Goal: Information Seeking & Learning: Compare options

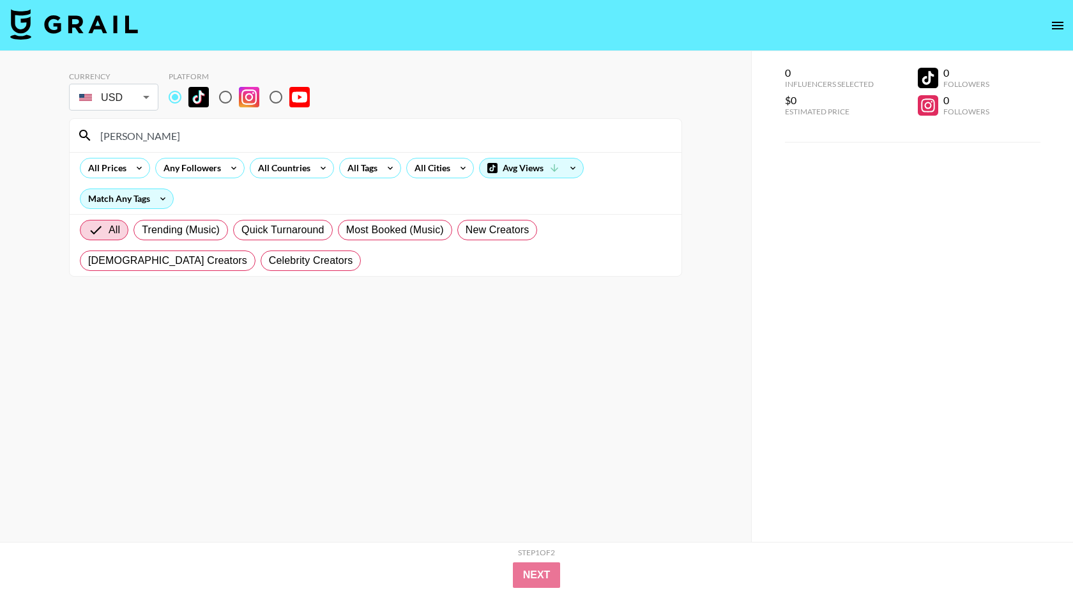
click at [197, 146] on div "[PERSON_NAME]" at bounding box center [376, 135] width 612 height 33
click at [192, 142] on input "[PERSON_NAME]" at bounding box center [383, 135] width 581 height 20
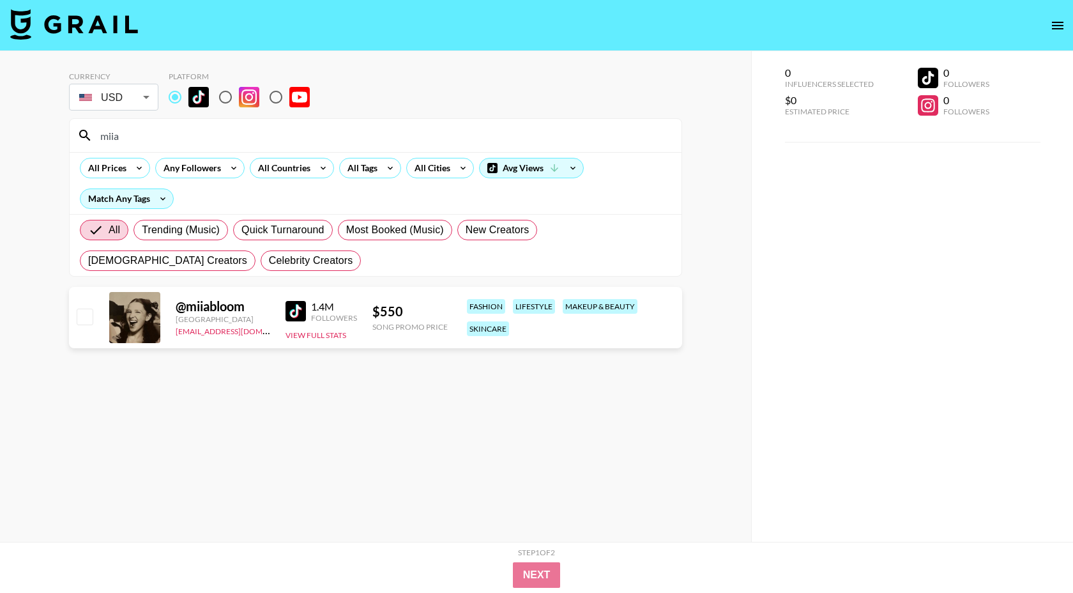
type input "miia"
click at [273, 125] on div "miia" at bounding box center [376, 135] width 612 height 33
click at [251, 130] on input "miia" at bounding box center [383, 135] width 581 height 20
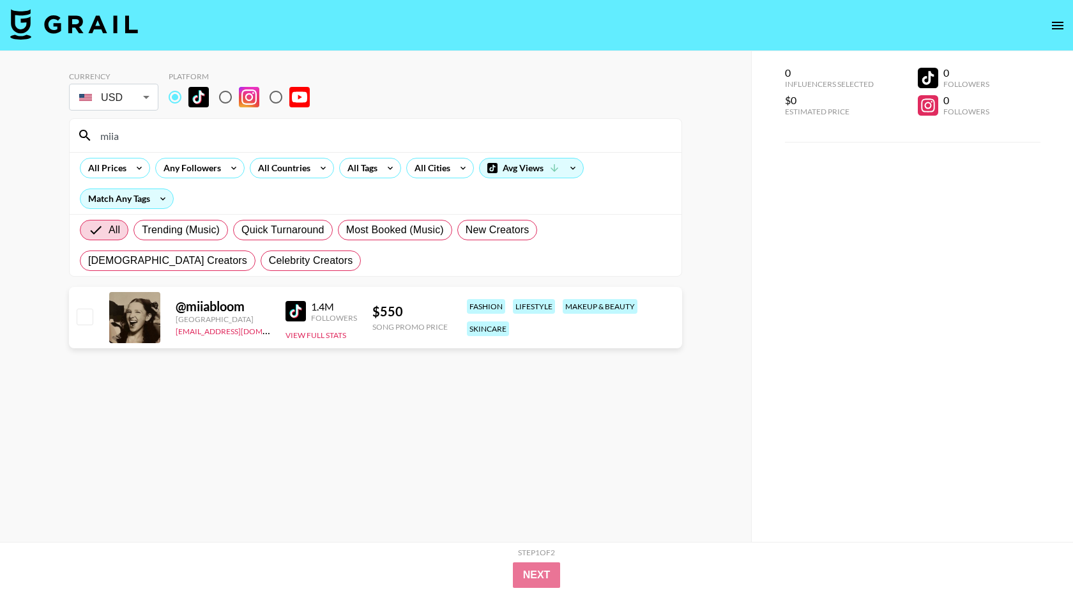
click at [251, 130] on input "miia" at bounding box center [383, 135] width 581 height 20
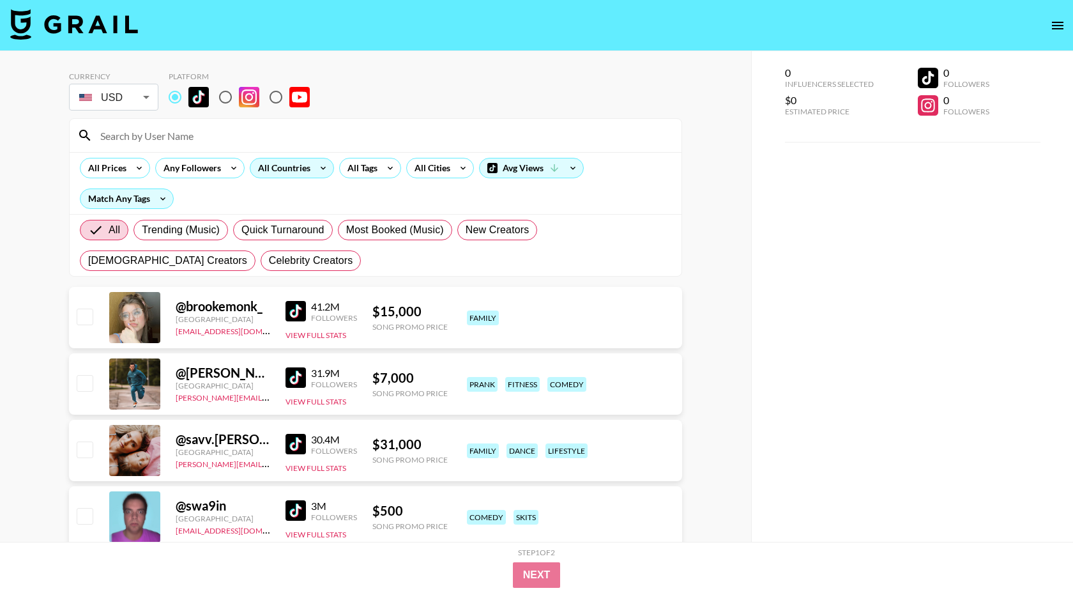
click at [287, 167] on div "All Countries" at bounding box center [281, 167] width 63 height 19
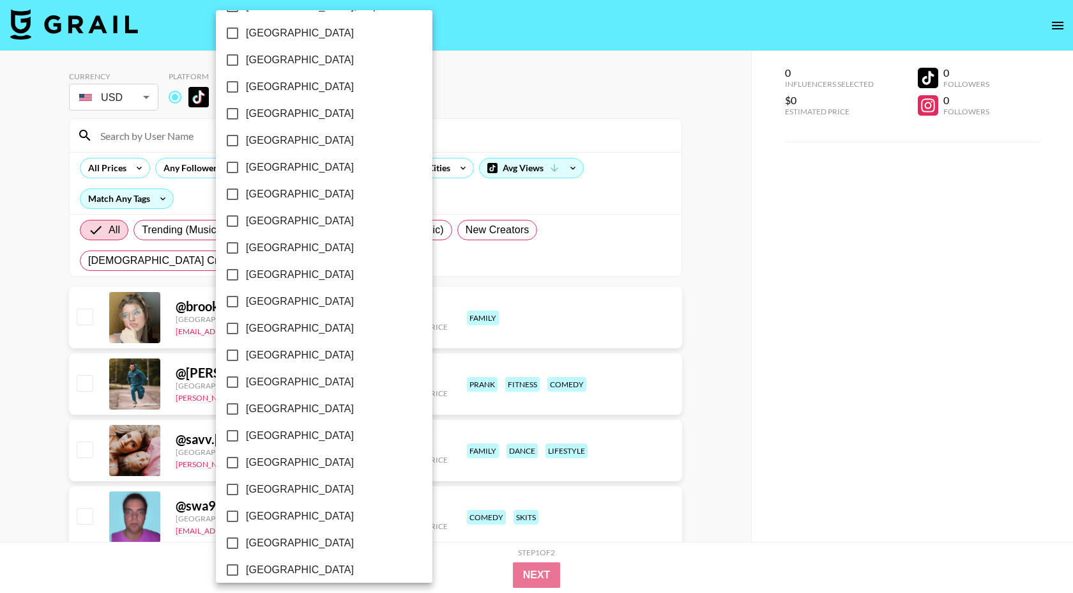
scroll to position [897, 0]
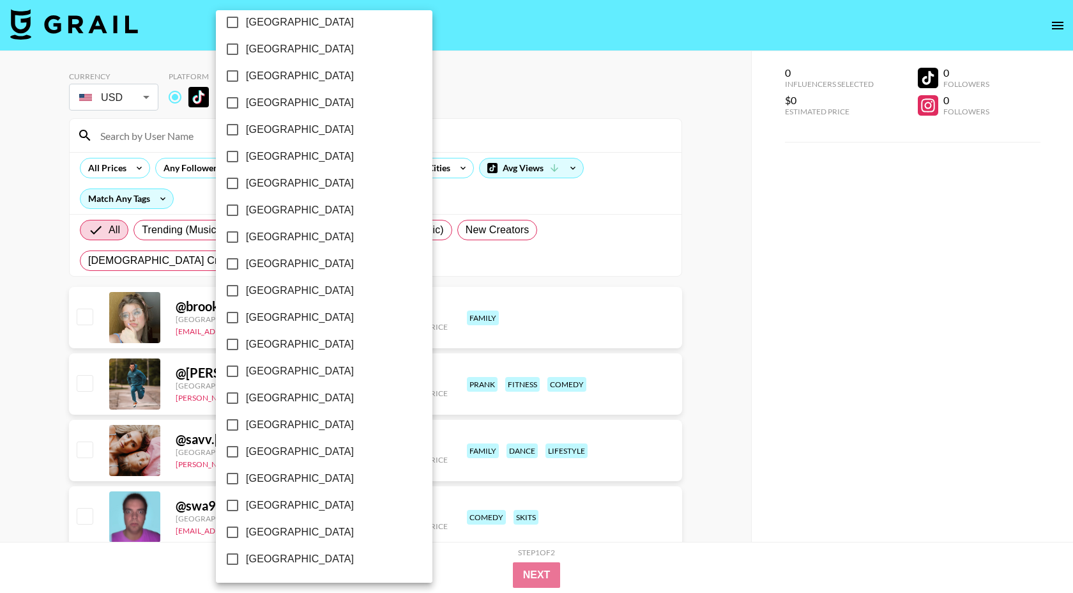
click at [286, 533] on span "[GEOGRAPHIC_DATA]" at bounding box center [300, 531] width 108 height 15
click at [246, 533] on input "[GEOGRAPHIC_DATA]" at bounding box center [232, 532] width 27 height 27
checkbox input "true"
click at [501, 118] on div at bounding box center [536, 296] width 1073 height 593
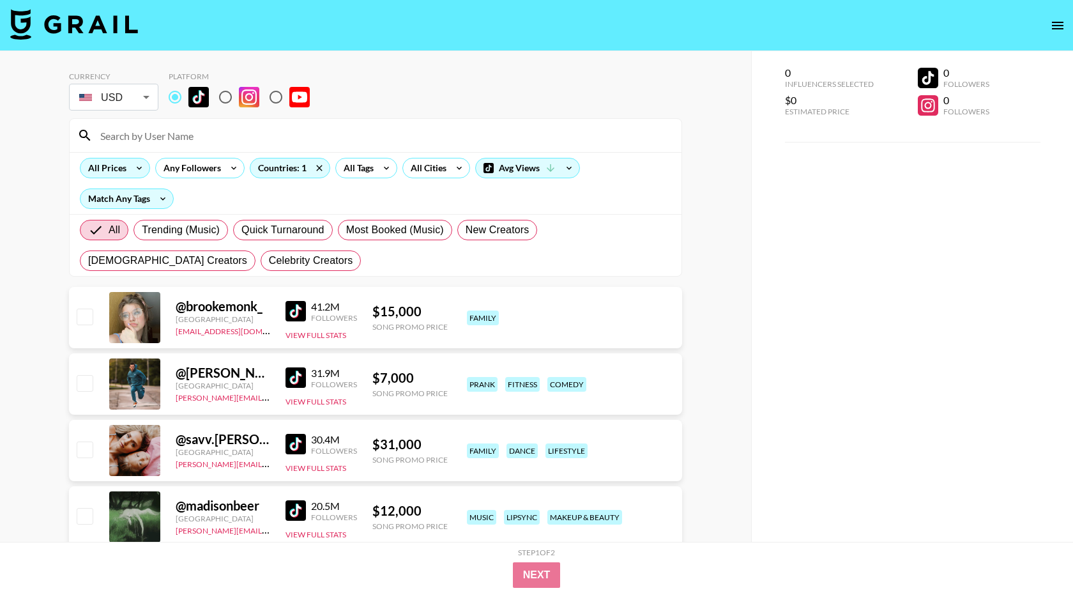
click at [117, 163] on div "All Prices" at bounding box center [104, 167] width 49 height 19
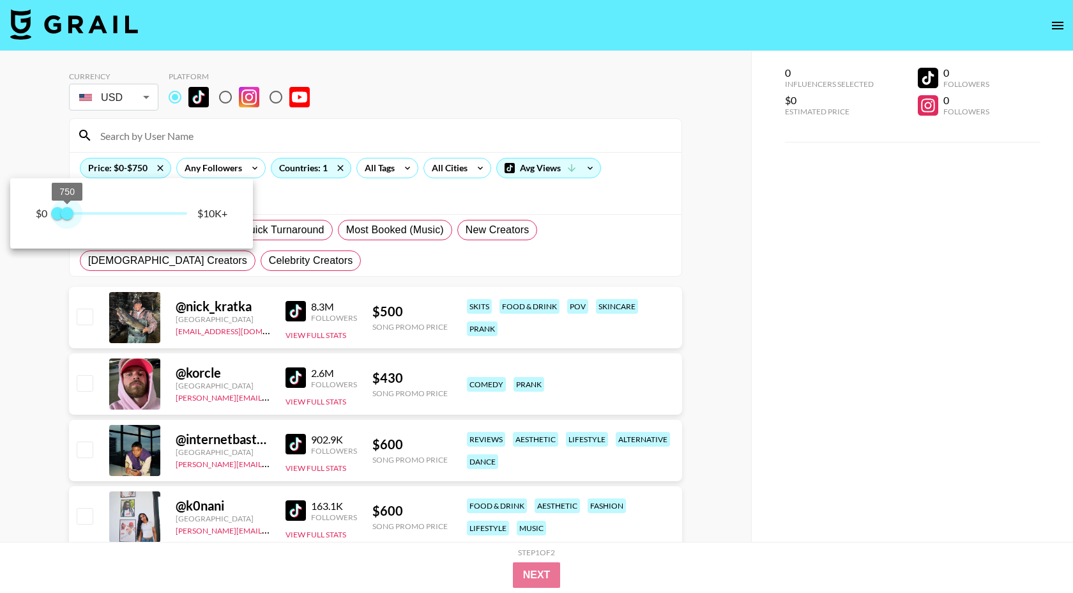
type input "500"
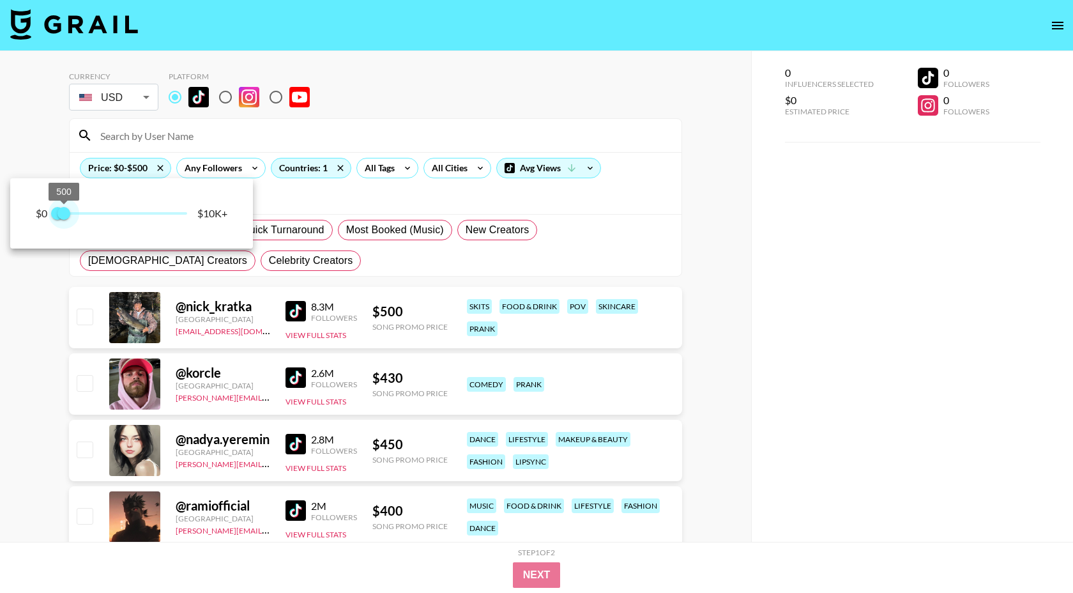
drag, startPoint x: 185, startPoint y: 212, endPoint x: 66, endPoint y: 212, distance: 118.8
click at [66, 212] on span "500" at bounding box center [63, 213] width 13 height 13
click at [386, 107] on div at bounding box center [536, 296] width 1073 height 593
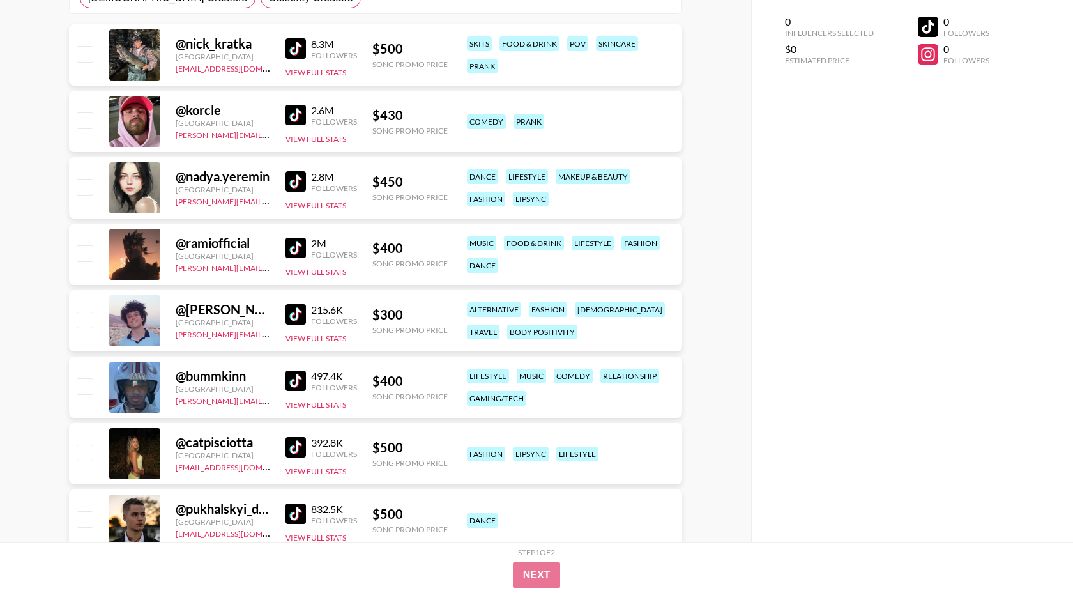
scroll to position [263, 0]
click at [289, 315] on img at bounding box center [296, 313] width 20 height 20
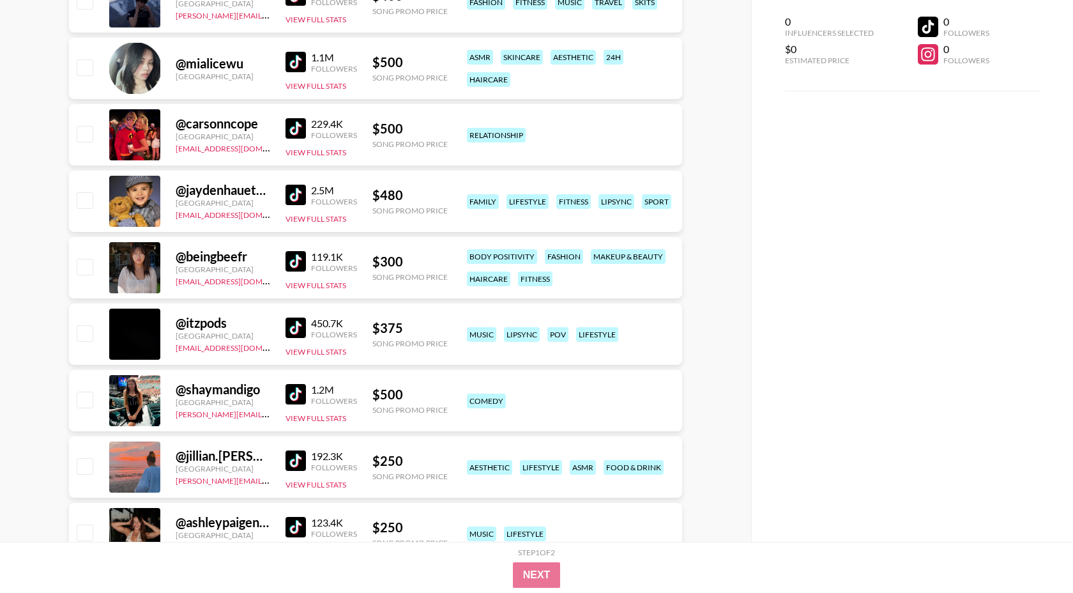
scroll to position [1253, 0]
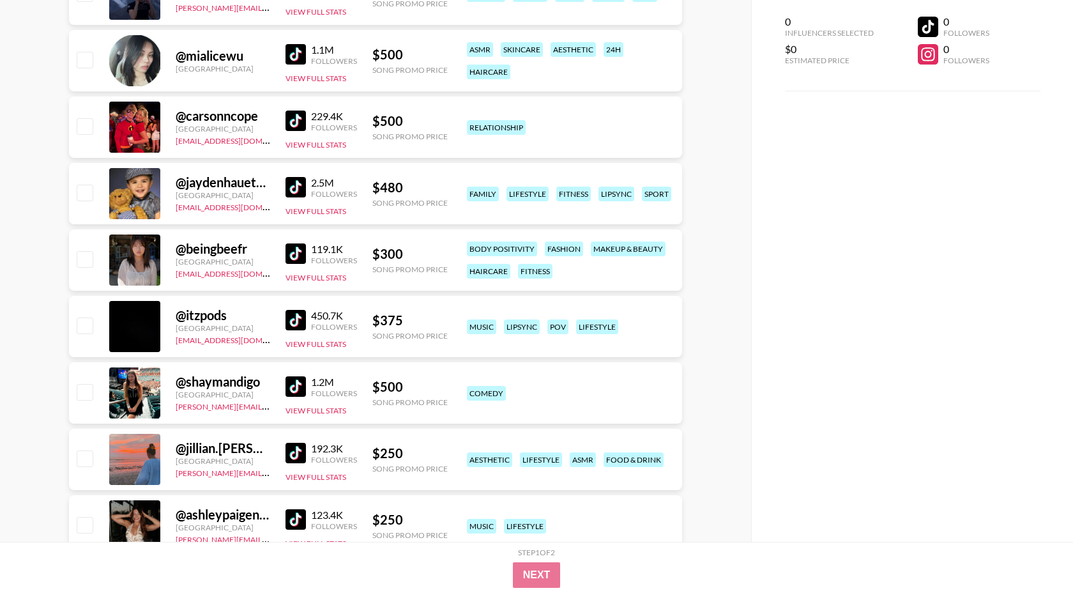
click at [300, 321] on img at bounding box center [296, 320] width 20 height 20
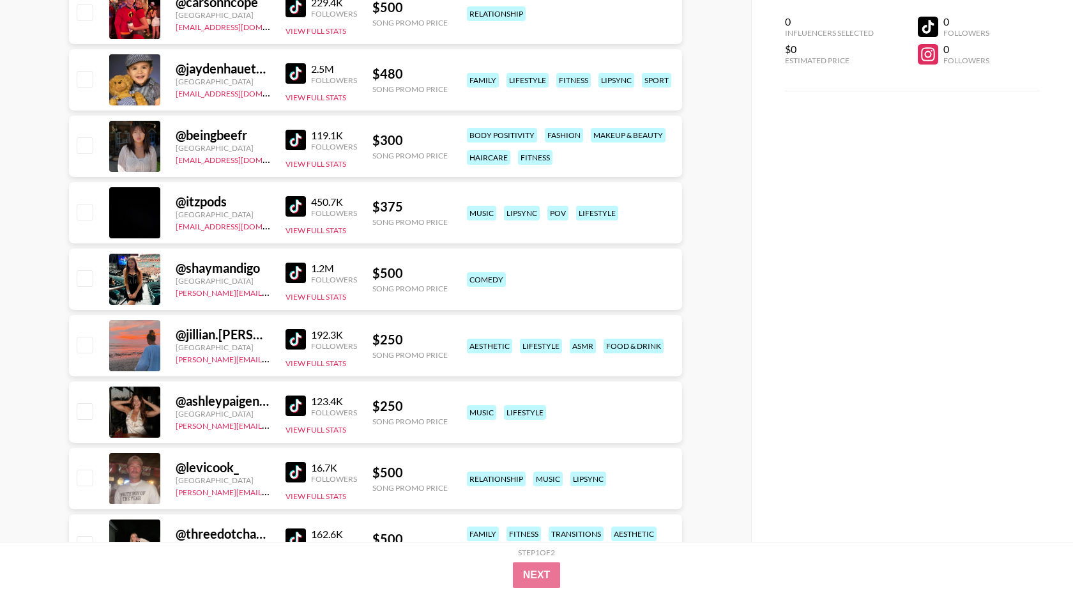
scroll to position [1435, 0]
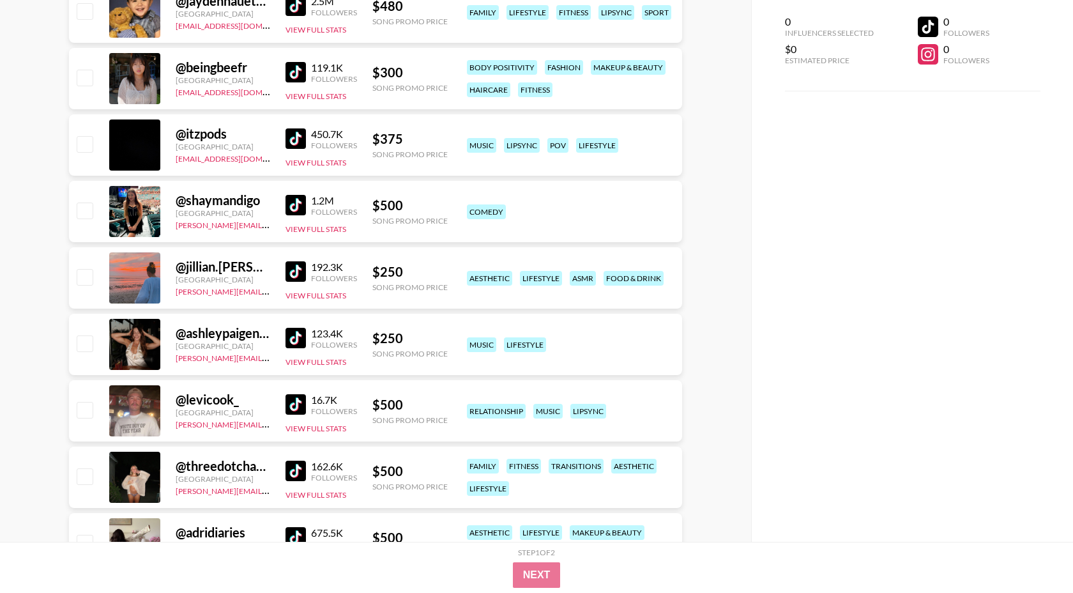
click at [302, 269] on img at bounding box center [296, 271] width 20 height 20
click at [297, 328] on img at bounding box center [296, 338] width 20 height 20
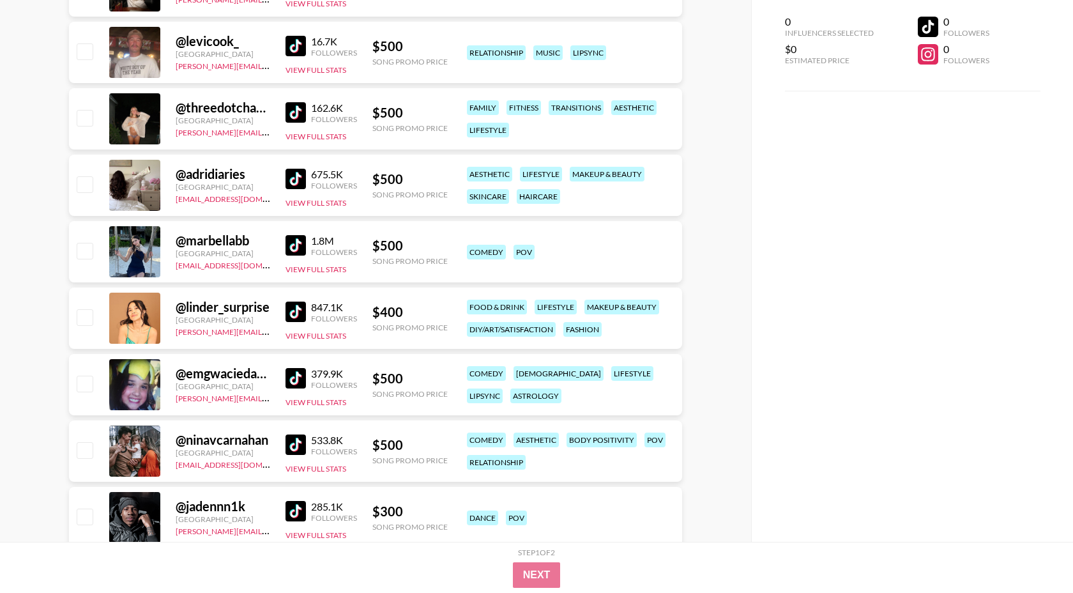
scroll to position [1898, 0]
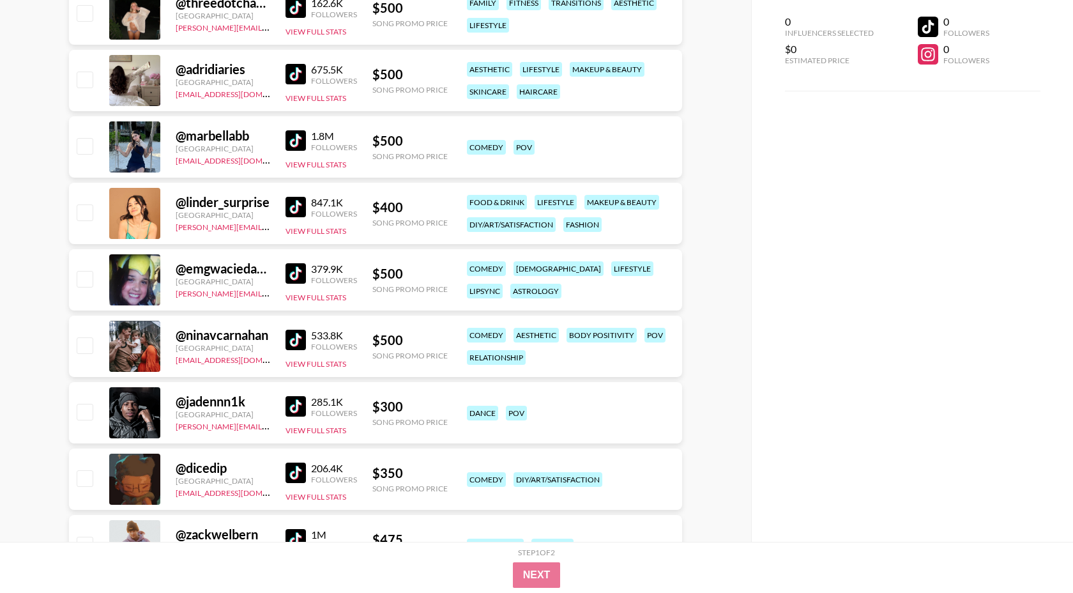
click at [303, 407] on img at bounding box center [296, 406] width 20 height 20
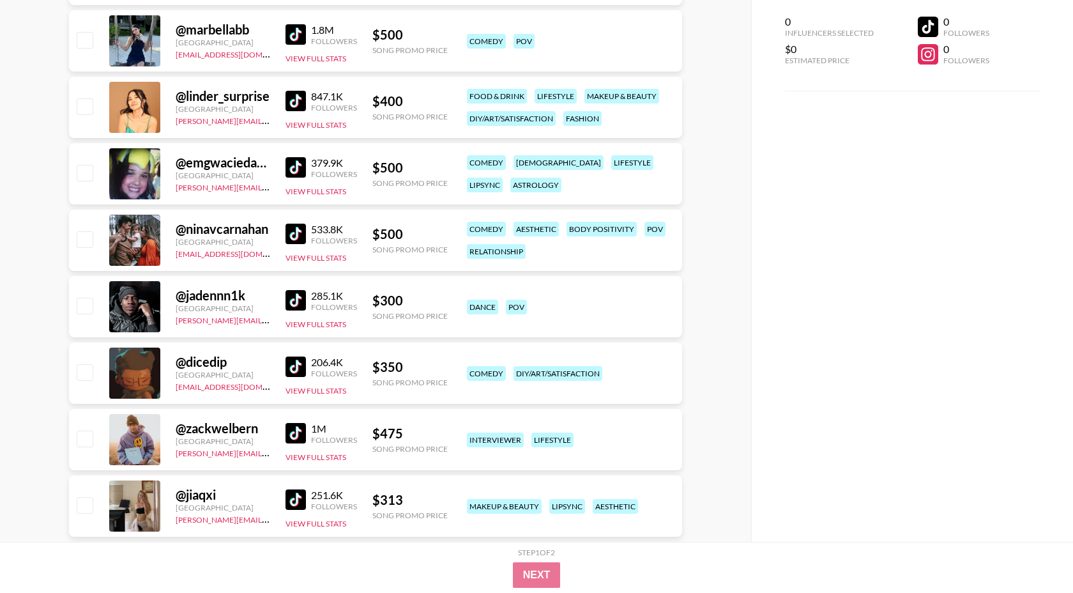
scroll to position [2004, 0]
click at [304, 370] on img at bounding box center [296, 366] width 20 height 20
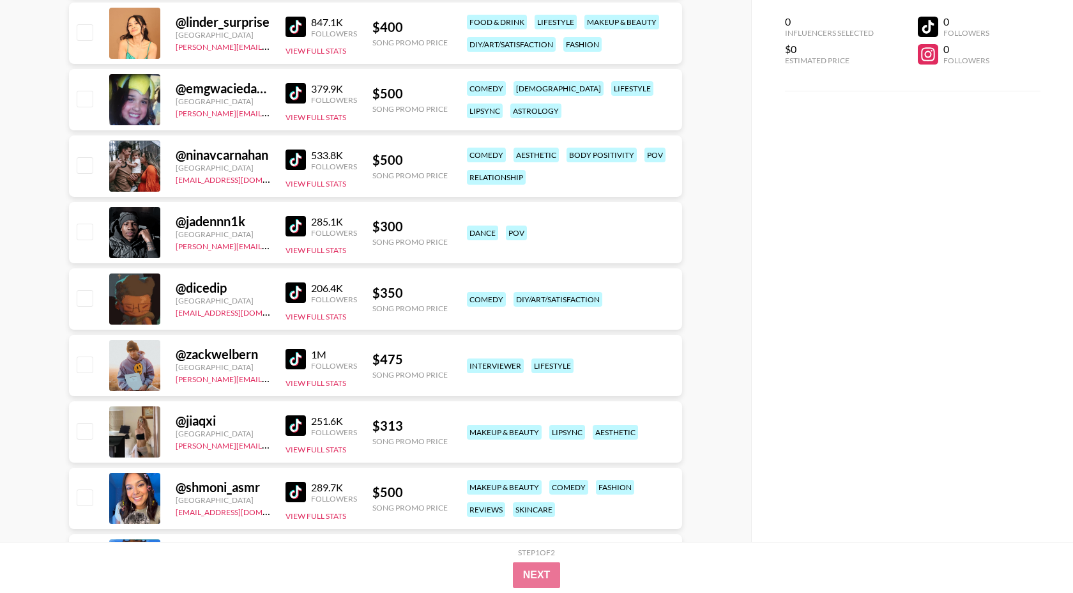
scroll to position [2205, 0]
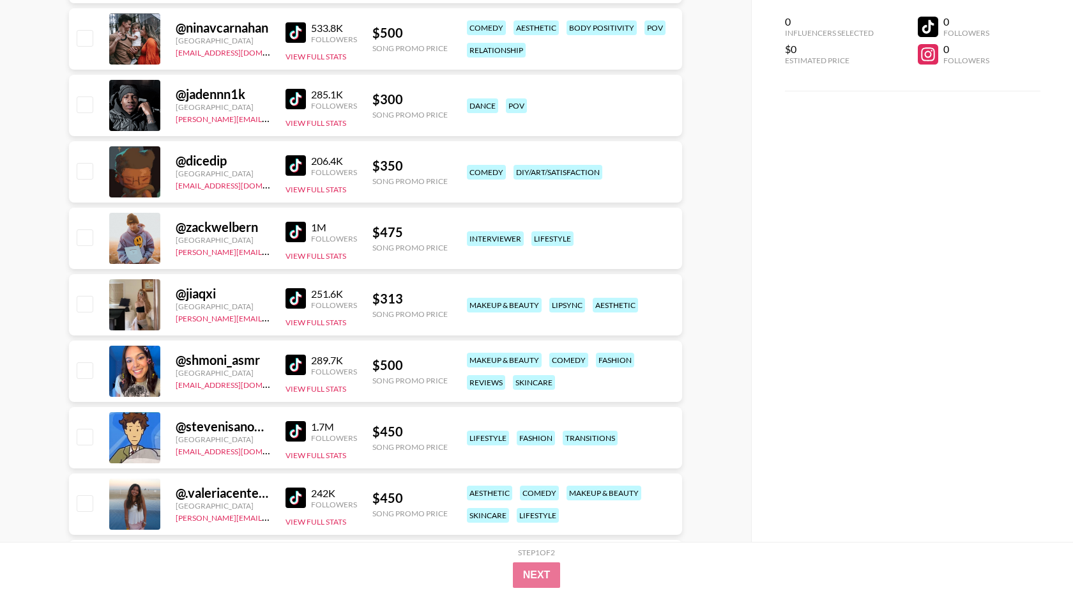
click at [292, 293] on img at bounding box center [296, 298] width 20 height 20
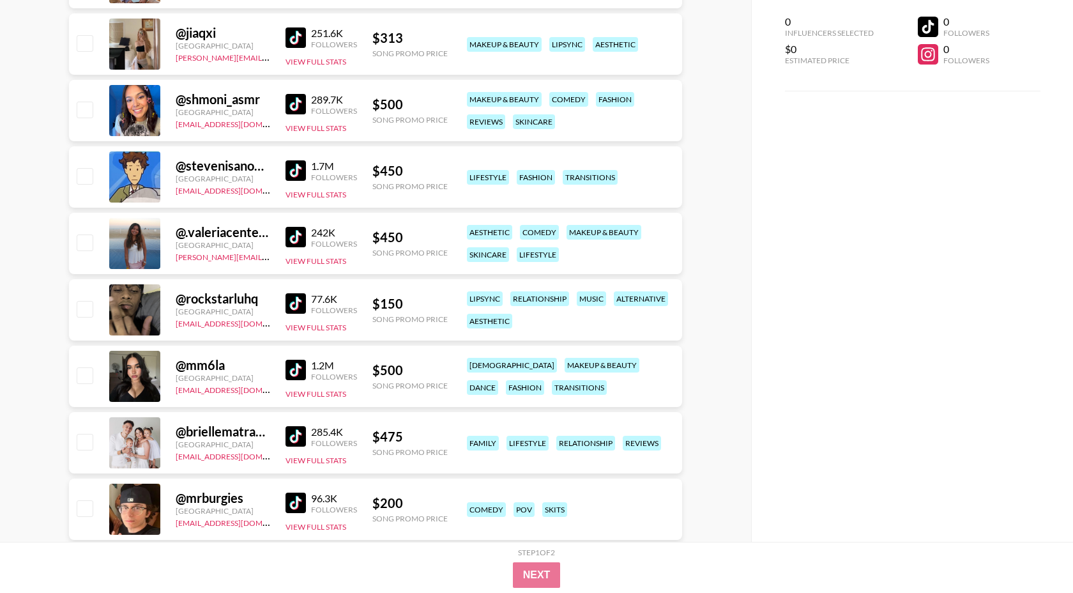
scroll to position [2511, 0]
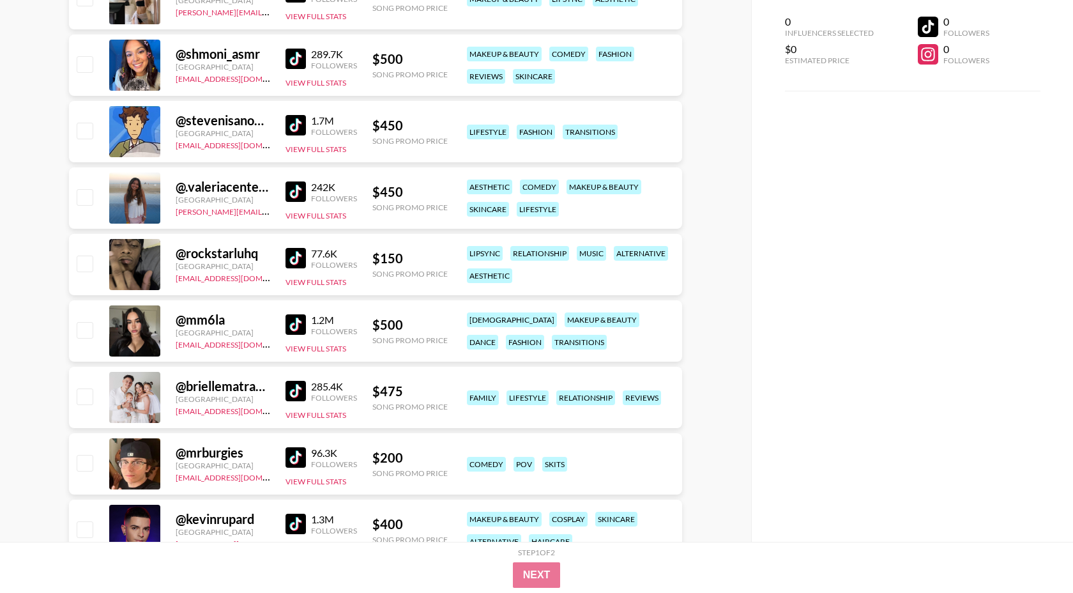
click at [303, 261] on img at bounding box center [296, 258] width 20 height 20
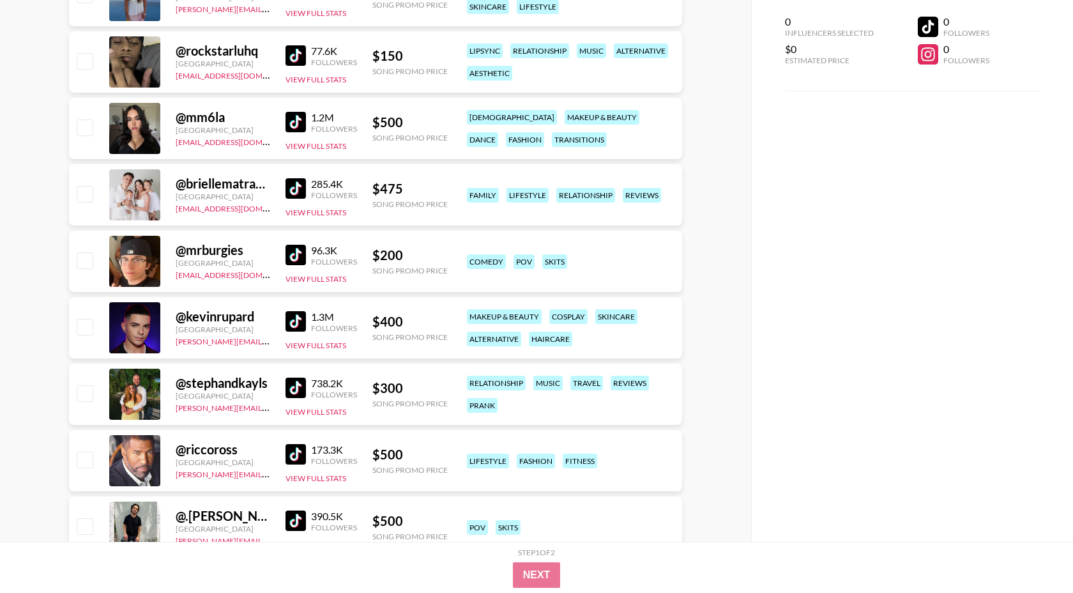
scroll to position [2714, 0]
click at [298, 322] on img at bounding box center [296, 320] width 20 height 20
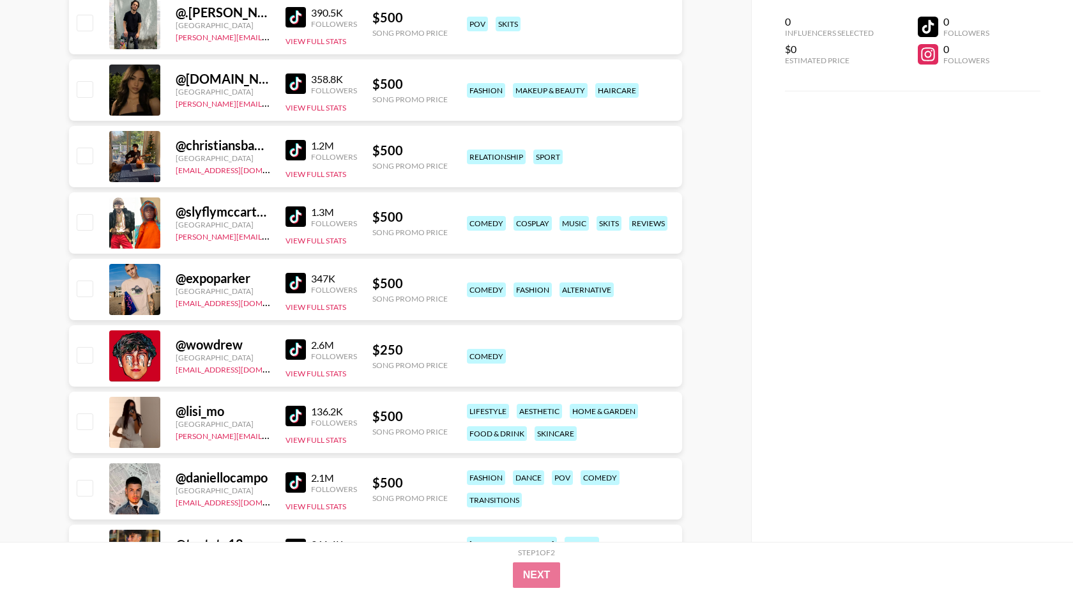
scroll to position [3457, 0]
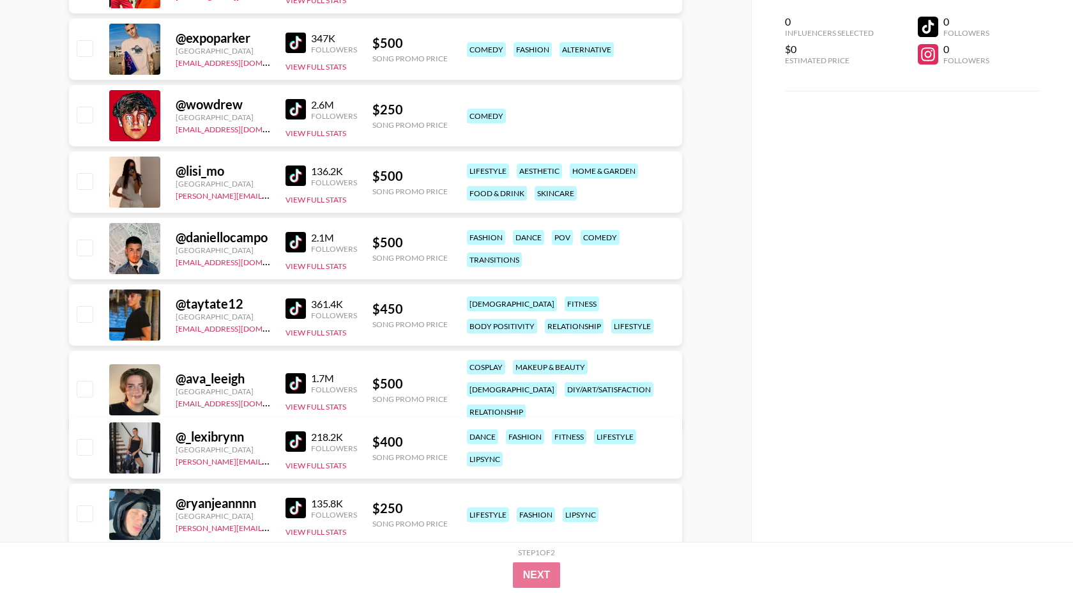
click at [297, 111] on img at bounding box center [296, 109] width 20 height 20
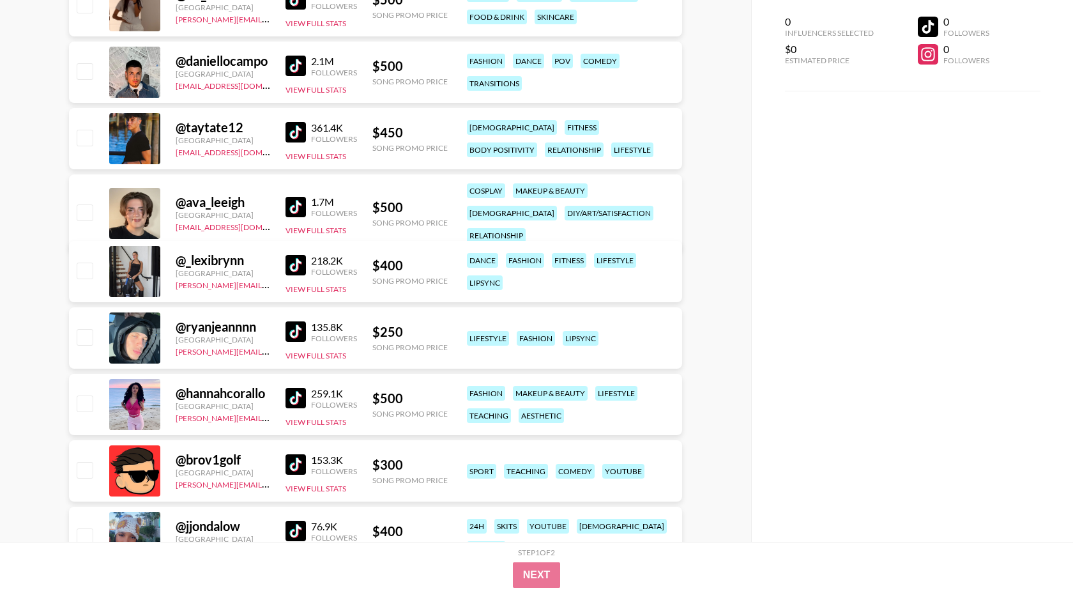
scroll to position [3634, 0]
click at [289, 327] on img at bounding box center [296, 331] width 20 height 20
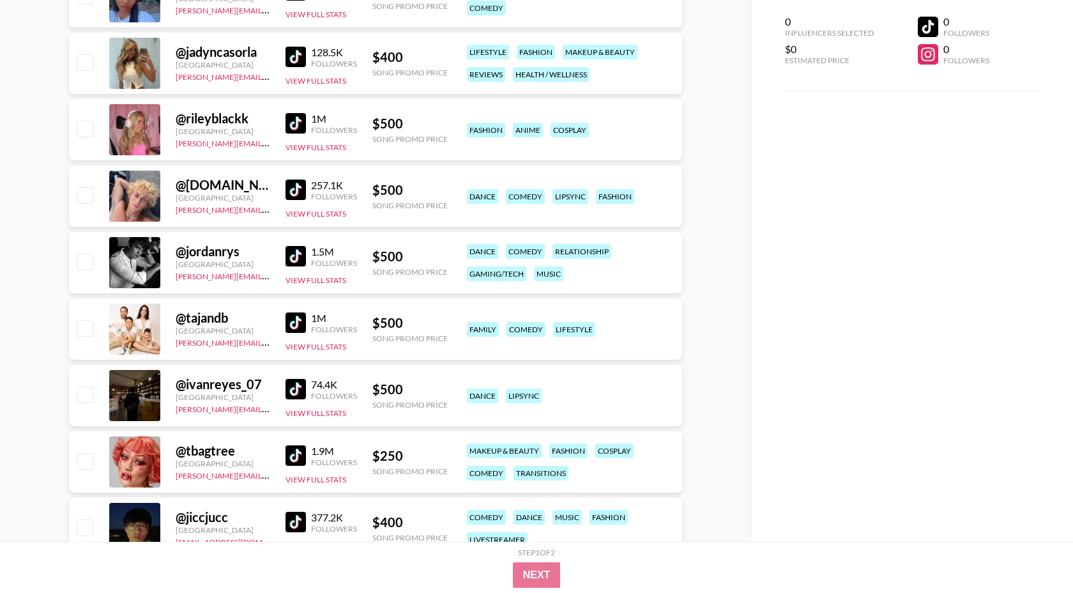
scroll to position [4178, 0]
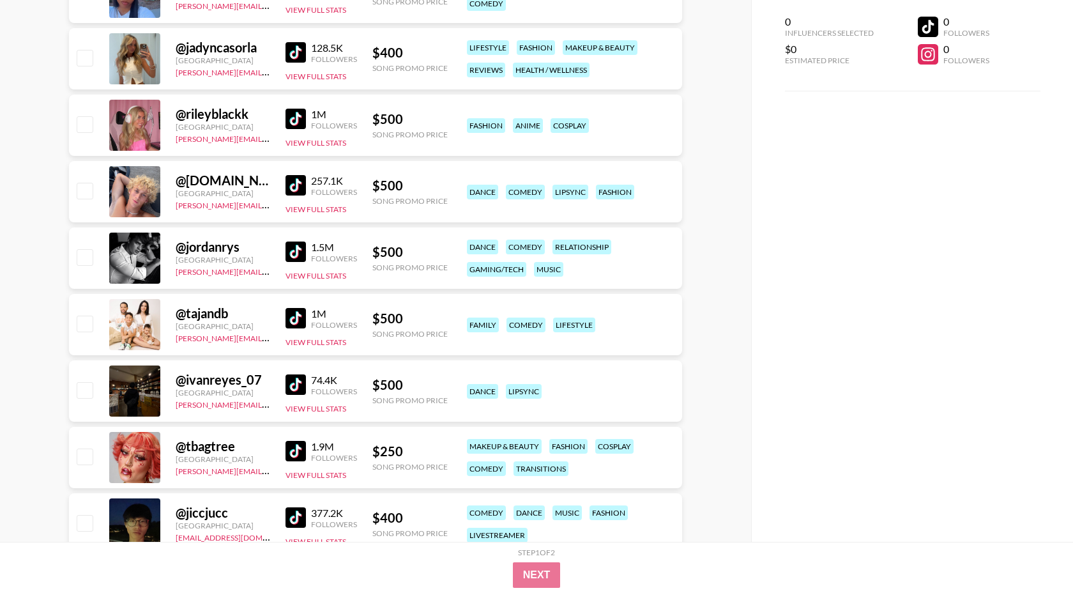
click at [303, 449] on img at bounding box center [296, 451] width 20 height 20
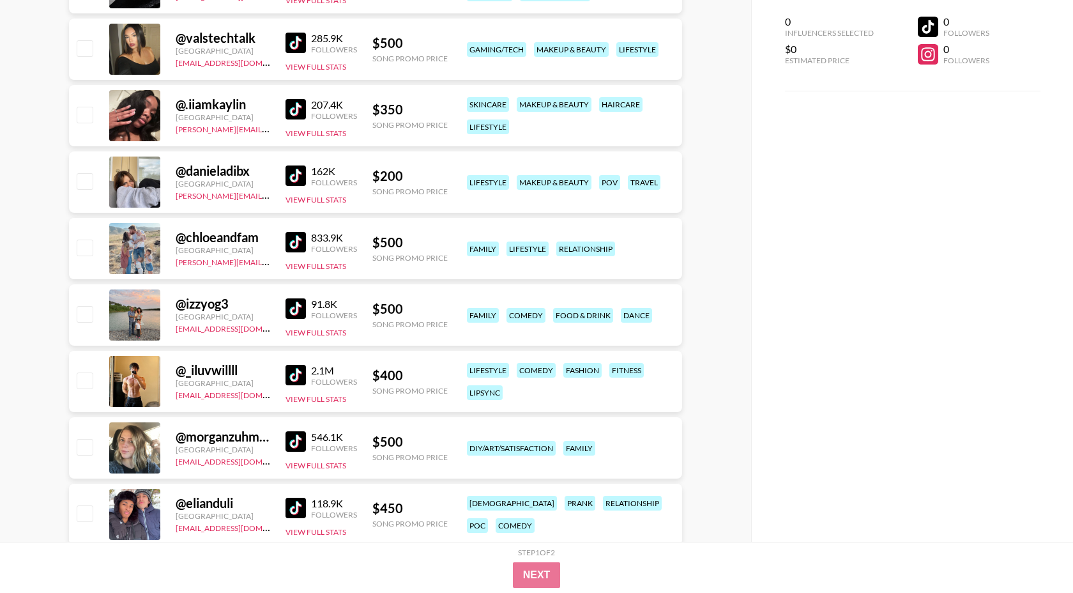
scroll to position [5319, 0]
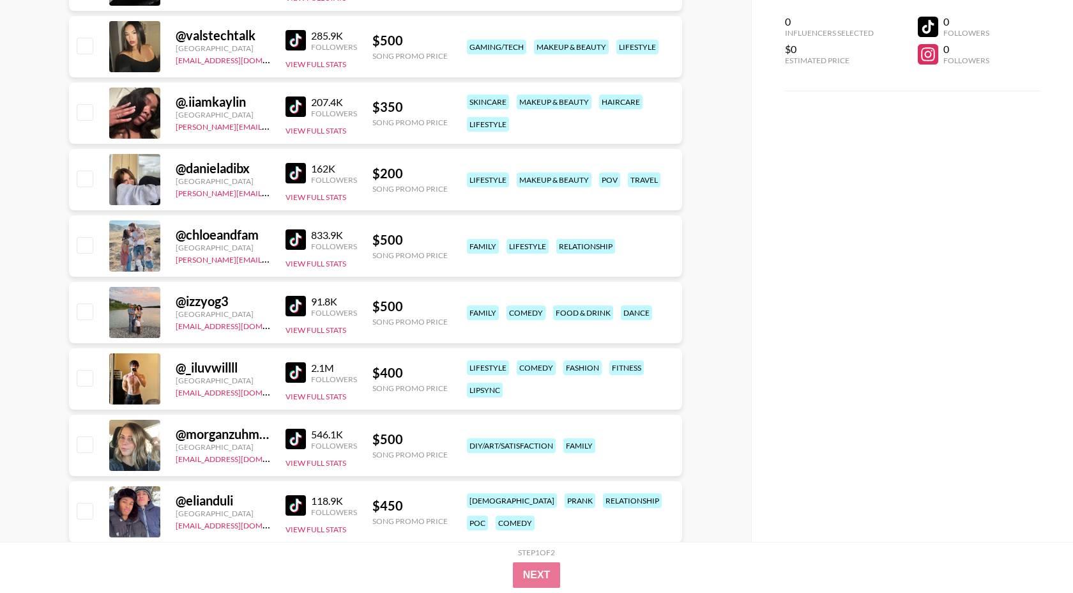
click at [300, 174] on img at bounding box center [296, 173] width 20 height 20
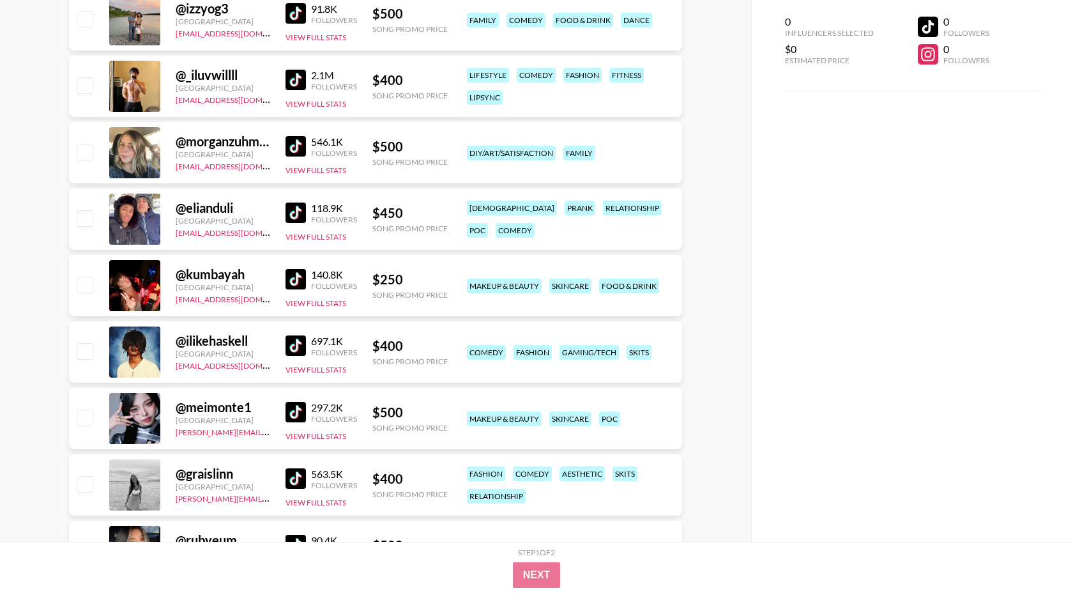
scroll to position [5612, 0]
click at [291, 277] on img at bounding box center [296, 278] width 20 height 20
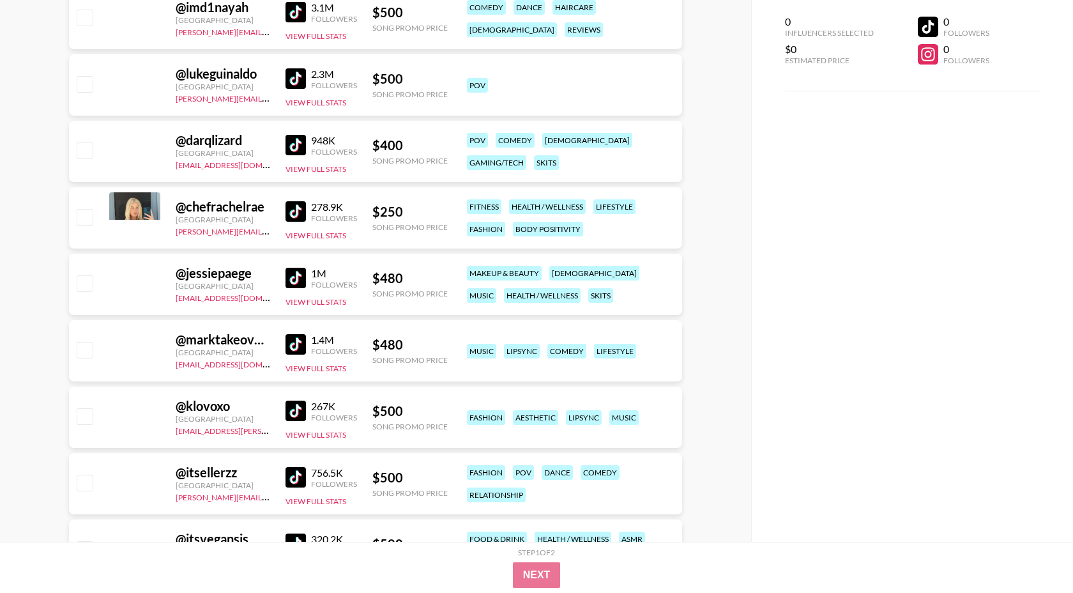
scroll to position [7873, 0]
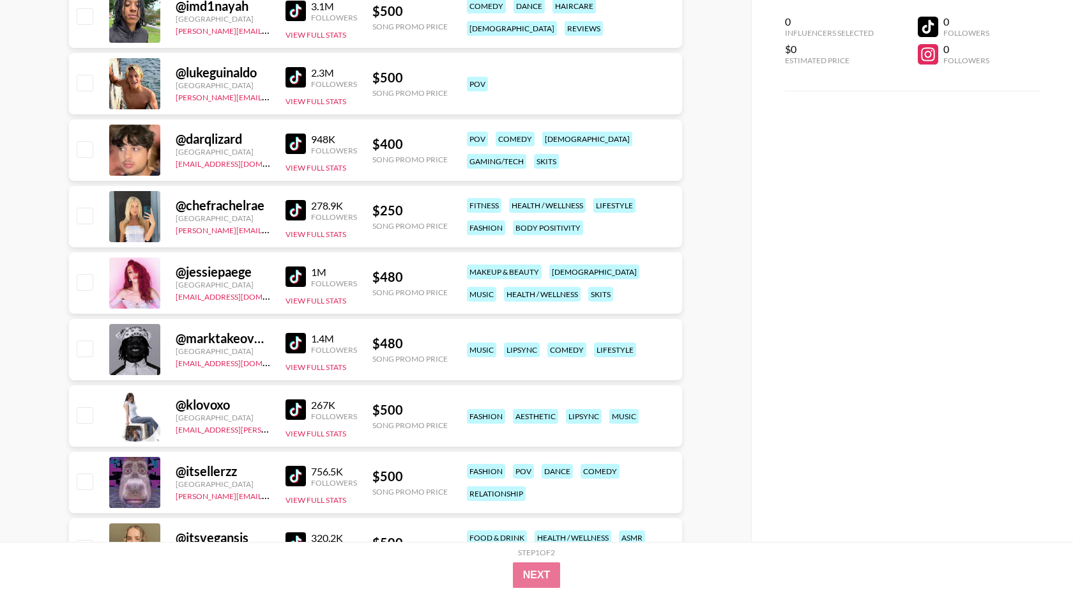
click at [297, 209] on img at bounding box center [296, 210] width 20 height 20
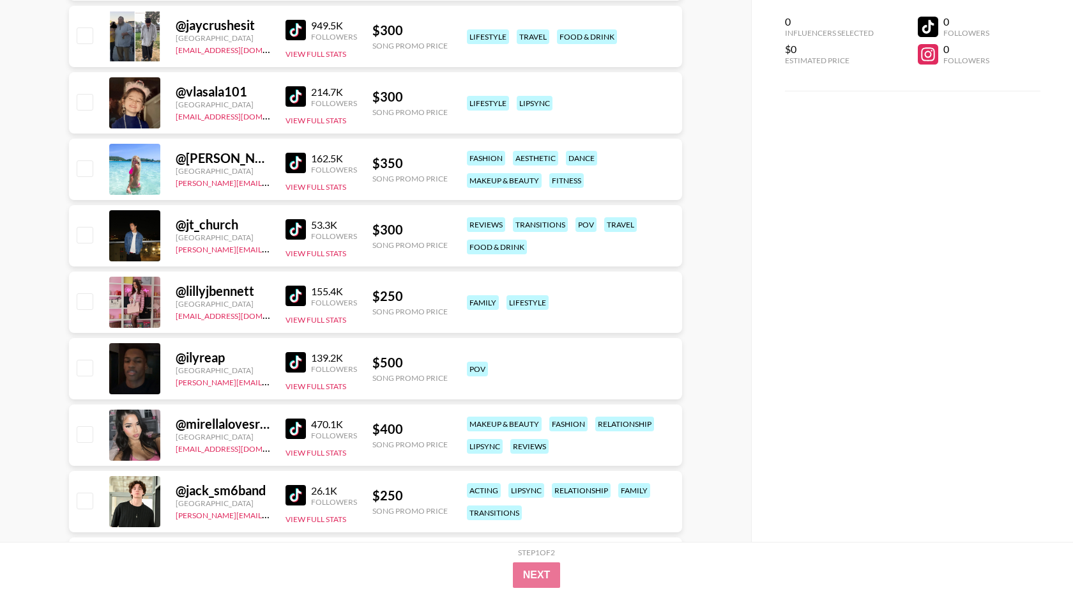
scroll to position [8469, 0]
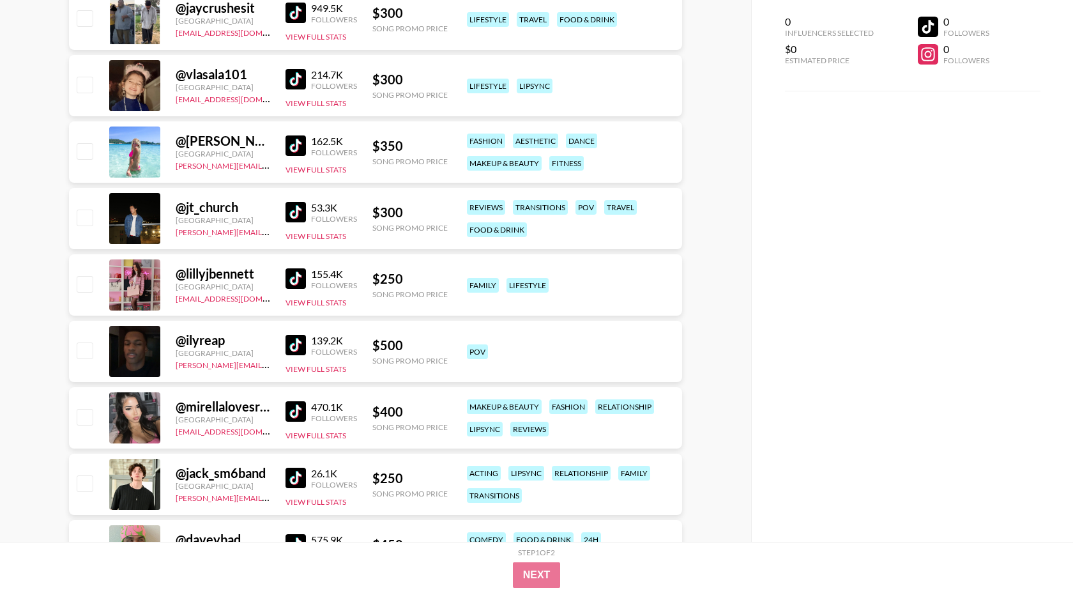
click at [297, 215] on img at bounding box center [296, 212] width 20 height 20
click at [301, 274] on img at bounding box center [296, 278] width 20 height 20
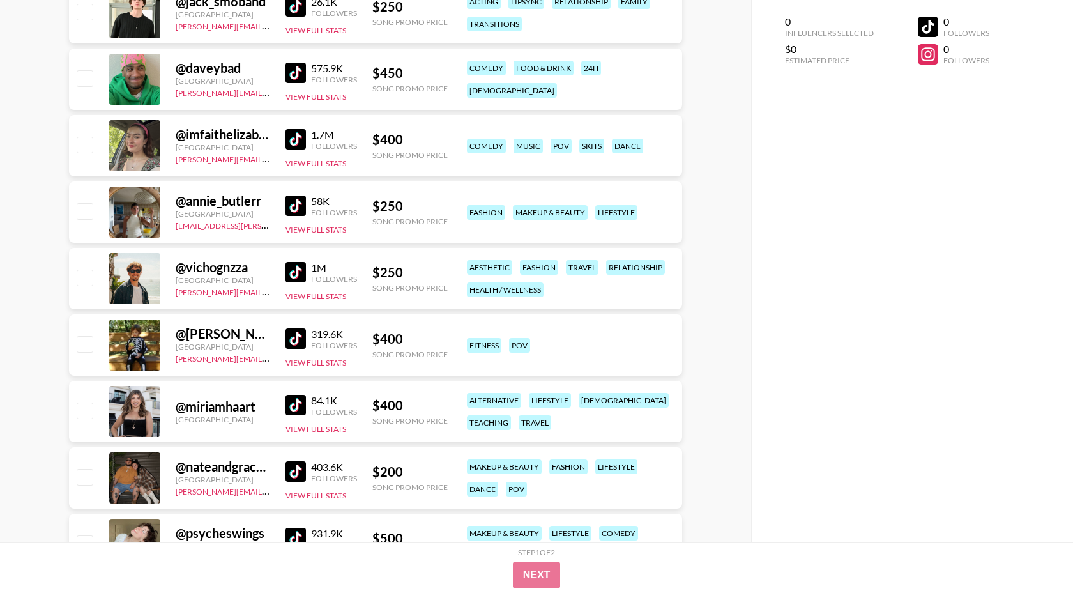
scroll to position [8943, 0]
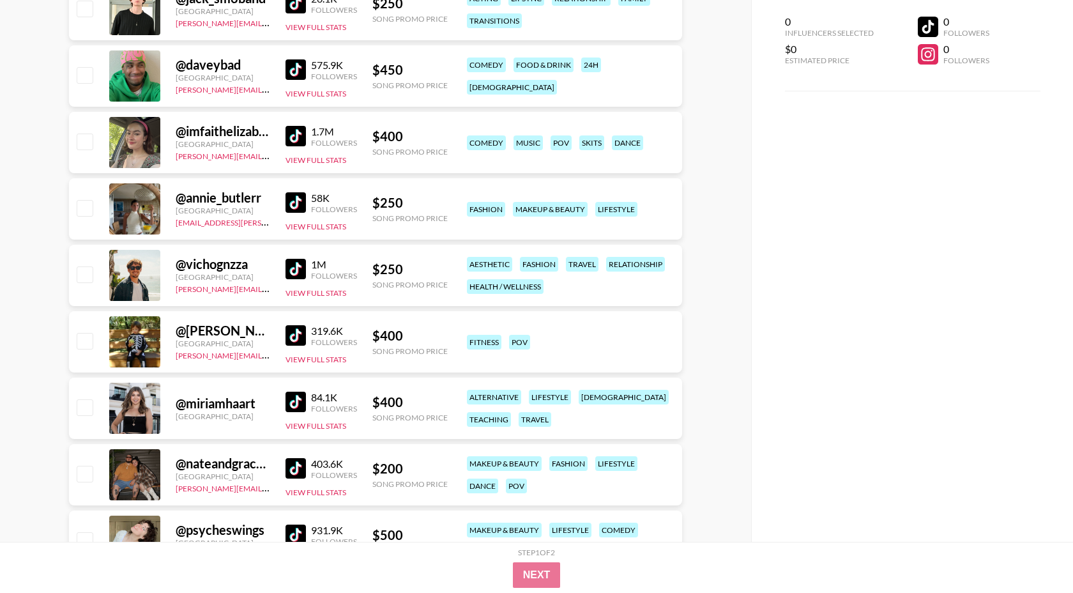
click at [298, 269] on img at bounding box center [296, 269] width 20 height 20
click at [303, 205] on img at bounding box center [296, 202] width 20 height 20
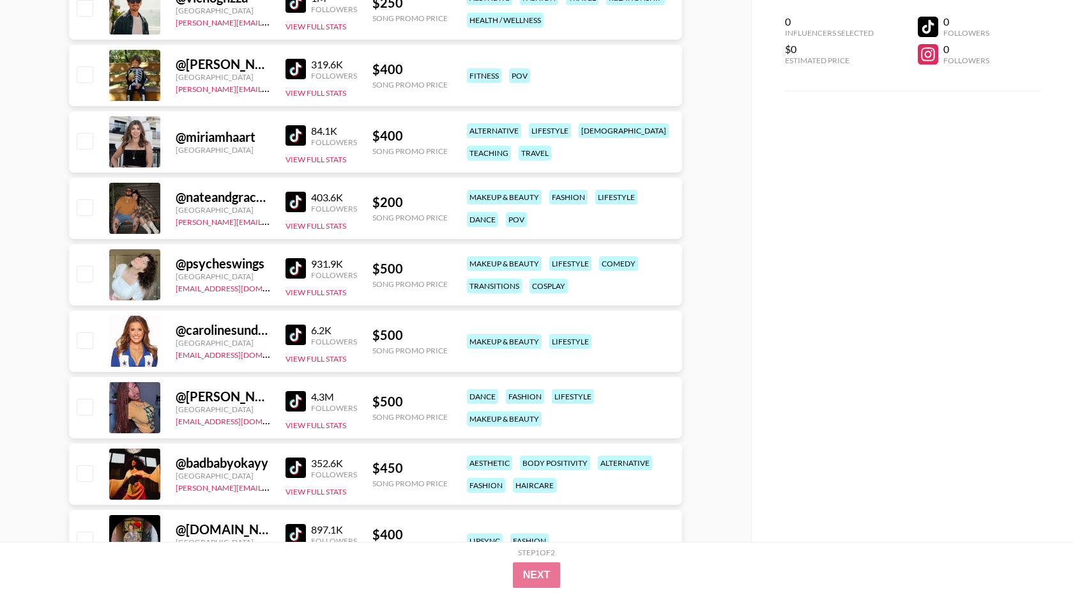
scroll to position [9210, 0]
click at [299, 203] on img at bounding box center [296, 201] width 20 height 20
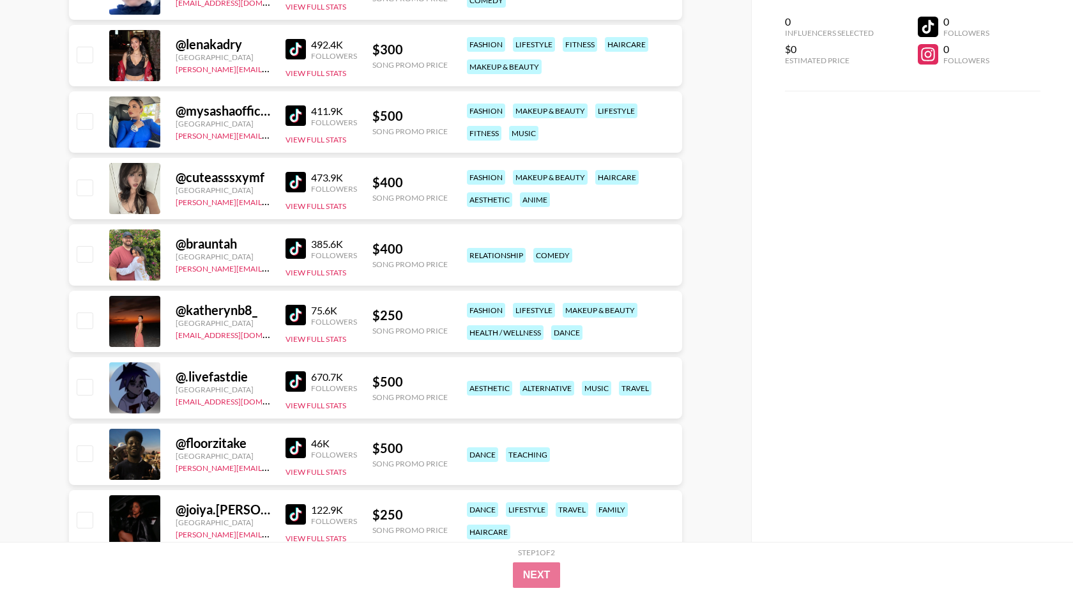
scroll to position [10365, 0]
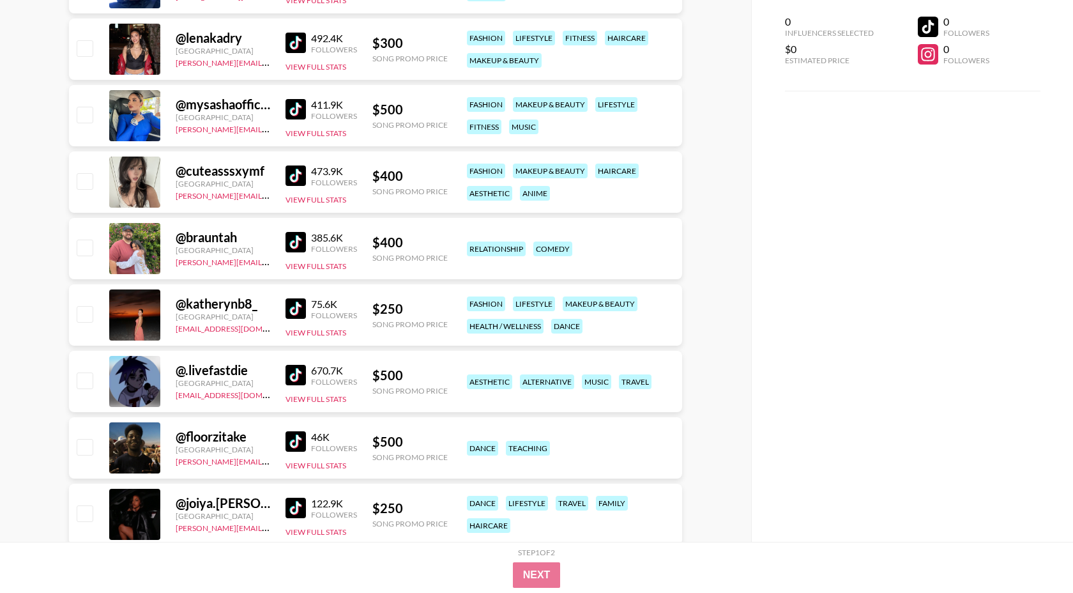
click at [295, 307] on img at bounding box center [296, 308] width 20 height 20
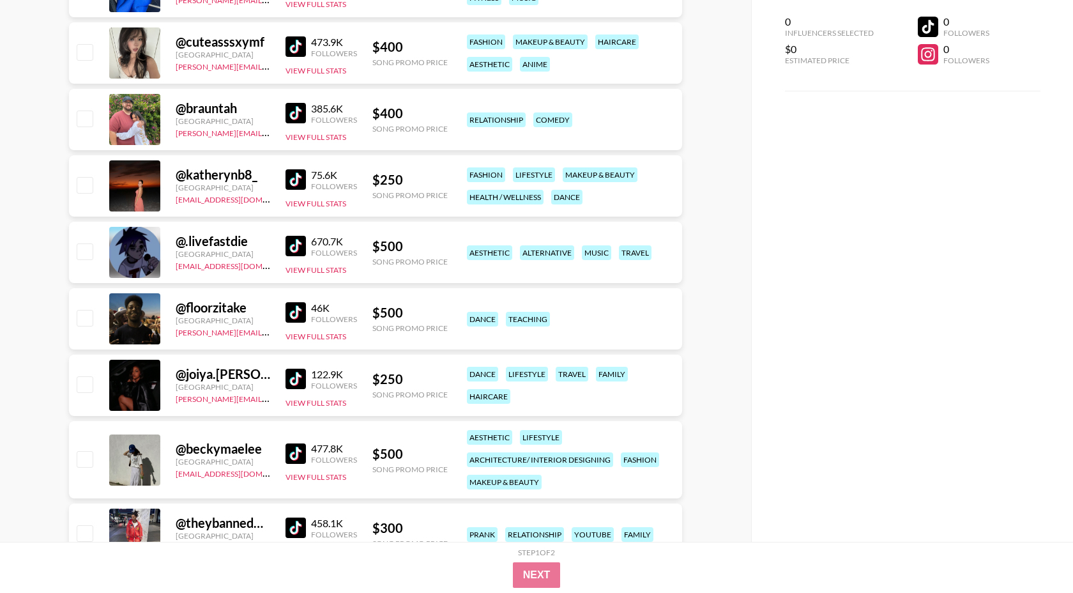
scroll to position [10495, 0]
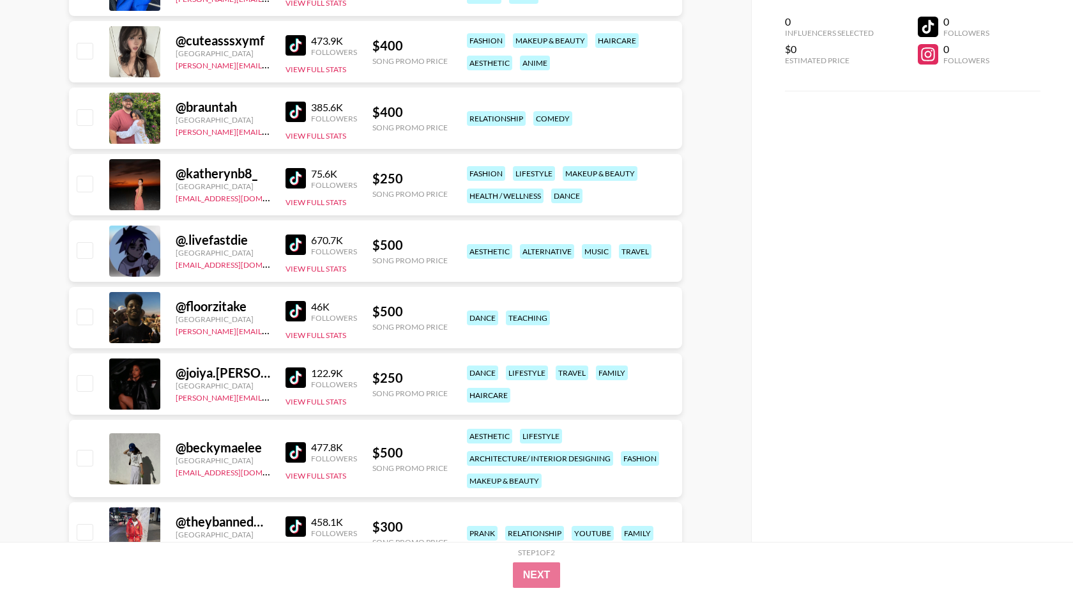
click at [297, 380] on img at bounding box center [296, 377] width 20 height 20
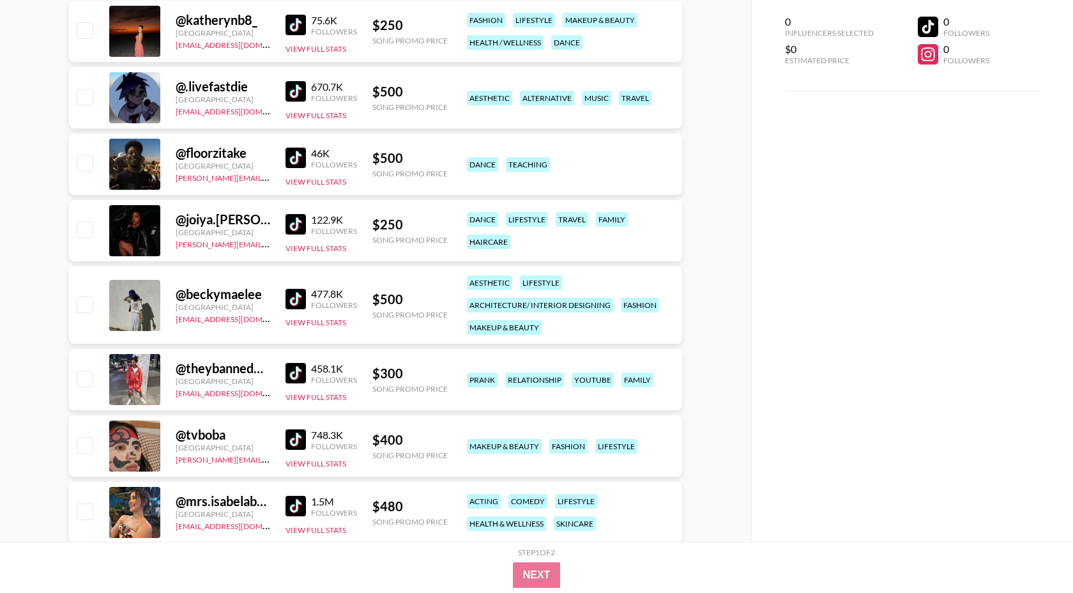
scroll to position [10649, 0]
click at [303, 372] on img at bounding box center [296, 372] width 20 height 20
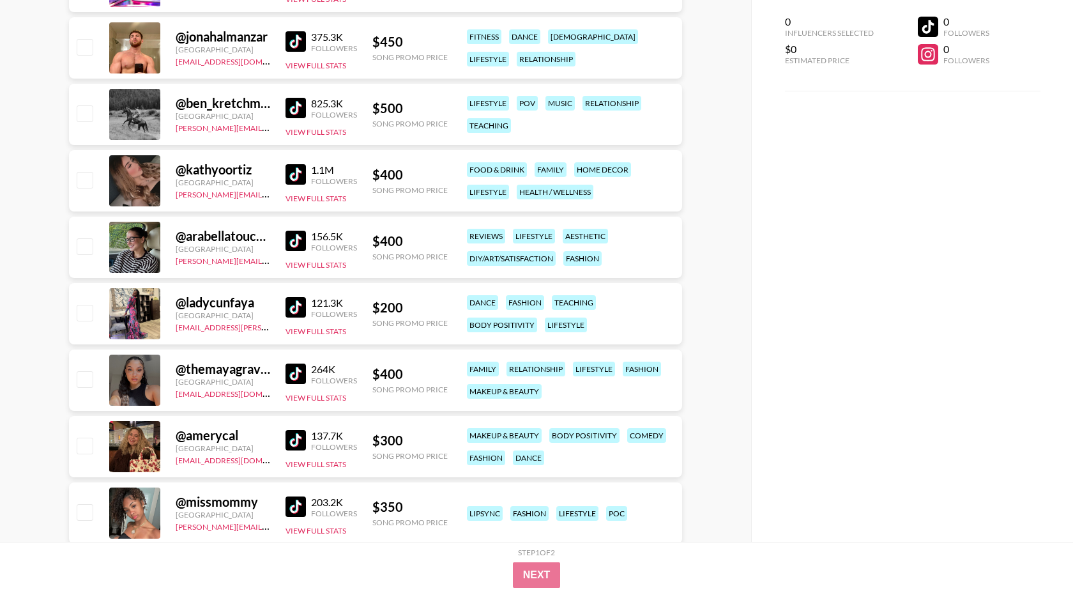
scroll to position [11446, 0]
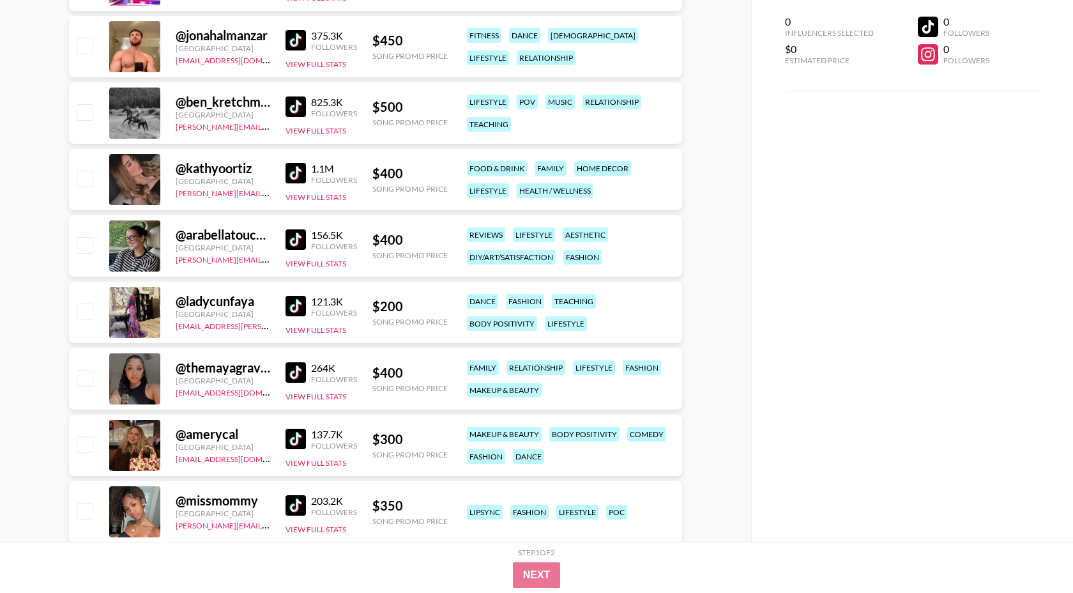
click at [293, 303] on img at bounding box center [296, 306] width 20 height 20
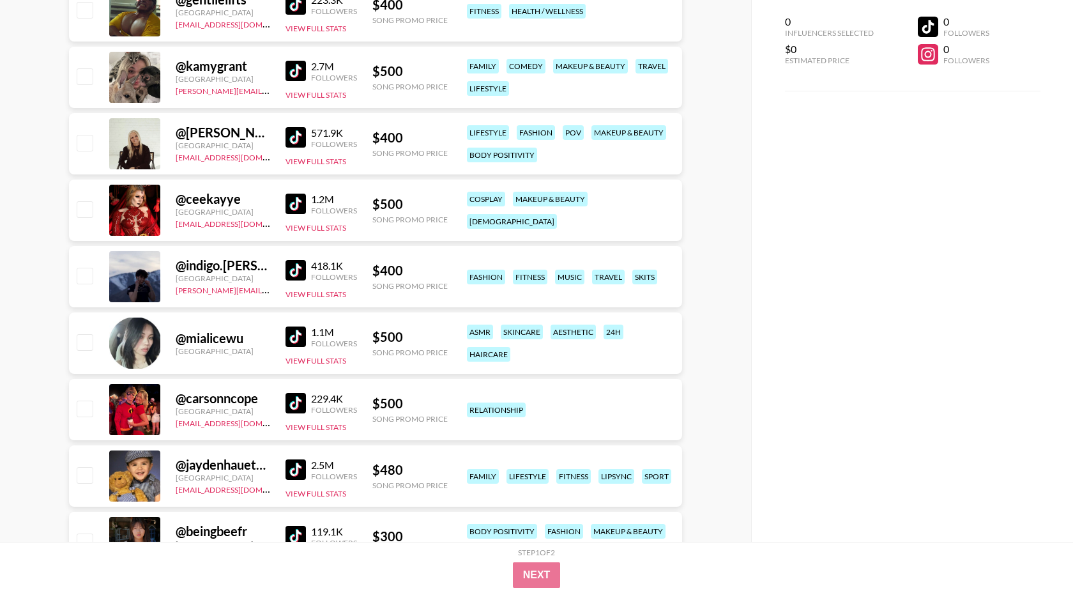
scroll to position [0, 0]
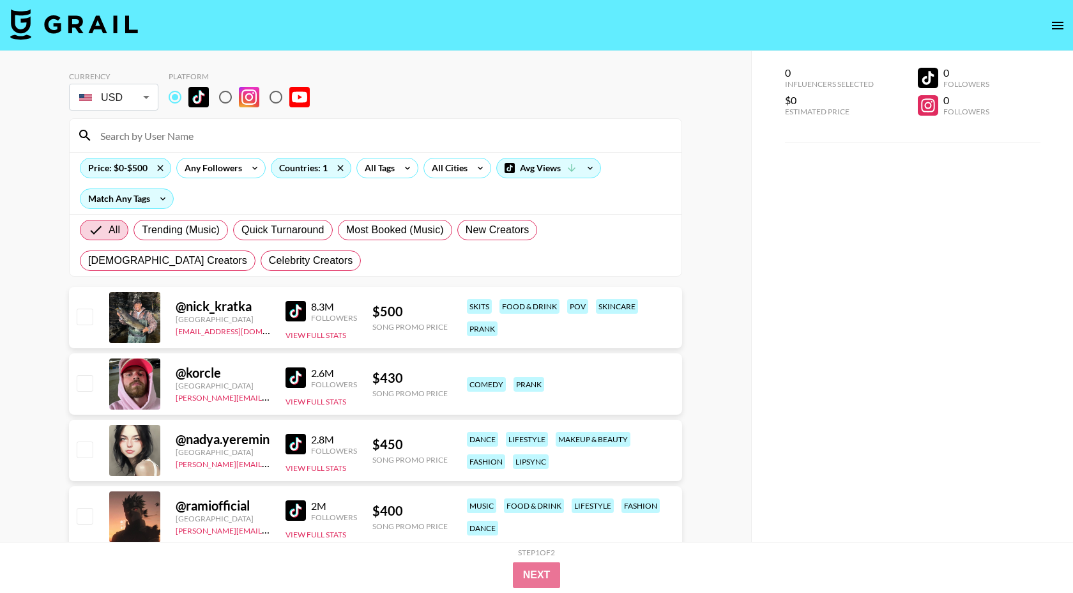
click at [126, 155] on div "Price: $0-$500 Any Followers Countries: 1 All Tags All Cities Avg Views Match A…" at bounding box center [376, 183] width 612 height 62
click at [124, 175] on div "Price: $0-$500" at bounding box center [125, 167] width 90 height 19
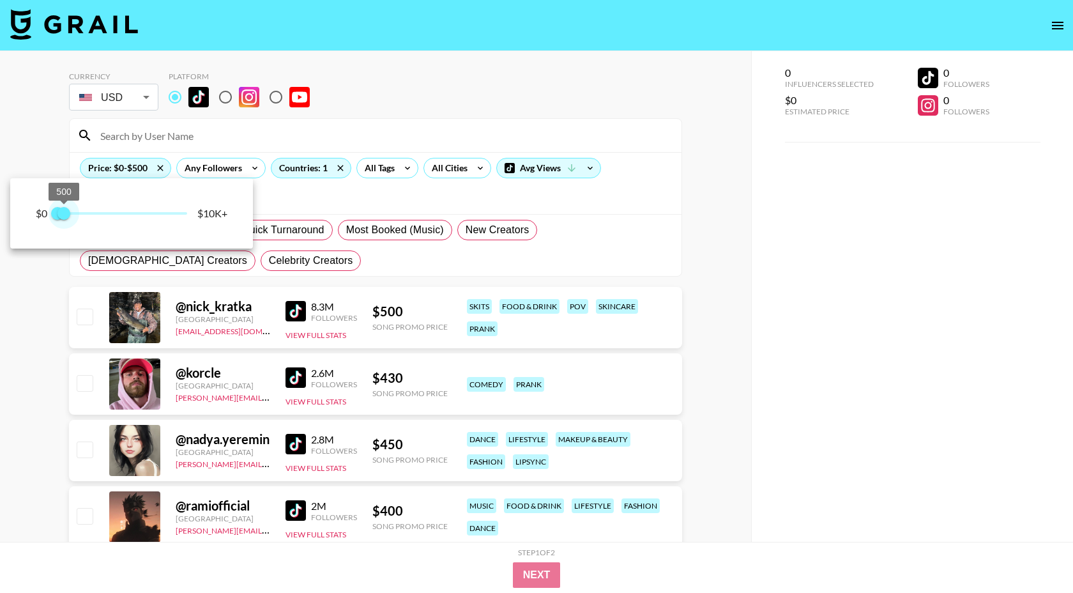
type input "250"
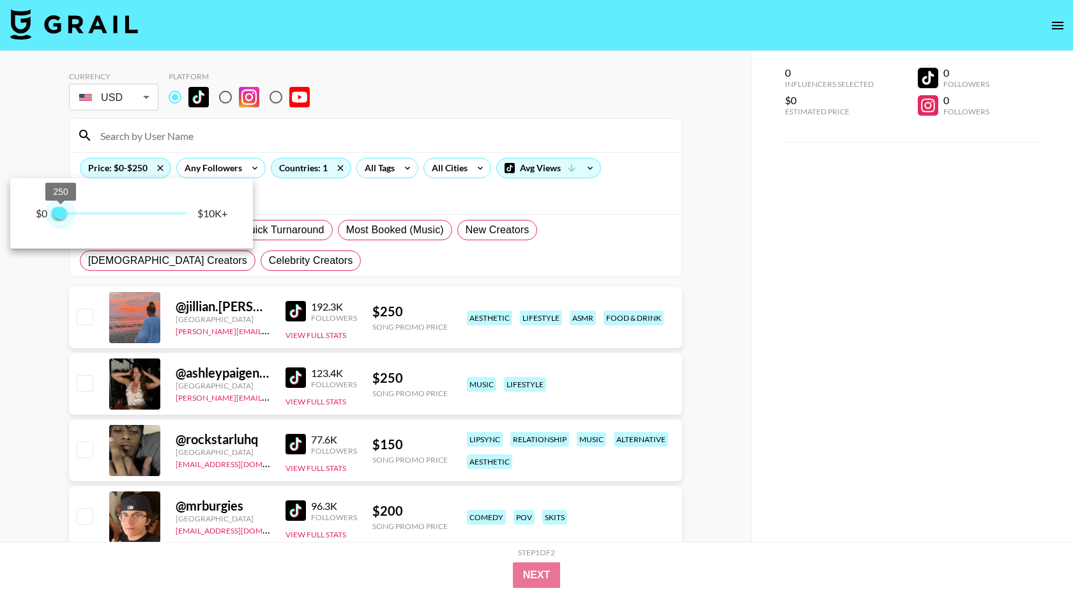
click at [63, 217] on span "250" at bounding box center [60, 213] width 13 height 13
click at [462, 110] on div at bounding box center [536, 296] width 1073 height 593
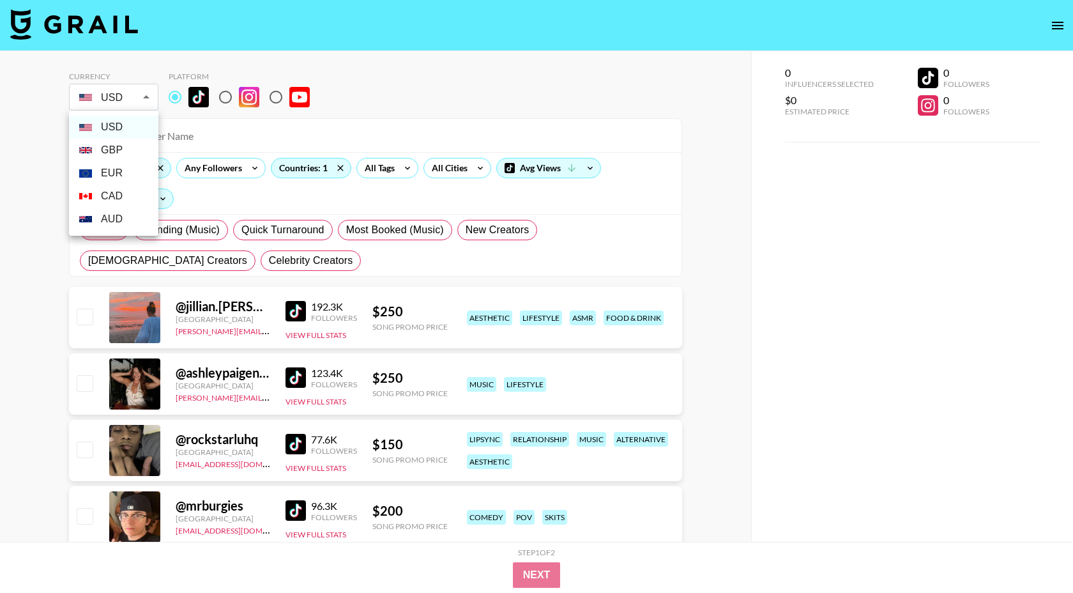
click at [119, 155] on li "GBP" at bounding box center [113, 150] width 89 height 23
type input "GBP"
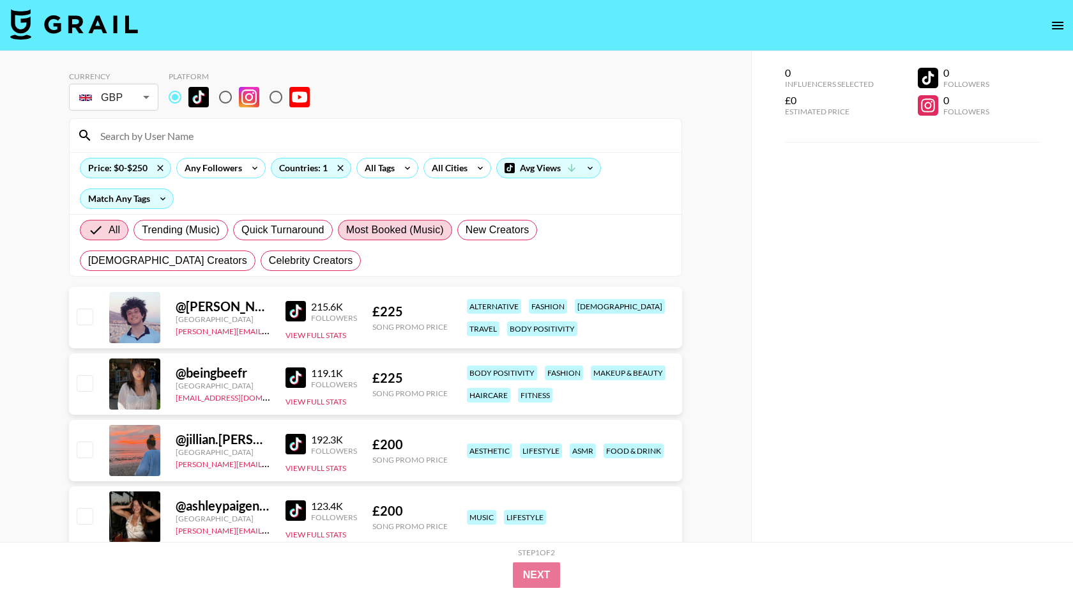
click at [356, 225] on span "Most Booked (Music)" at bounding box center [395, 229] width 98 height 15
click at [346, 230] on input "Most Booked (Music)" at bounding box center [346, 230] width 0 height 0
radio input "true"
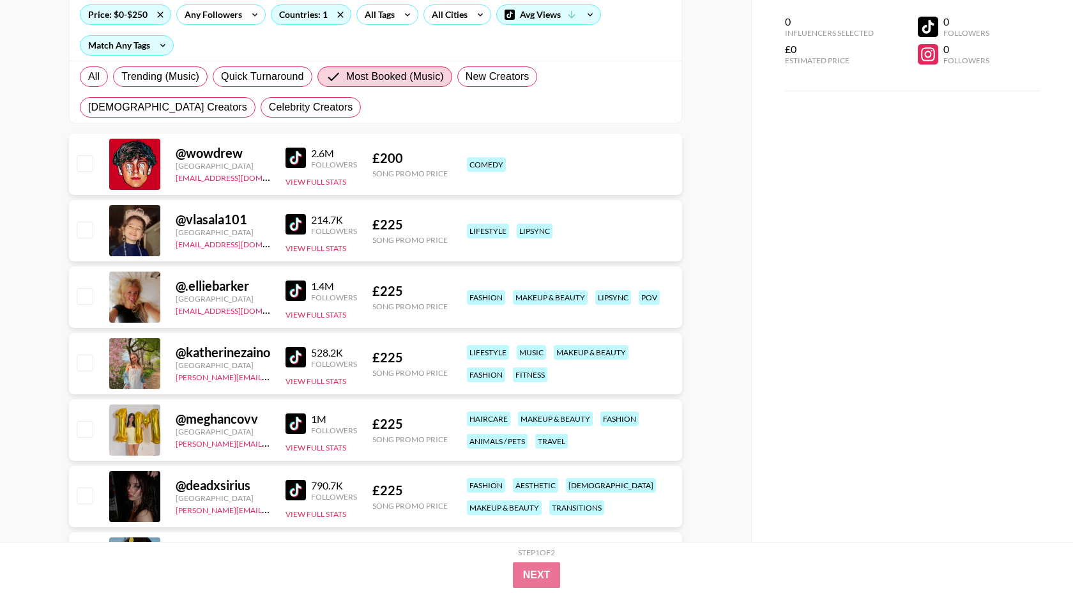
scroll to position [171, 0]
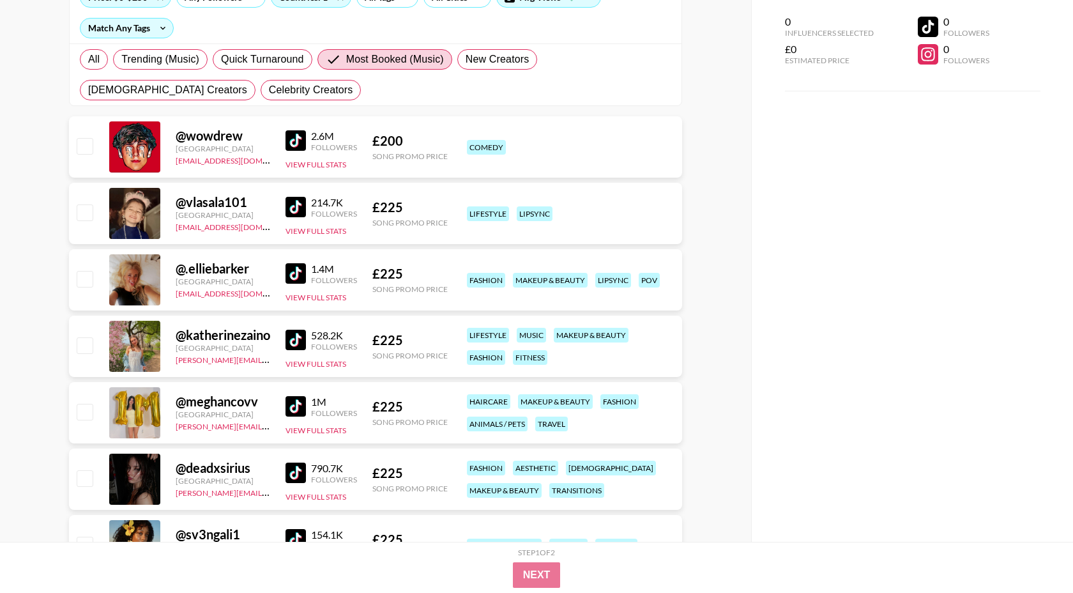
click at [297, 268] on img at bounding box center [296, 273] width 20 height 20
click at [306, 338] on link at bounding box center [299, 340] width 26 height 20
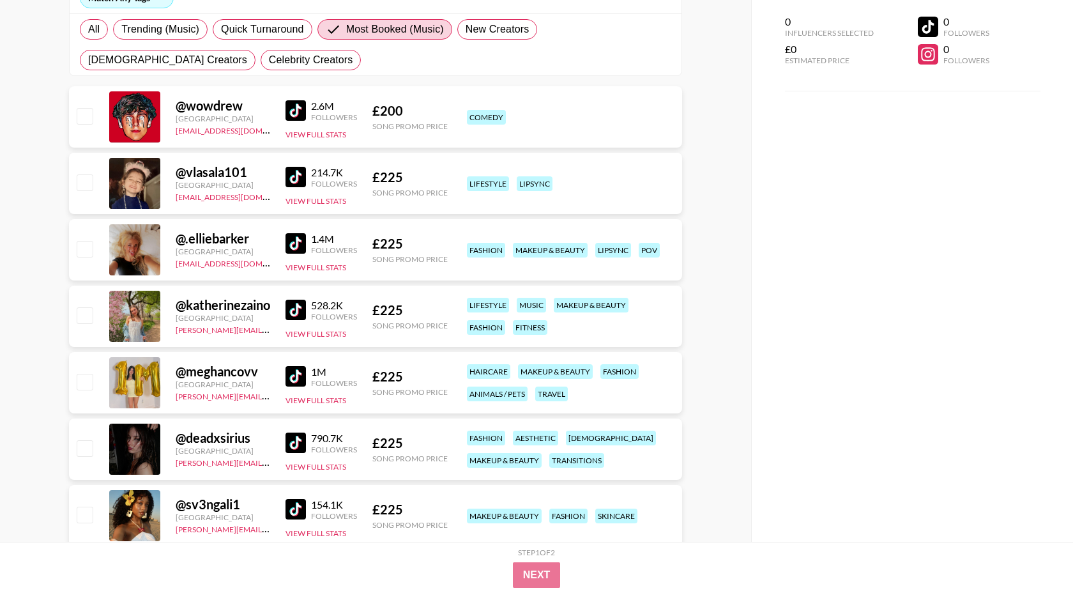
scroll to position [208, 0]
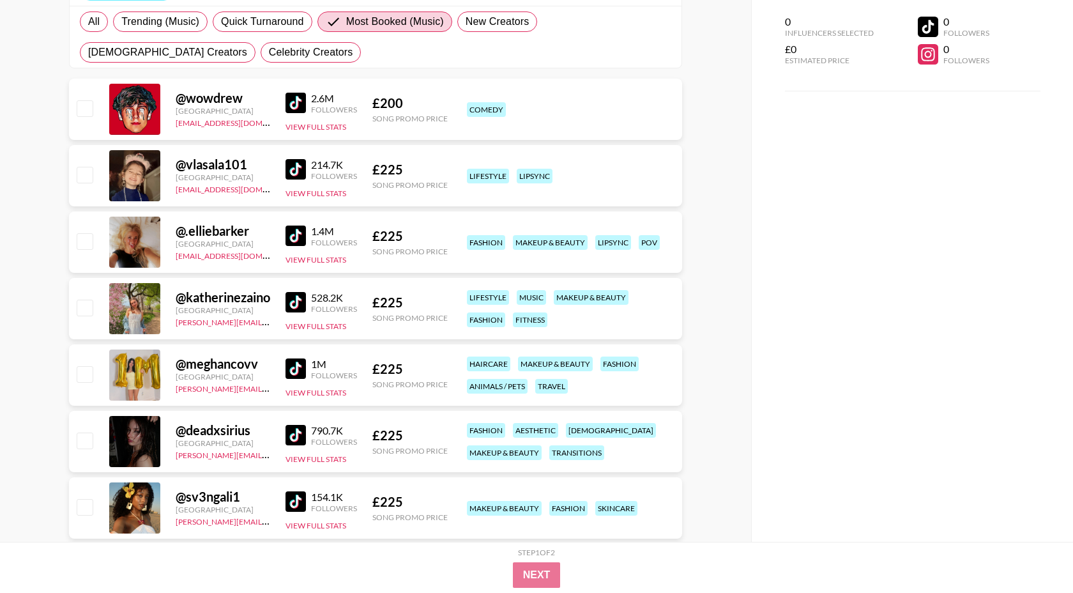
click at [284, 440] on div "@ deadxsirius [GEOGRAPHIC_DATA] [PERSON_NAME][EMAIL_ADDRESS][DOMAIN_NAME] 790.7…" at bounding box center [375, 441] width 613 height 61
click at [292, 438] on img at bounding box center [296, 435] width 20 height 20
click at [300, 369] on img at bounding box center [296, 368] width 20 height 20
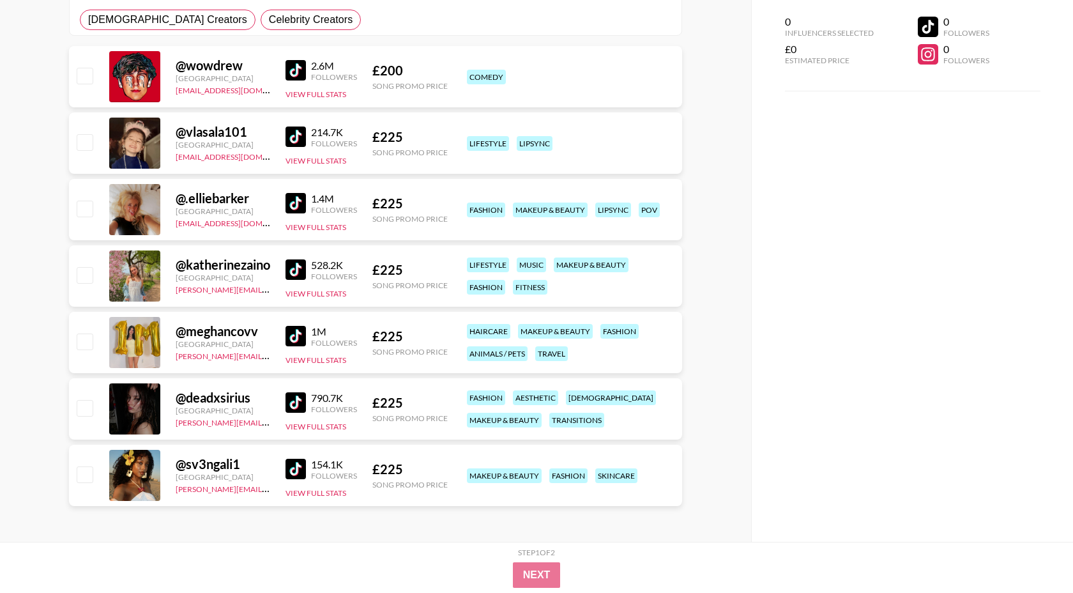
click at [299, 475] on img at bounding box center [296, 469] width 20 height 20
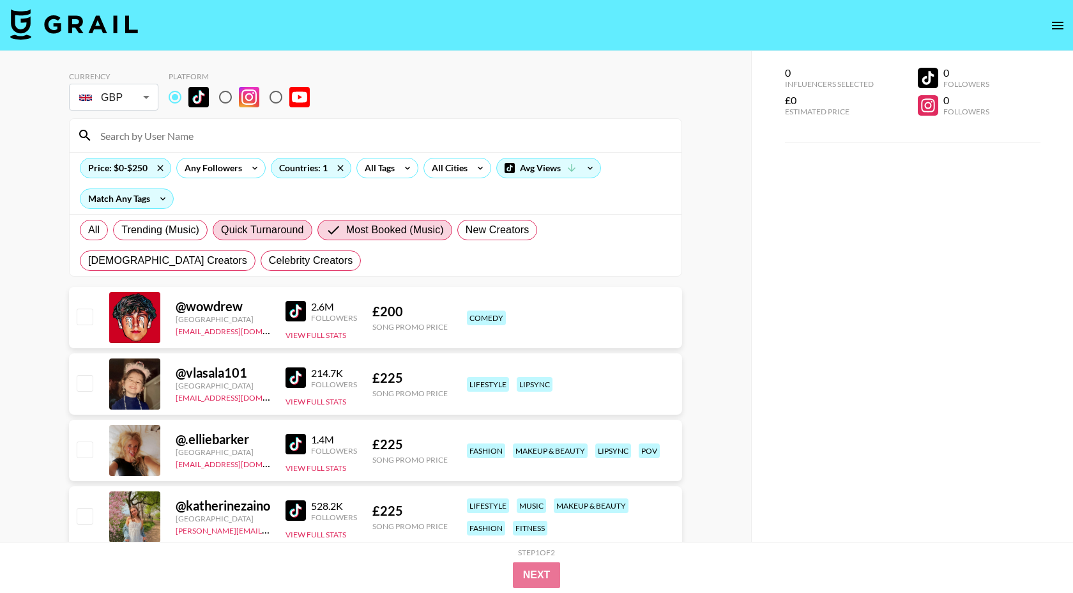
click at [266, 227] on span "Quick Turnaround" at bounding box center [262, 229] width 83 height 15
click at [221, 230] on input "Quick Turnaround" at bounding box center [221, 230] width 0 height 0
radio input "true"
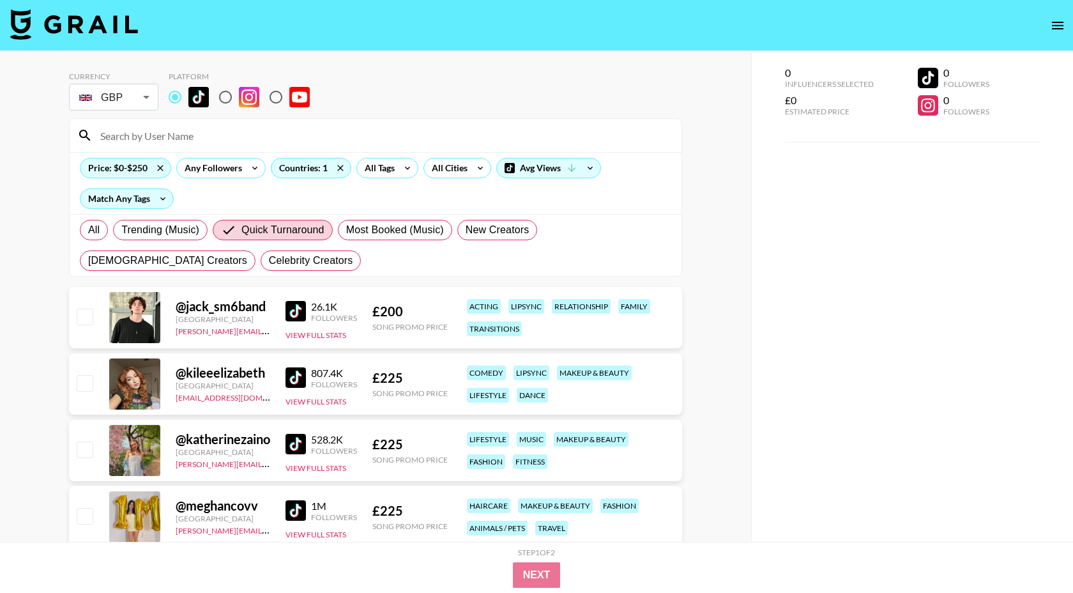
scroll to position [153, 0]
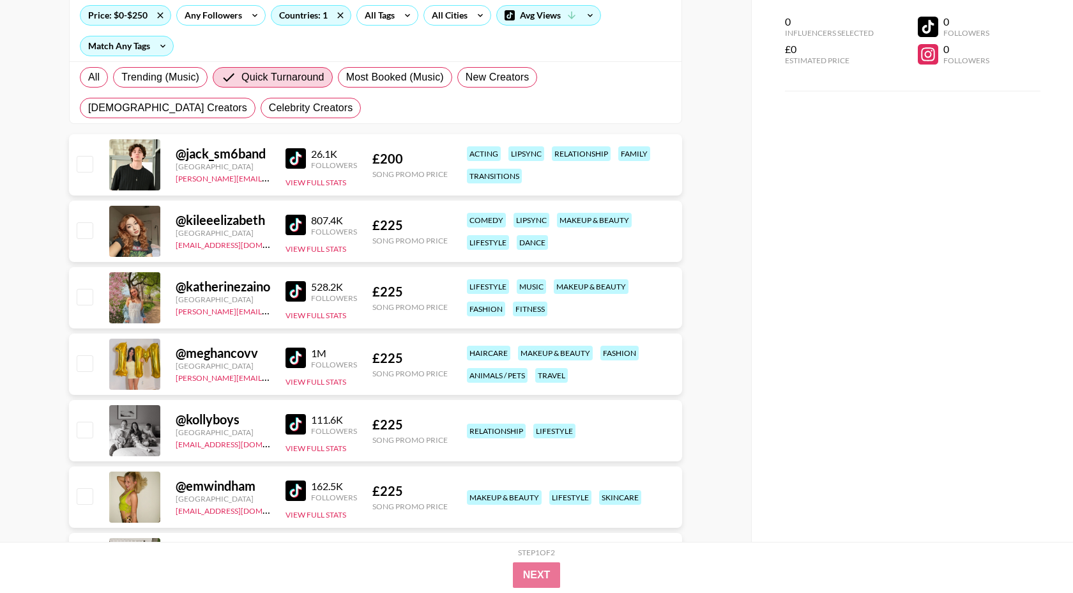
click at [300, 229] on img at bounding box center [296, 225] width 20 height 20
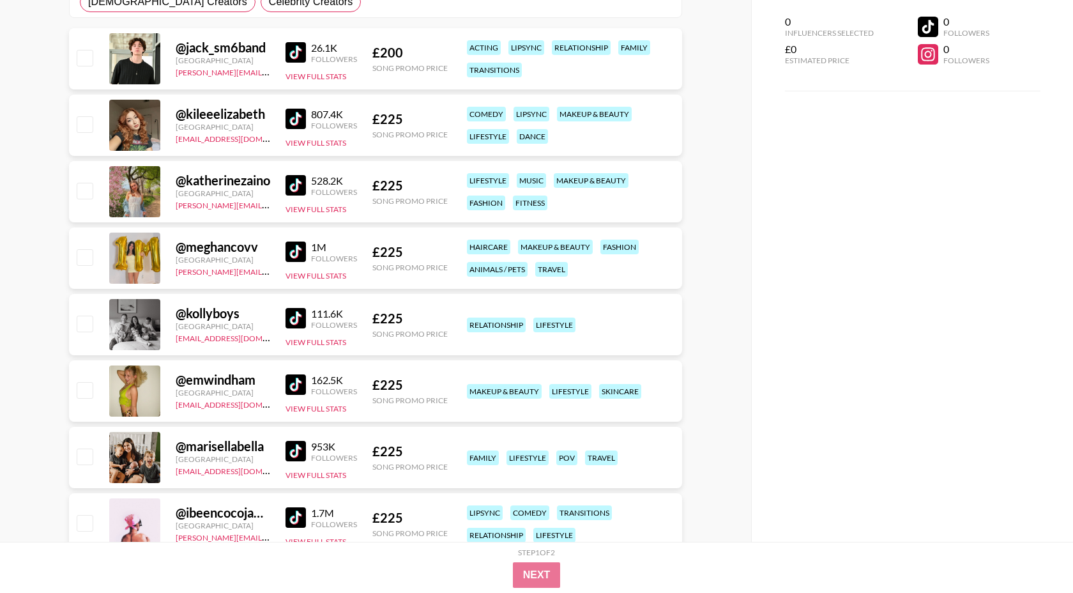
scroll to position [264, 0]
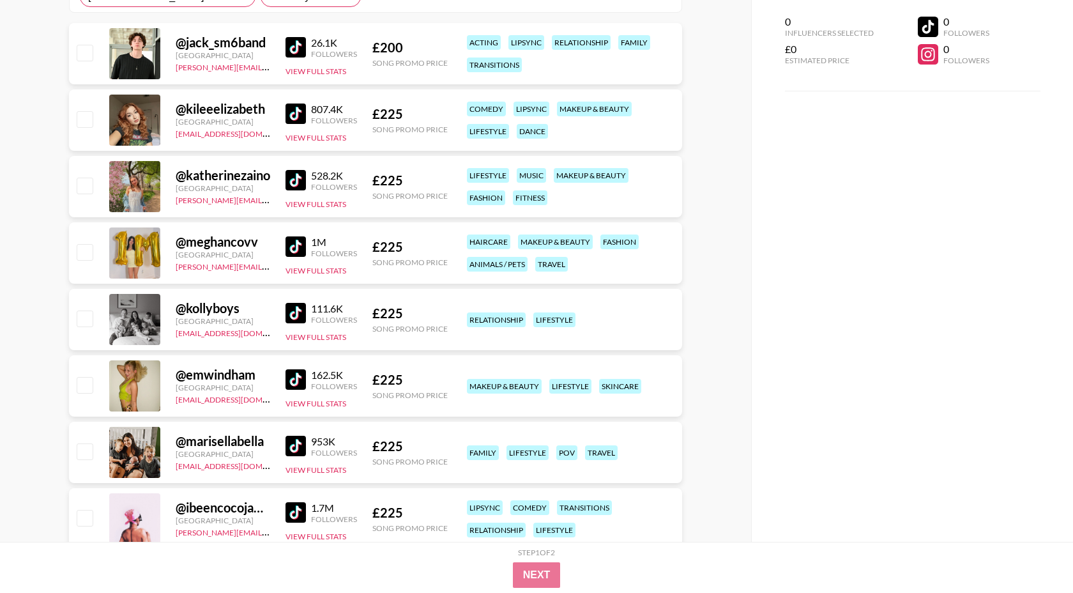
click at [296, 313] on img at bounding box center [296, 313] width 20 height 20
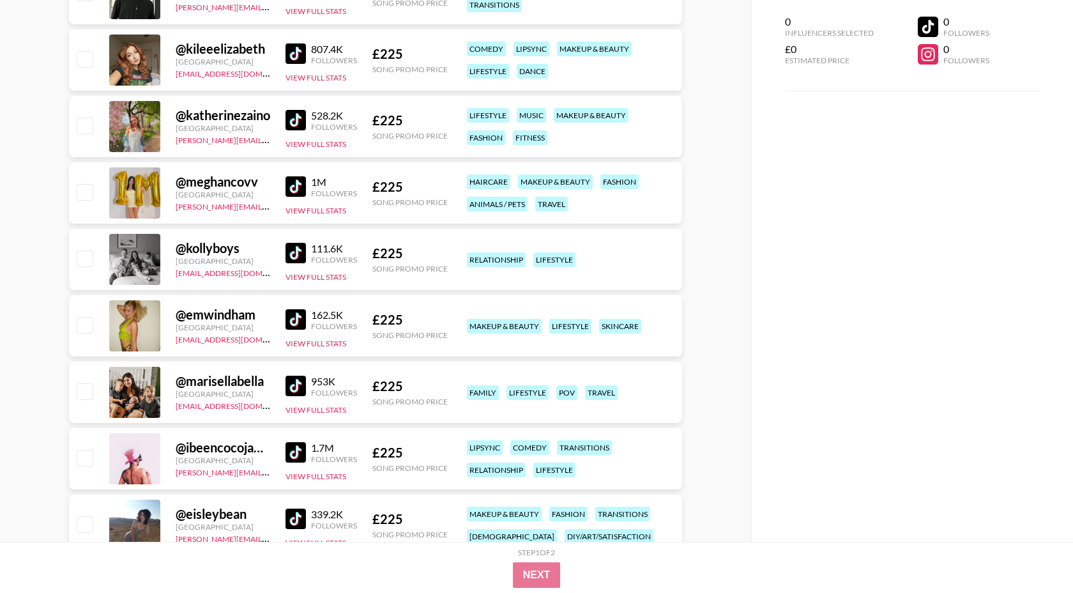
scroll to position [326, 0]
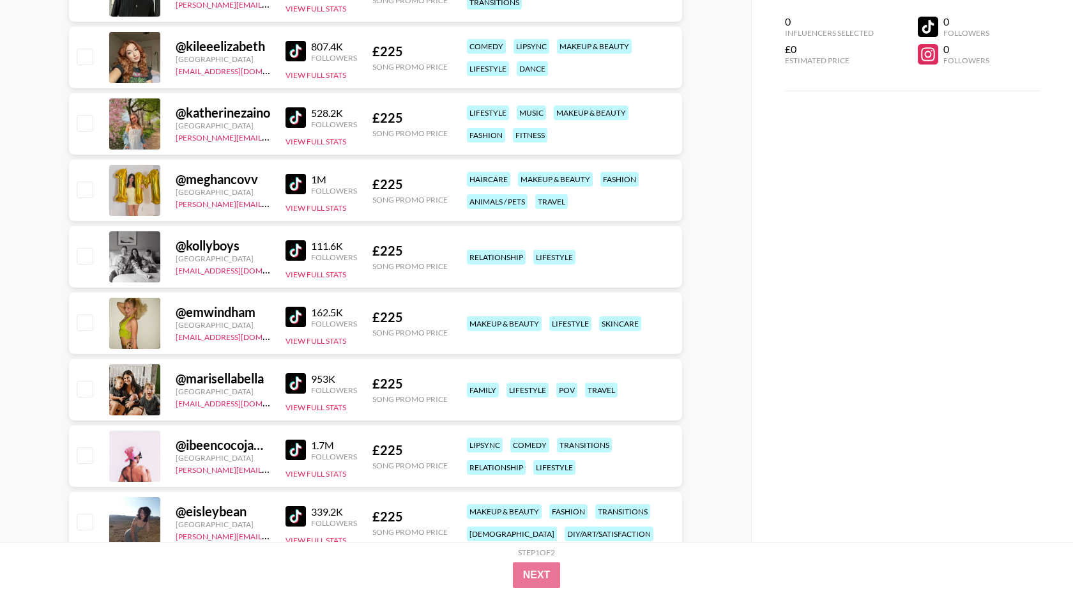
click at [299, 317] on img at bounding box center [296, 317] width 20 height 20
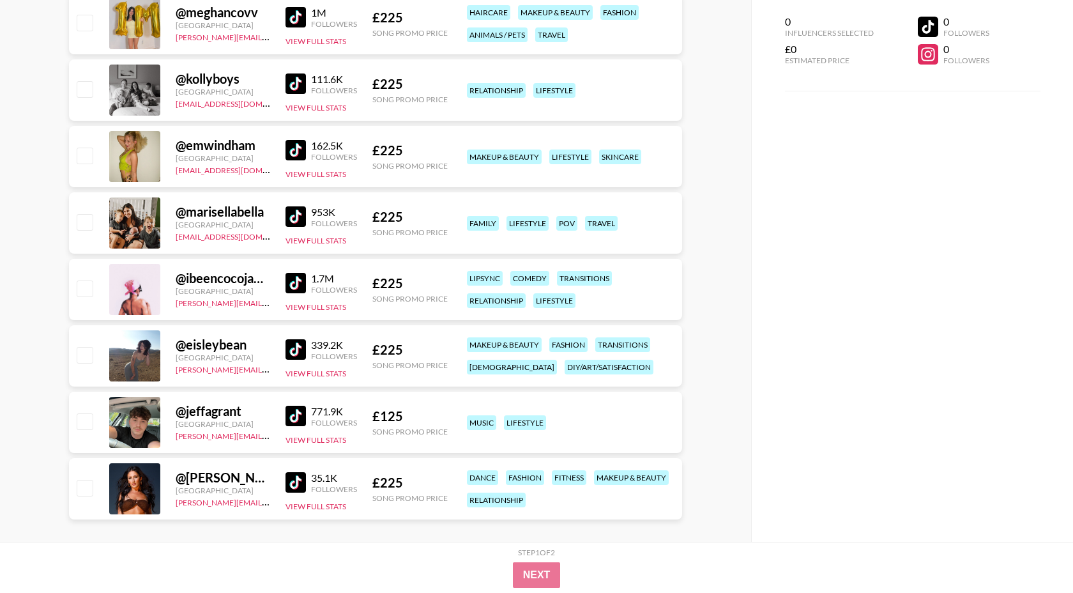
scroll to position [495, 0]
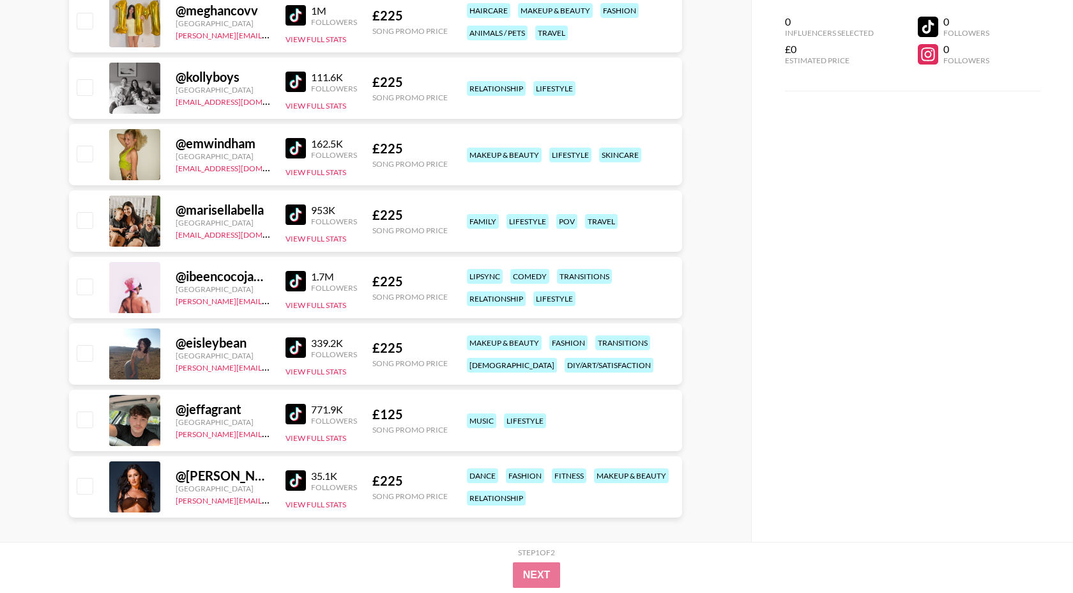
click at [293, 346] on img at bounding box center [296, 347] width 20 height 20
click at [301, 477] on img at bounding box center [296, 480] width 20 height 20
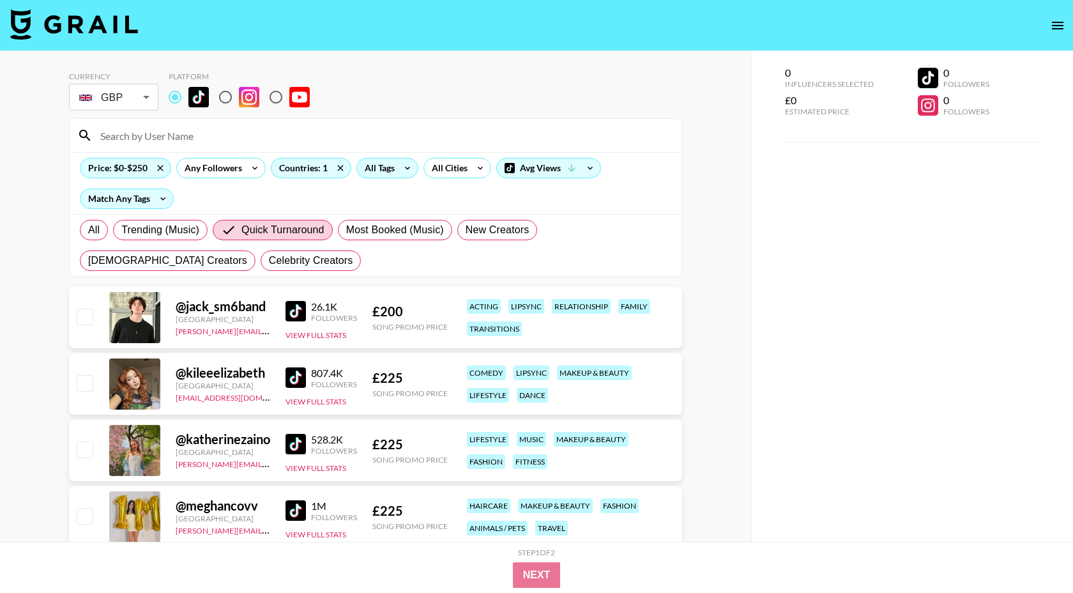
click at [222, 100] on input "radio" at bounding box center [225, 97] width 27 height 27
radio input "true"
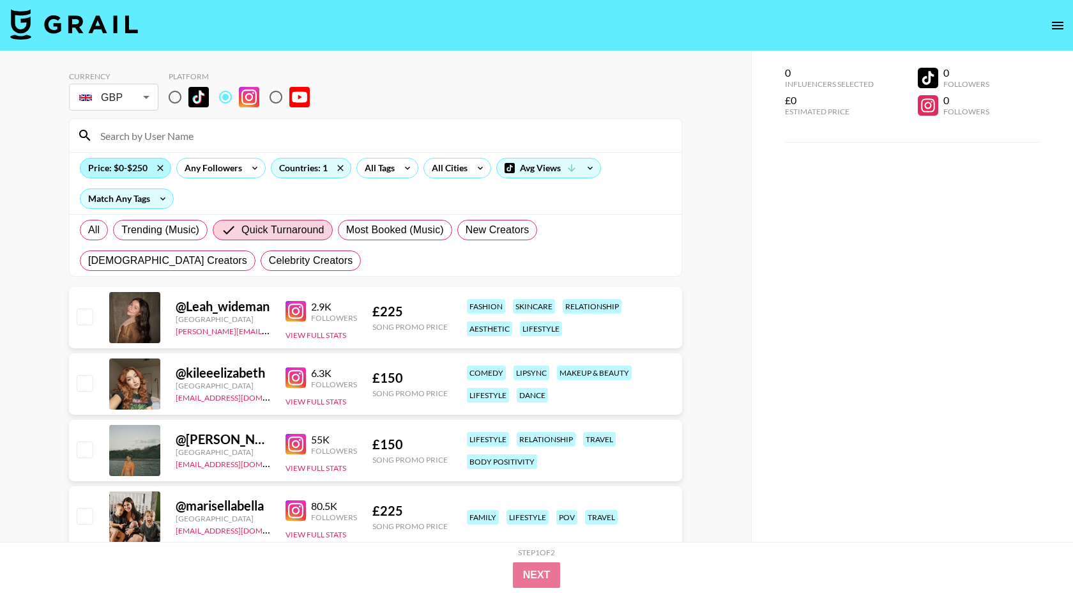
click at [124, 173] on div "Price: $0-$250" at bounding box center [125, 167] width 90 height 19
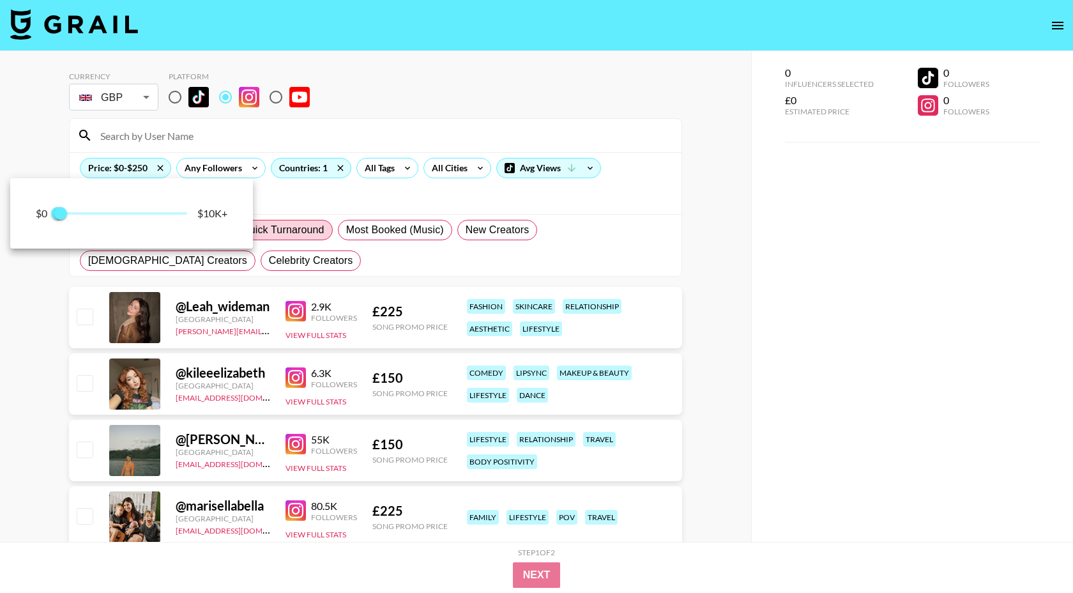
click at [180, 118] on div at bounding box center [536, 296] width 1073 height 593
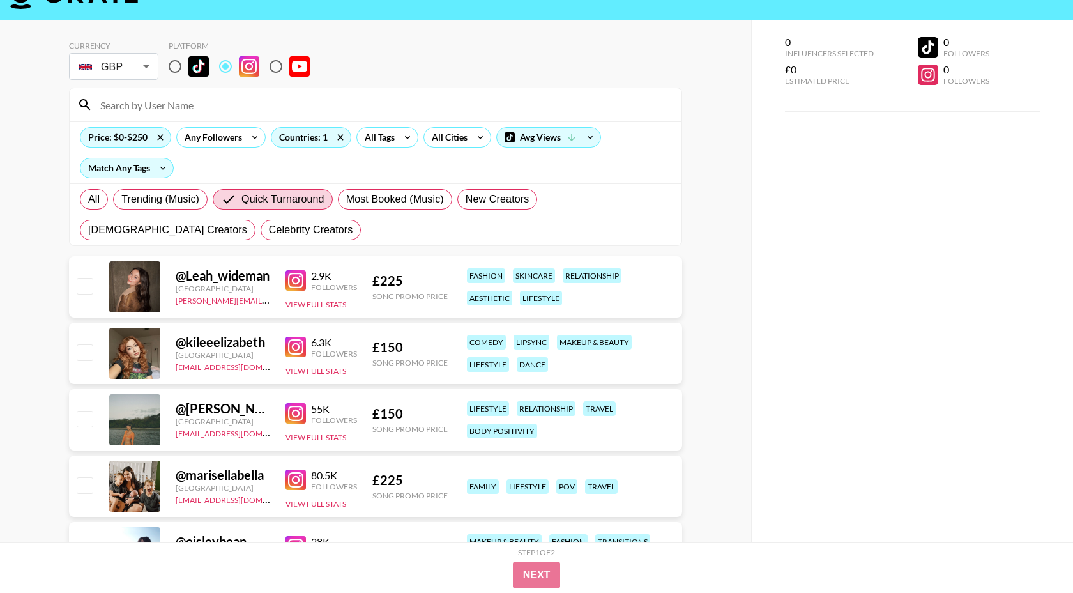
scroll to position [31, 0]
click at [337, 135] on icon at bounding box center [340, 136] width 20 height 19
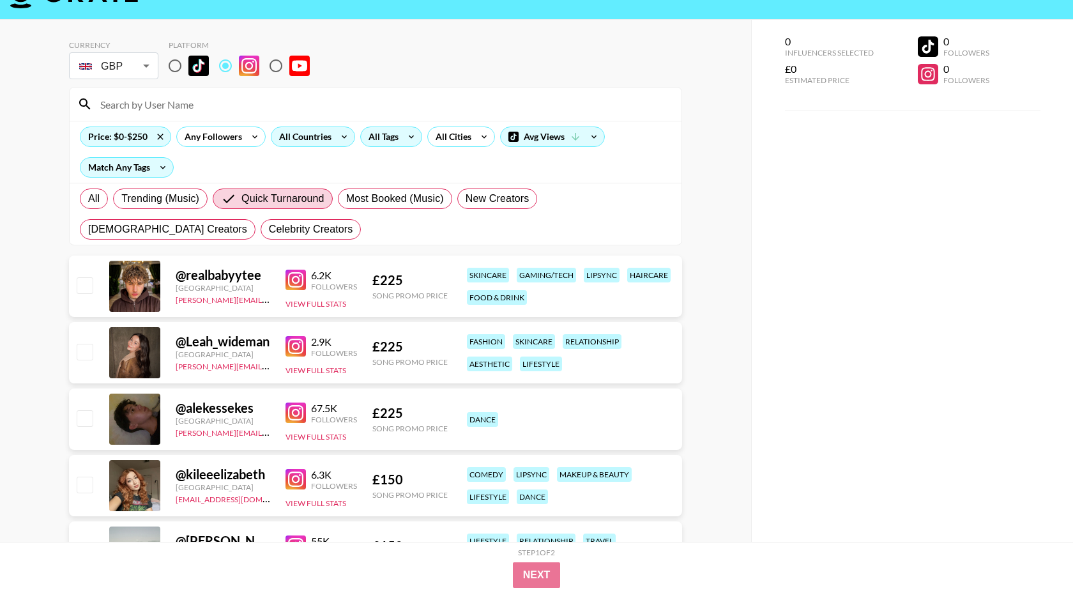
click at [377, 139] on div "All Tags" at bounding box center [381, 136] width 40 height 19
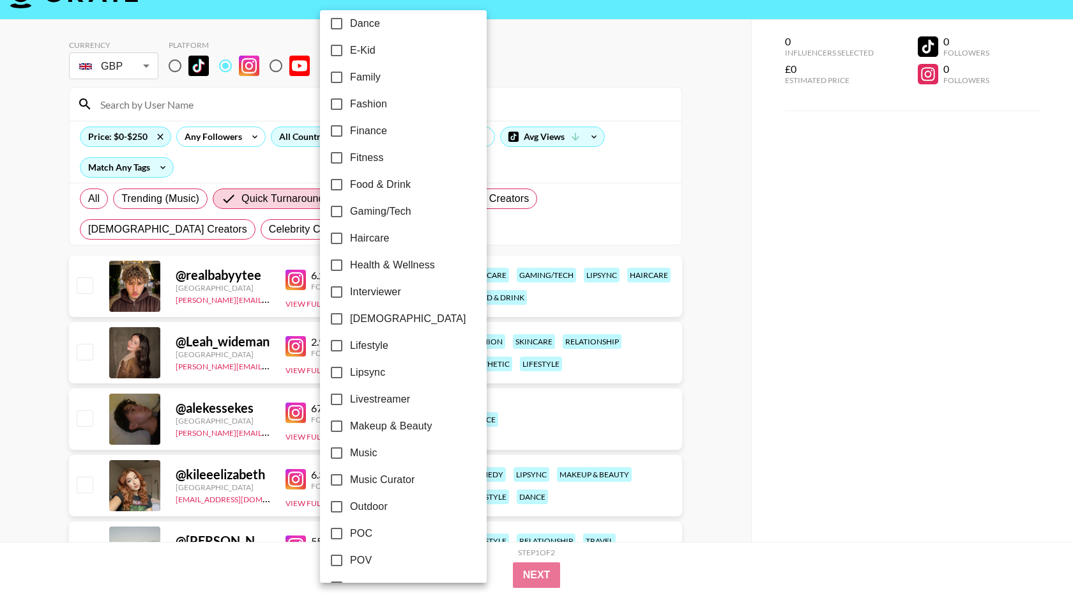
scroll to position [469, 0]
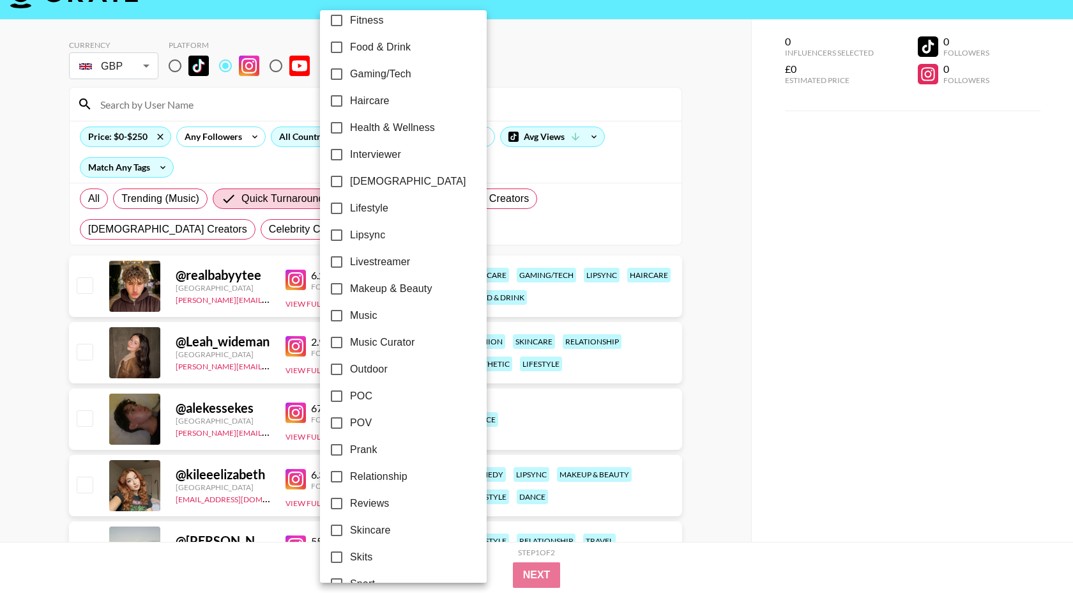
click at [385, 290] on span "Makeup & Beauty" at bounding box center [391, 288] width 82 height 15
click at [350, 290] on input "Makeup & Beauty" at bounding box center [336, 288] width 27 height 27
checkbox input "true"
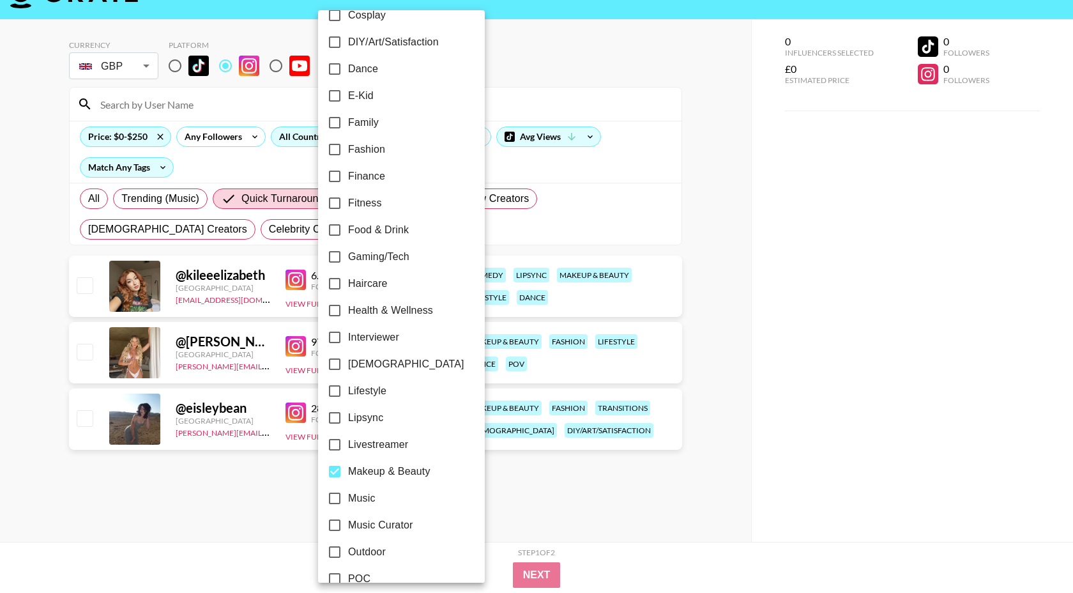
scroll to position [286, 0]
click at [369, 158] on span "Fashion" at bounding box center [366, 150] width 37 height 15
click at [348, 158] on input "Fashion" at bounding box center [334, 150] width 27 height 27
checkbox input "true"
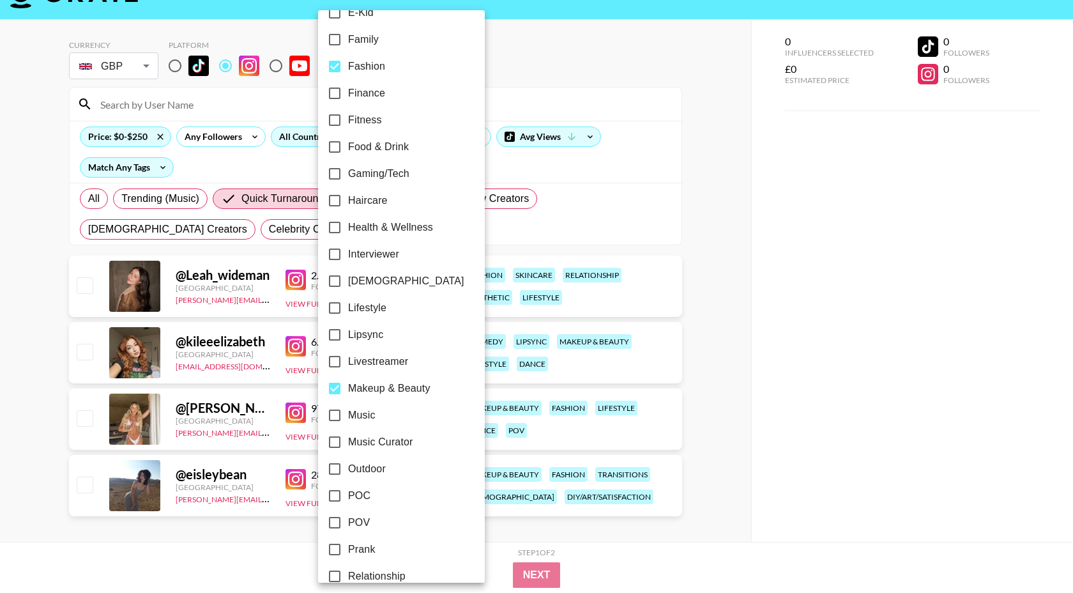
scroll to position [377, 0]
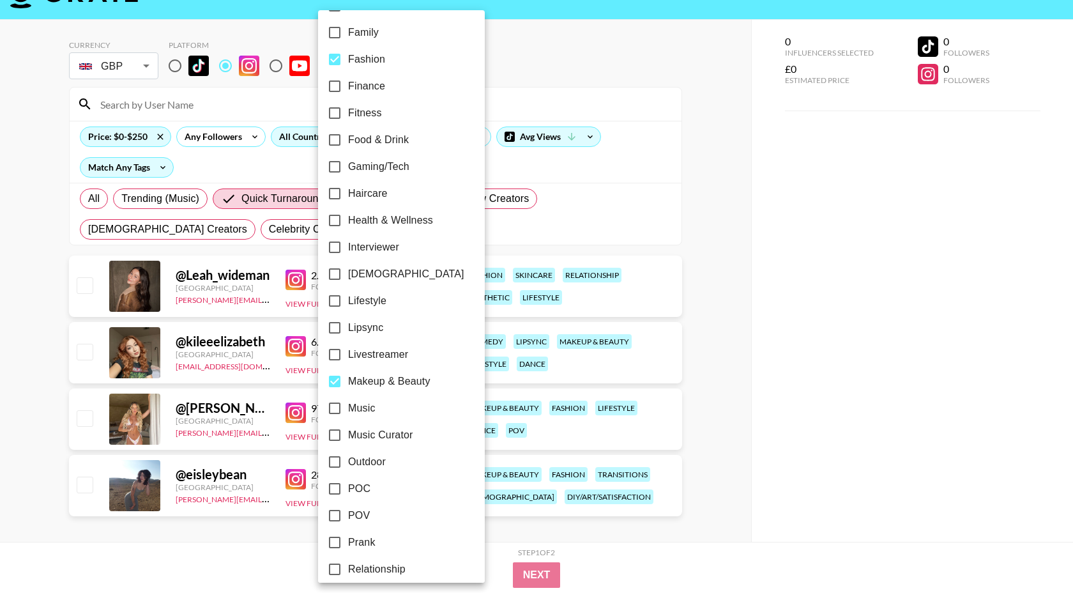
click at [365, 323] on span "Lipsync" at bounding box center [365, 327] width 35 height 15
click at [348, 323] on input "Lipsync" at bounding box center [334, 327] width 27 height 27
checkbox input "true"
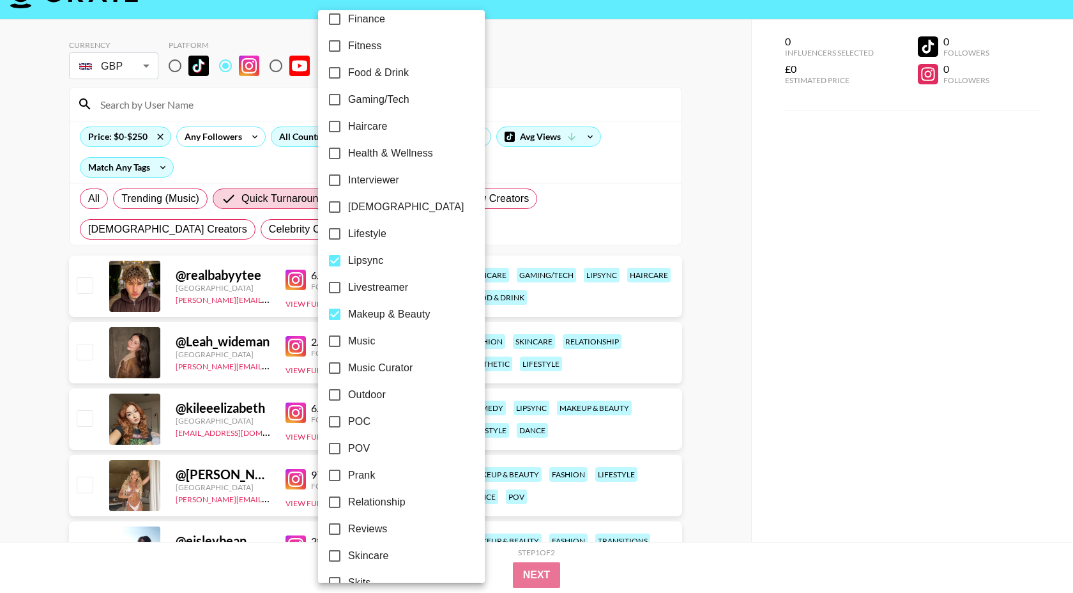
scroll to position [508, 0]
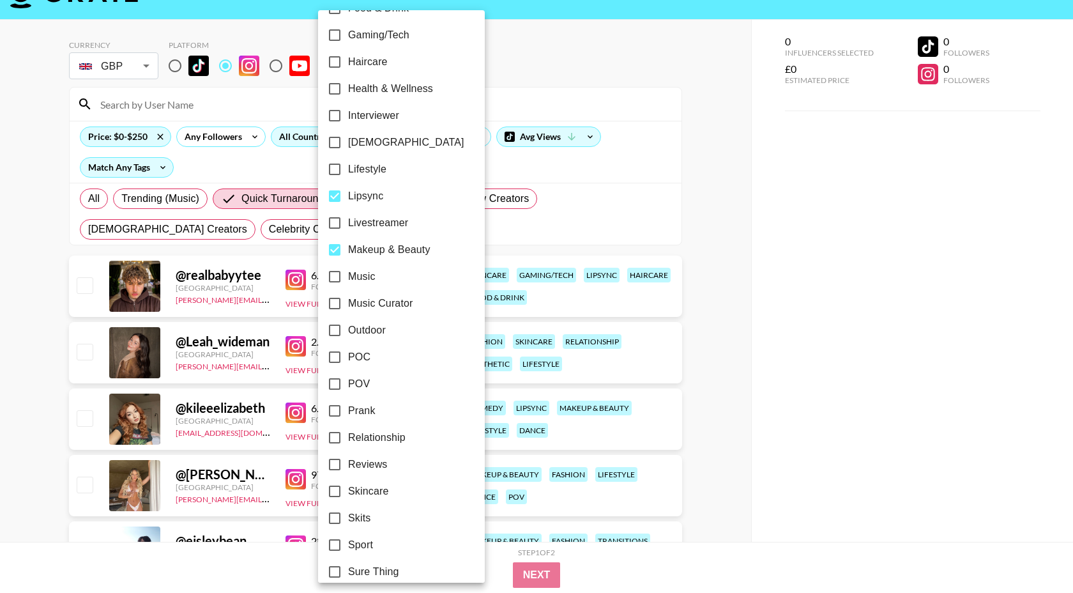
click at [376, 438] on span "Relationship" at bounding box center [376, 437] width 57 height 15
click at [348, 438] on input "Relationship" at bounding box center [334, 437] width 27 height 27
checkbox input "true"
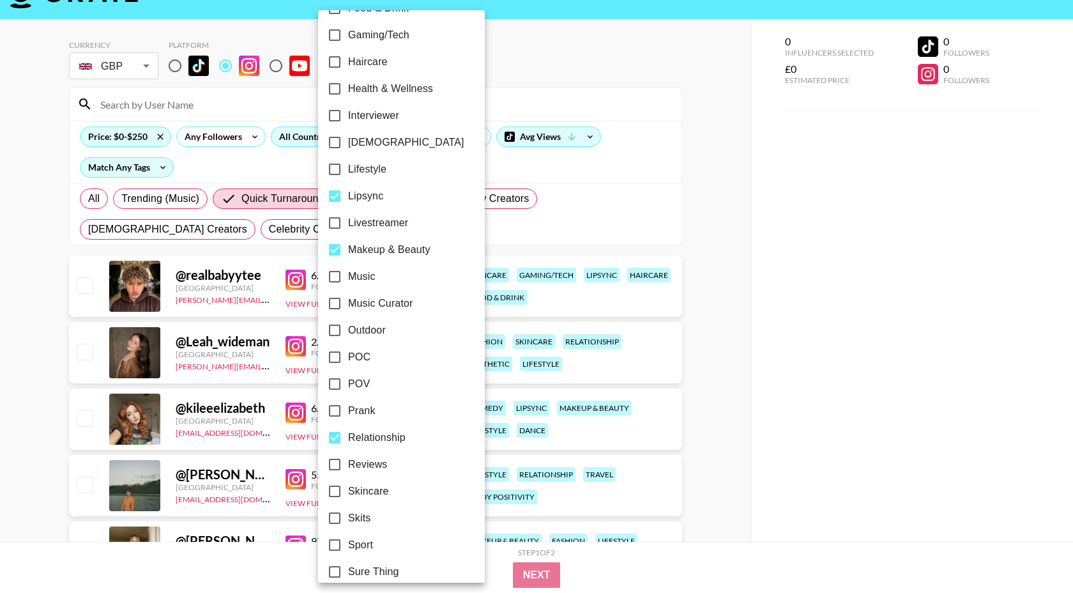
click at [679, 185] on div at bounding box center [536, 296] width 1073 height 593
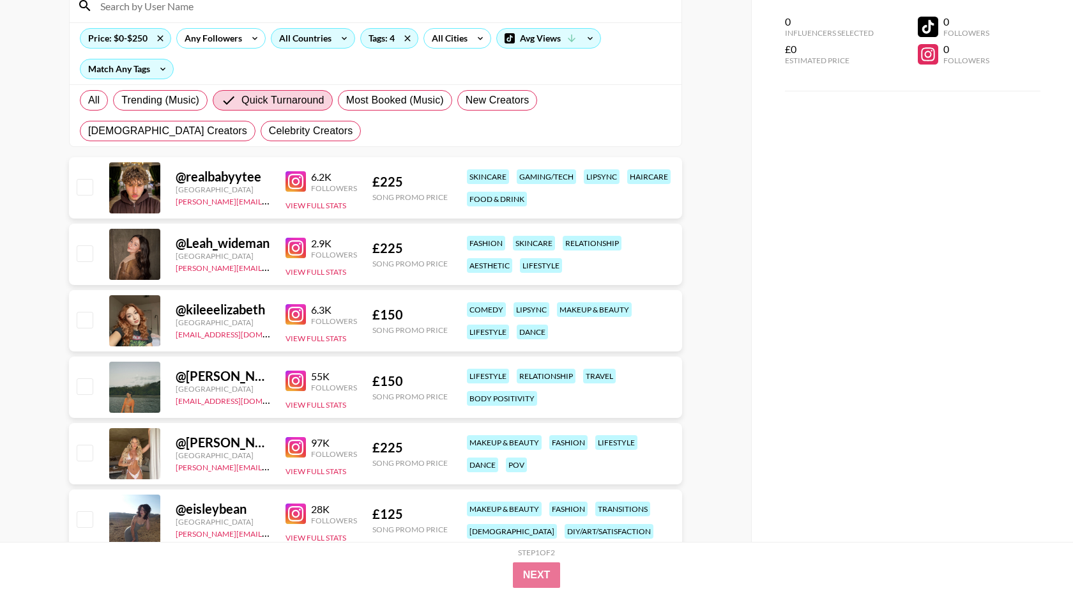
scroll to position [174, 0]
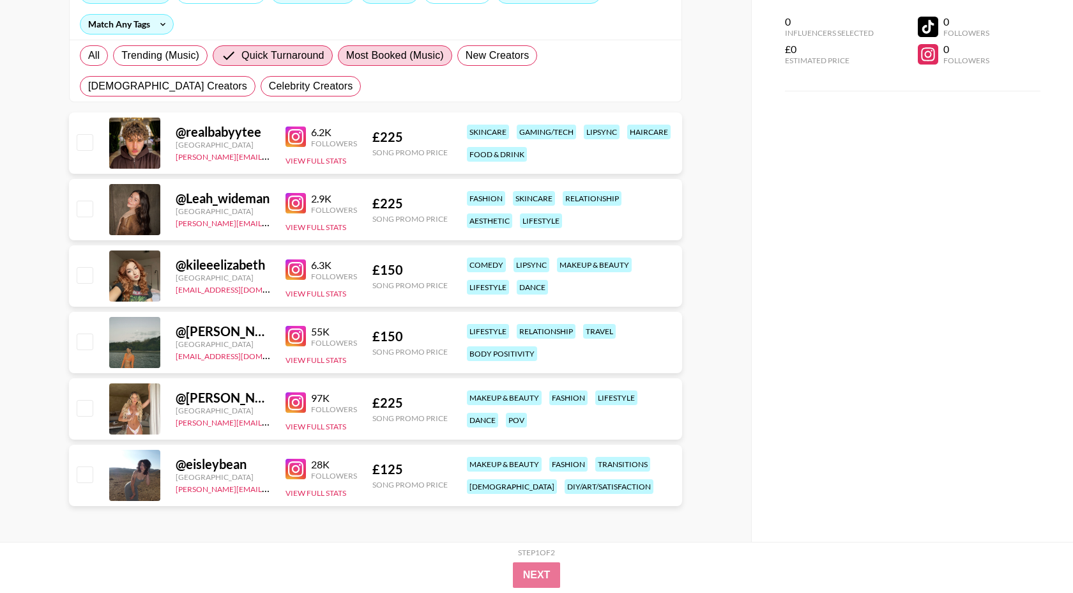
click at [364, 59] on span "Most Booked (Music)" at bounding box center [395, 55] width 98 height 15
click at [346, 56] on input "Most Booked (Music)" at bounding box center [346, 56] width 0 height 0
radio input "true"
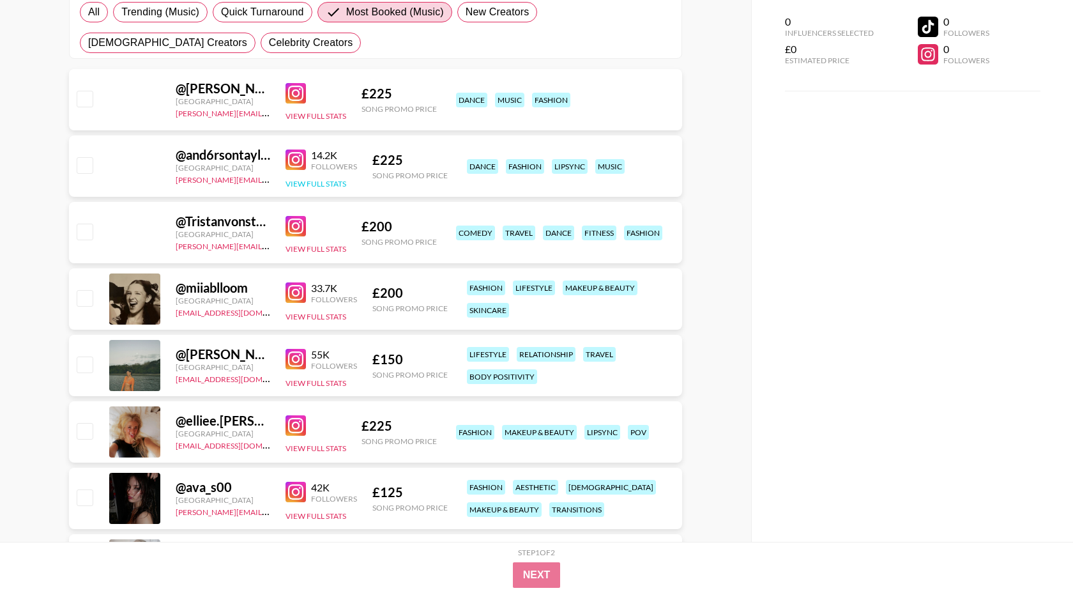
scroll to position [189, 0]
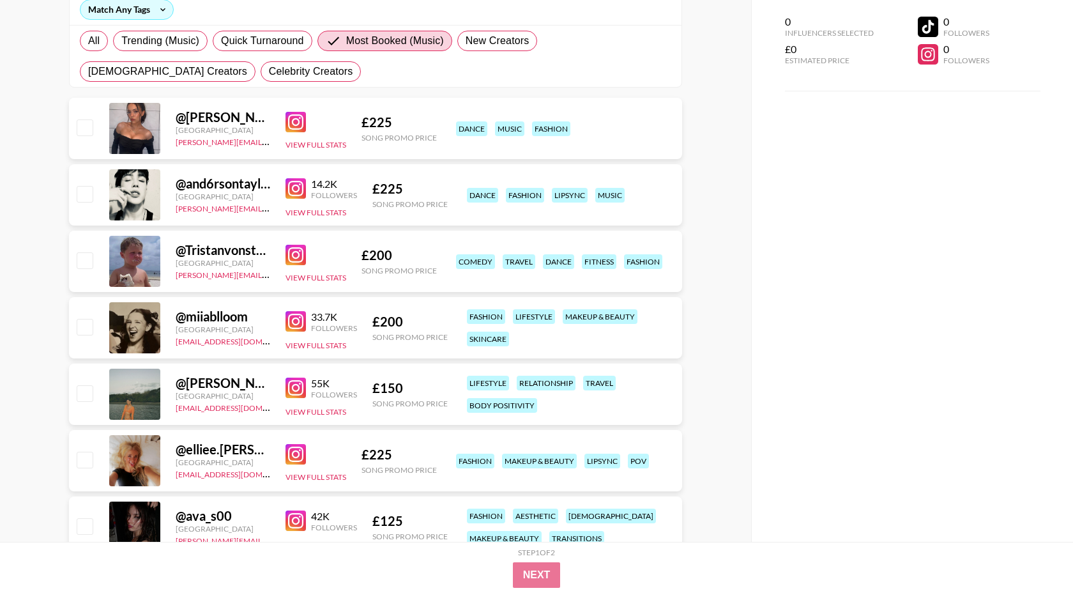
click at [295, 123] on img at bounding box center [296, 122] width 20 height 20
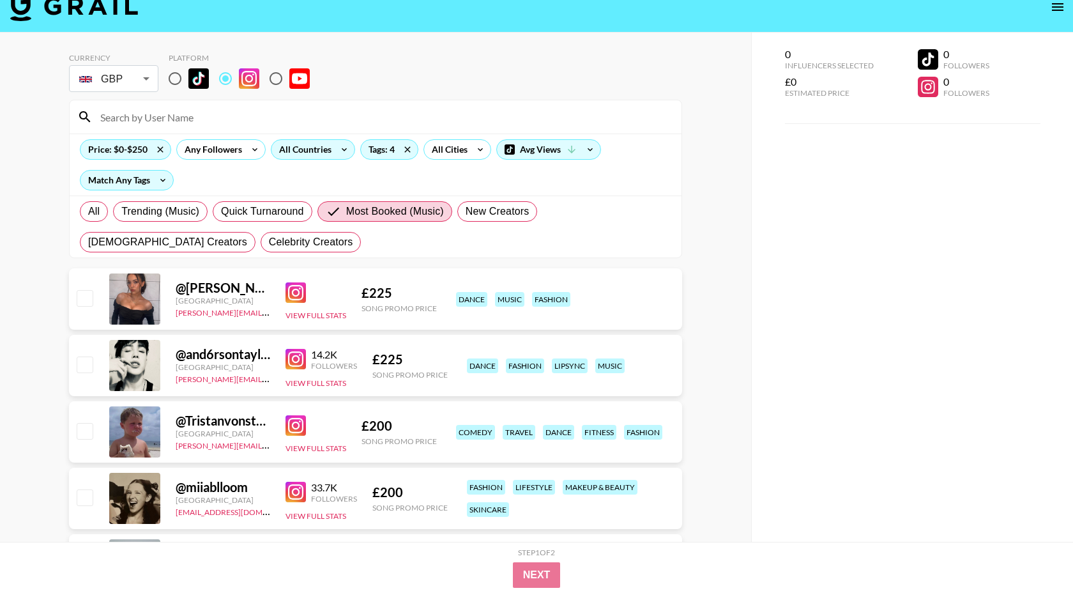
scroll to position [0, 0]
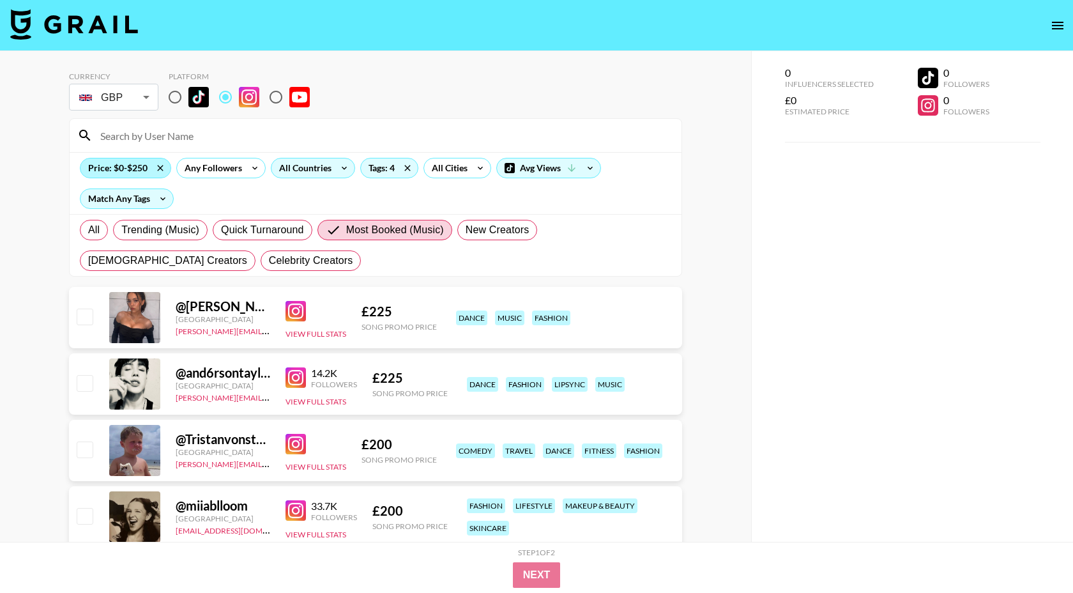
click at [135, 169] on div "Price: $0-$250" at bounding box center [125, 167] width 90 height 19
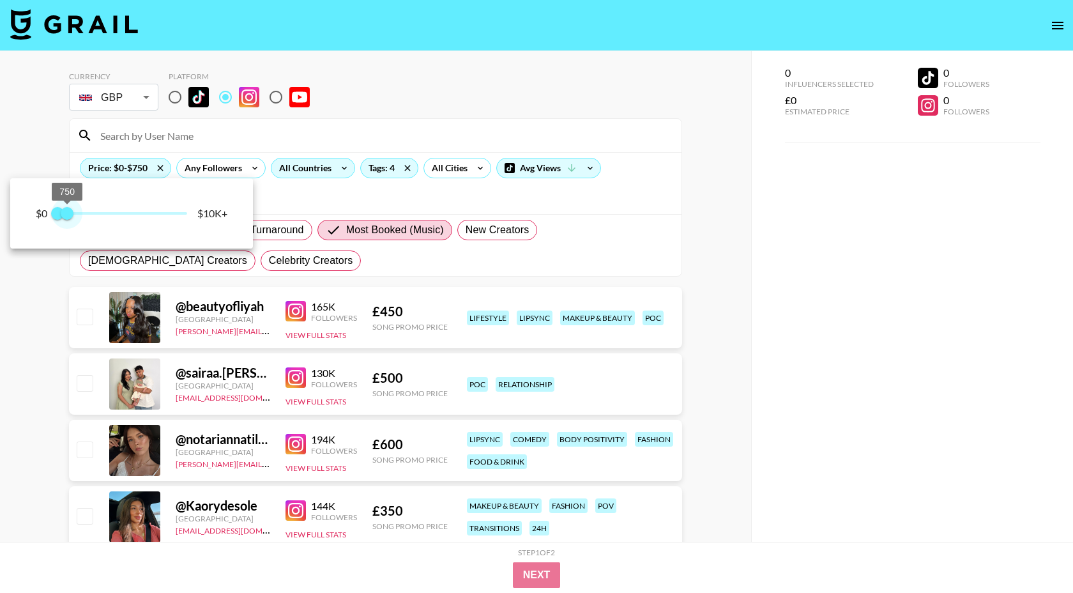
type input "500"
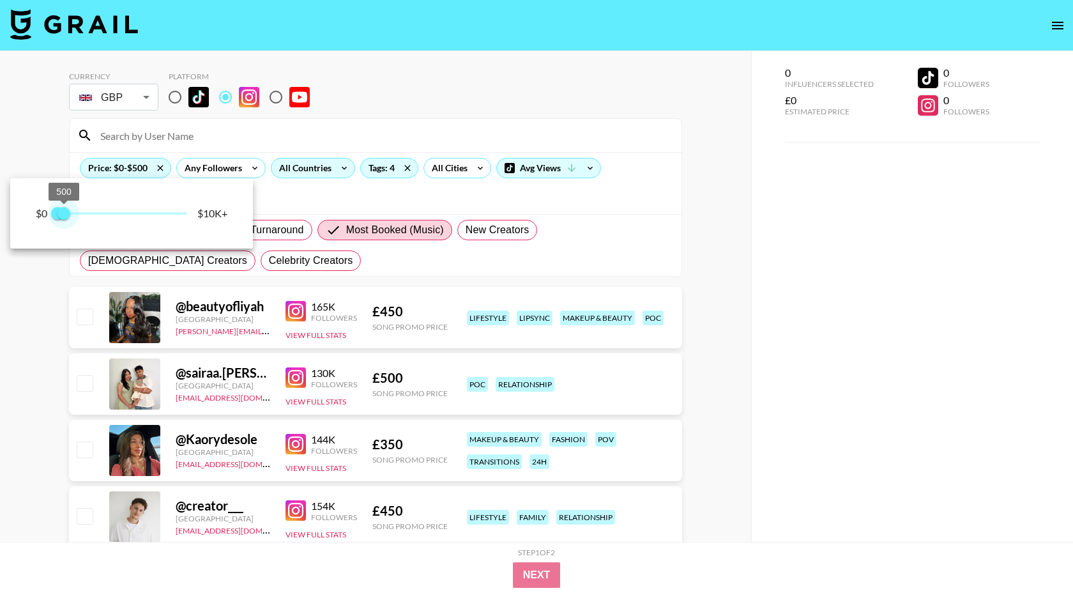
click at [65, 217] on span "500" at bounding box center [63, 213] width 13 height 13
click at [502, 103] on div at bounding box center [536, 296] width 1073 height 593
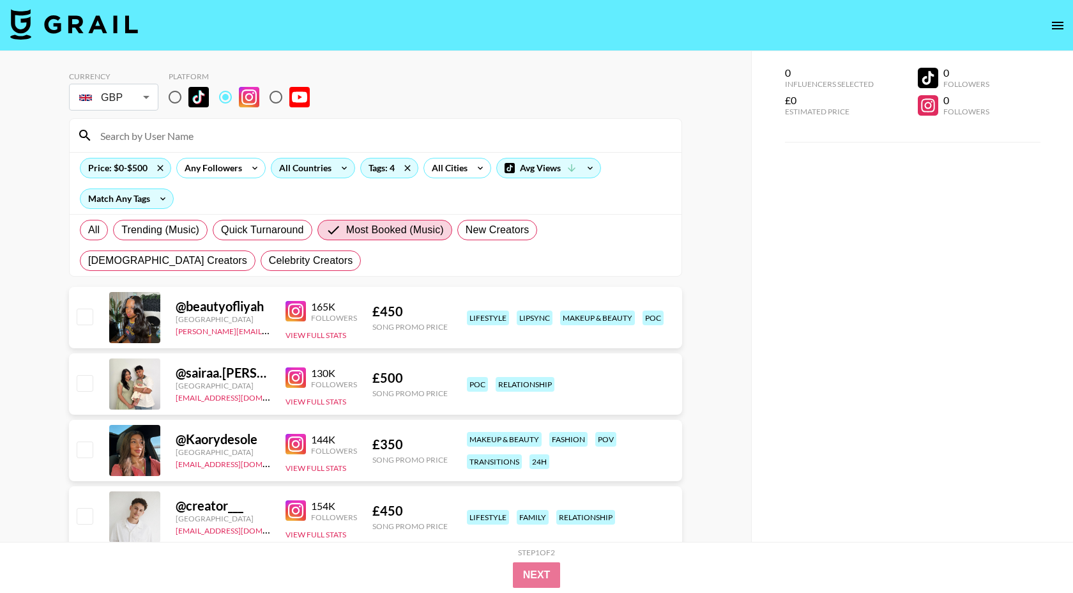
click at [105, 110] on div "GBP GBP ​" at bounding box center [113, 97] width 89 height 27
click at [115, 132] on li "USD" at bounding box center [113, 127] width 89 height 23
type input "USD"
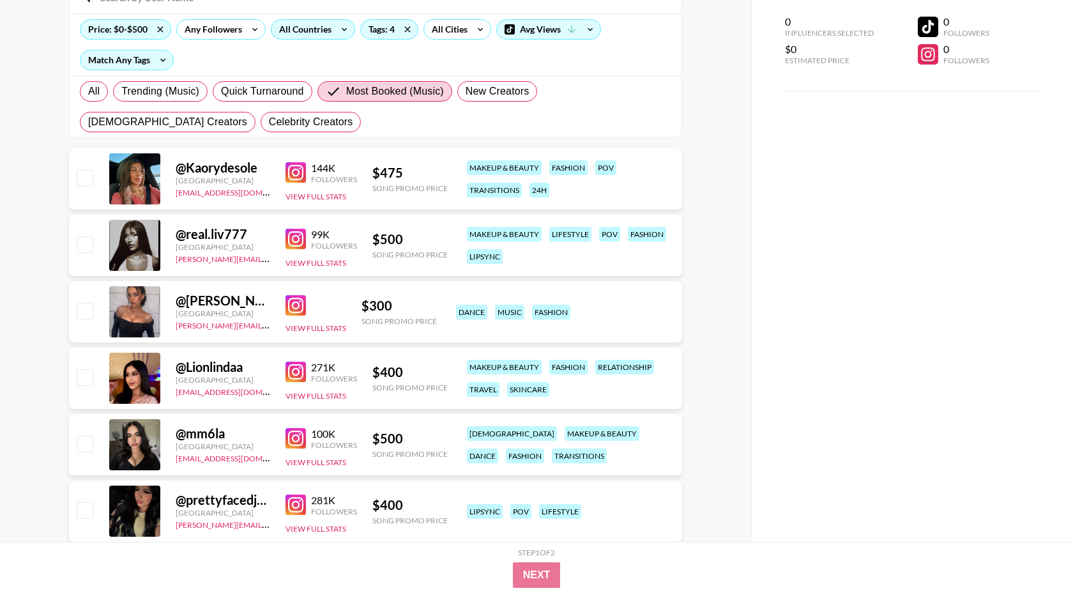
scroll to position [154, 0]
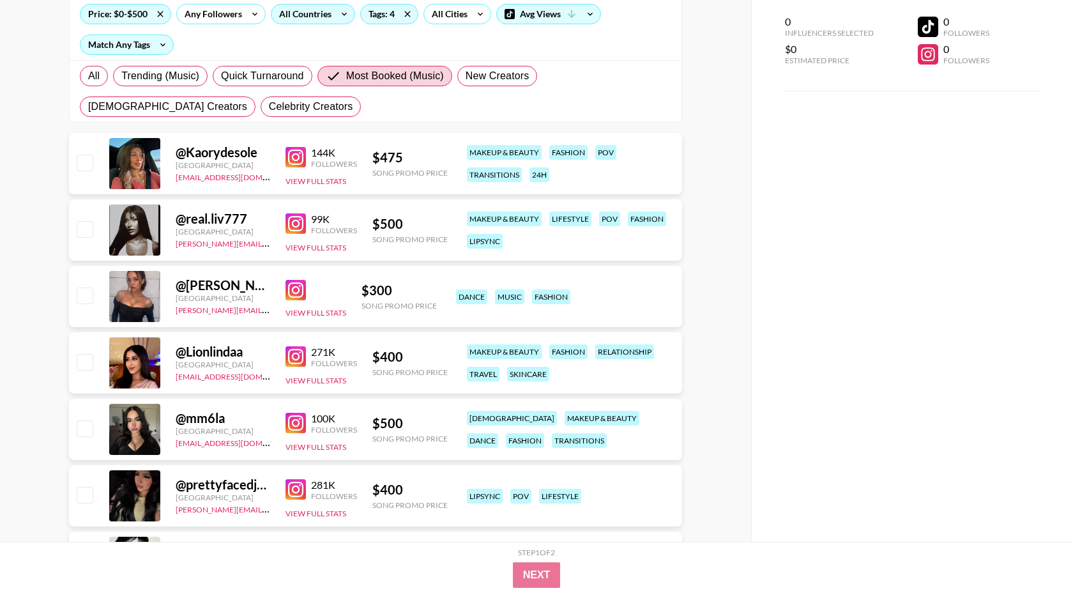
click at [296, 289] on img at bounding box center [296, 290] width 20 height 20
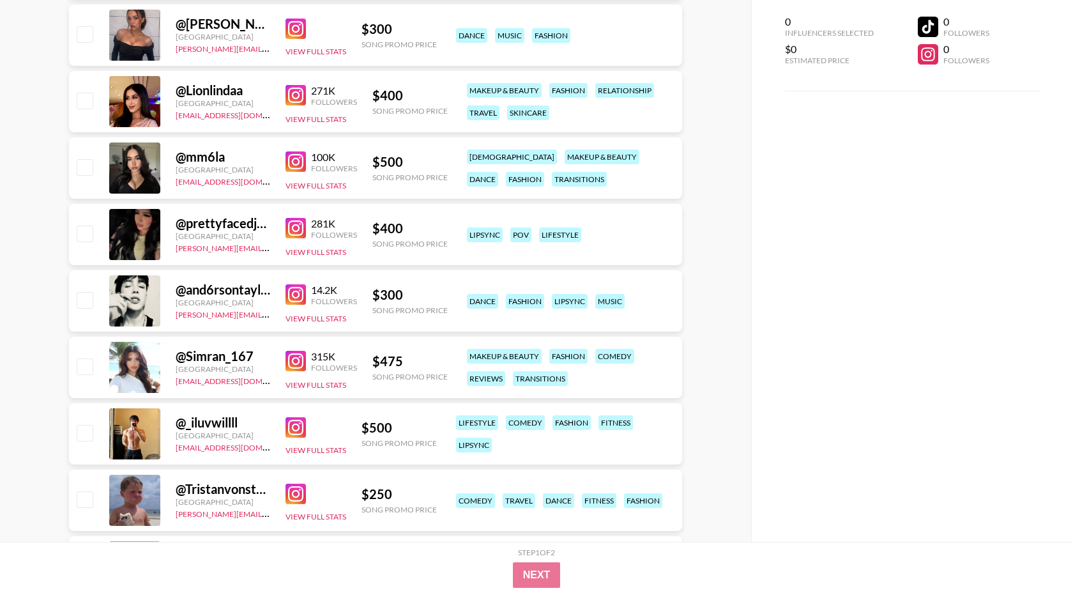
scroll to position [420, 0]
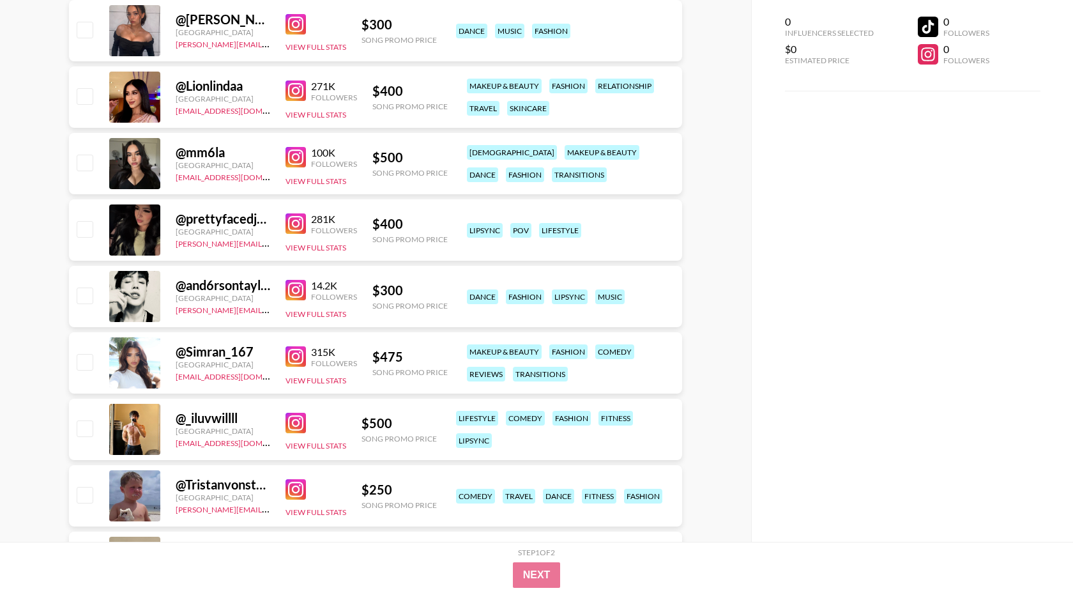
click at [294, 287] on img at bounding box center [296, 290] width 20 height 20
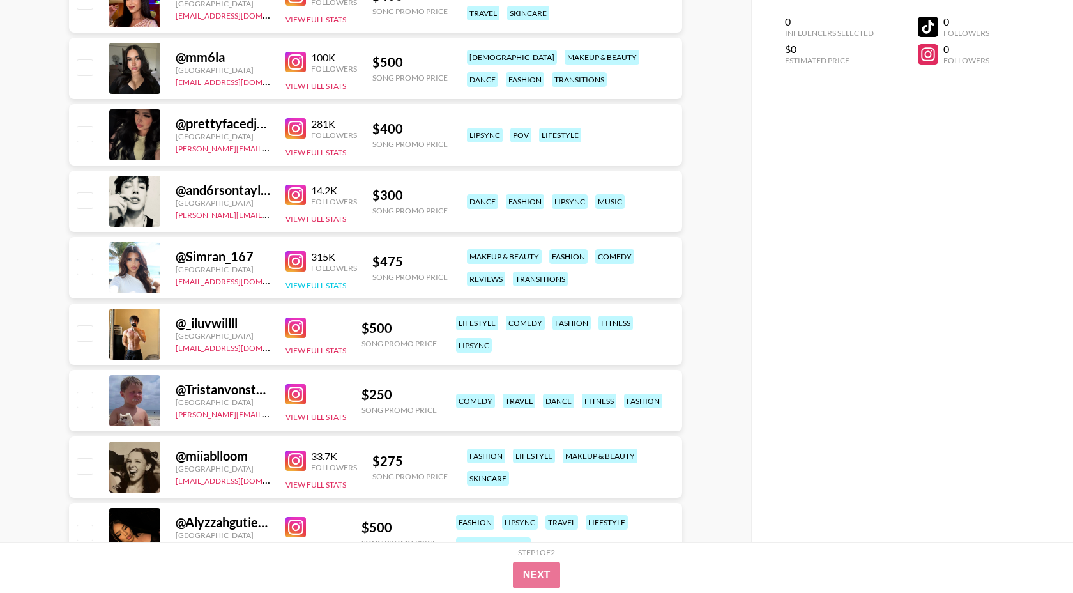
scroll to position [518, 0]
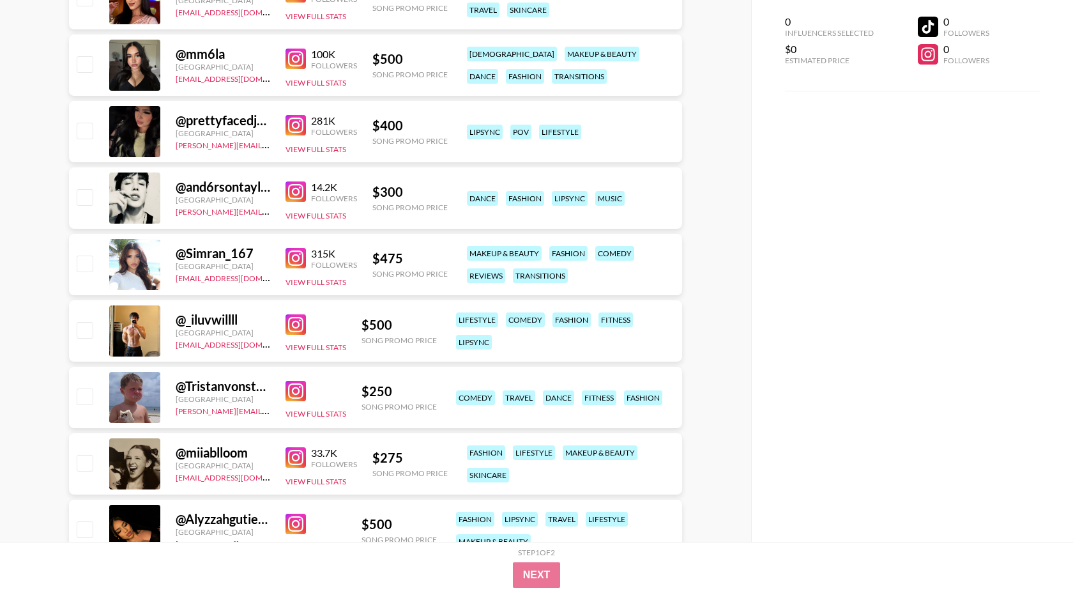
click at [294, 392] on img at bounding box center [296, 391] width 20 height 20
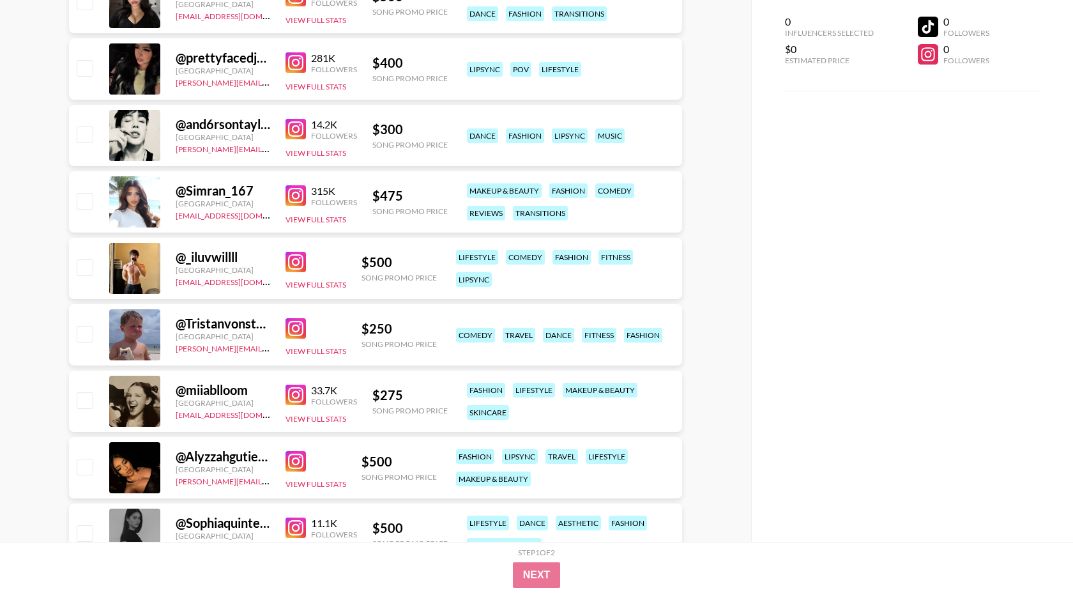
scroll to position [604, 0]
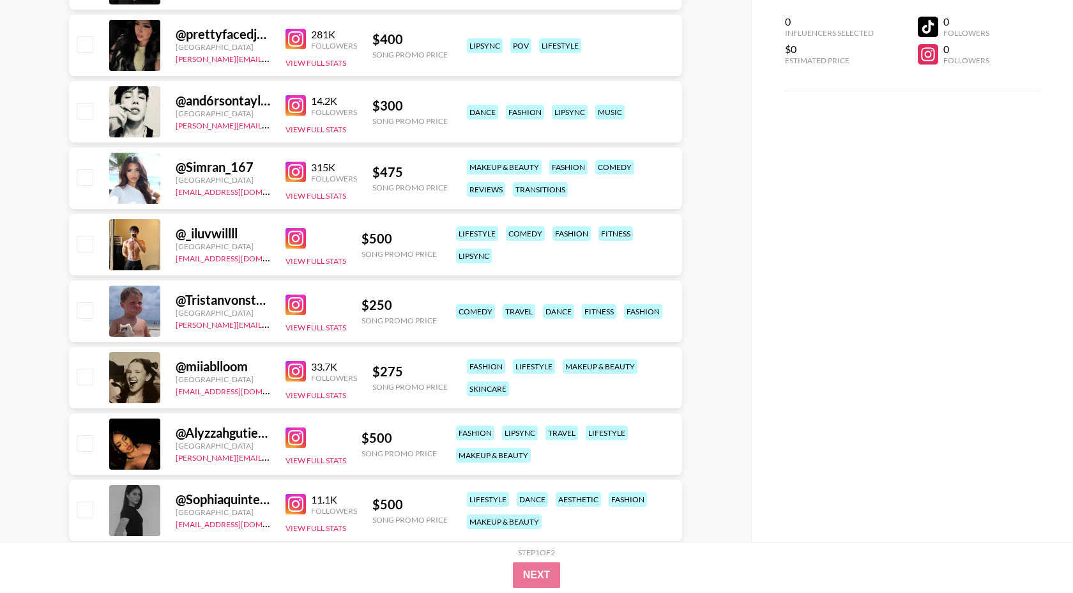
click at [297, 370] on img at bounding box center [296, 371] width 20 height 20
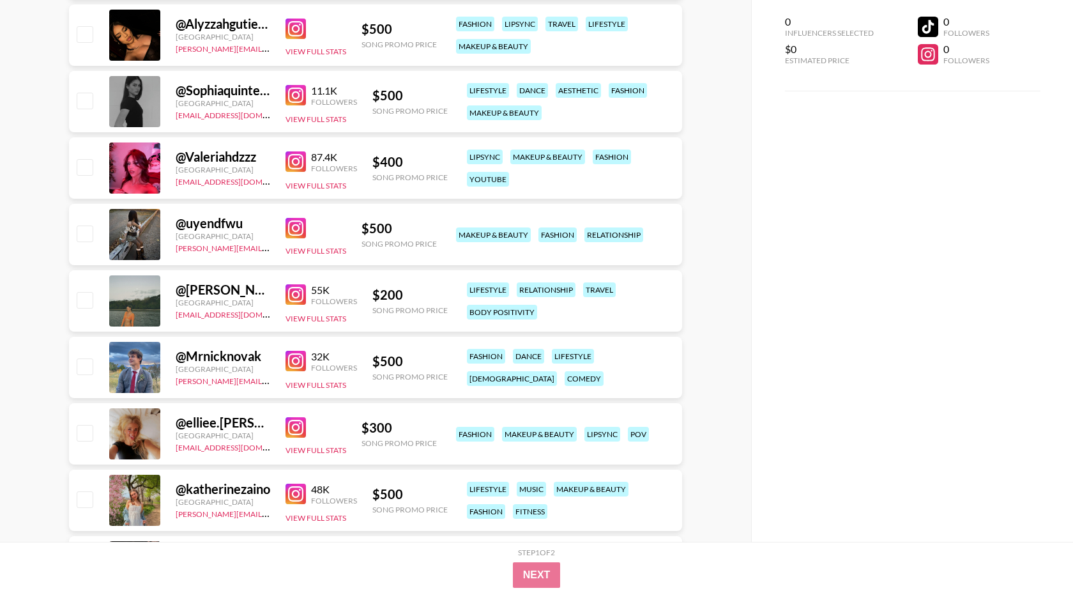
scroll to position [1029, 0]
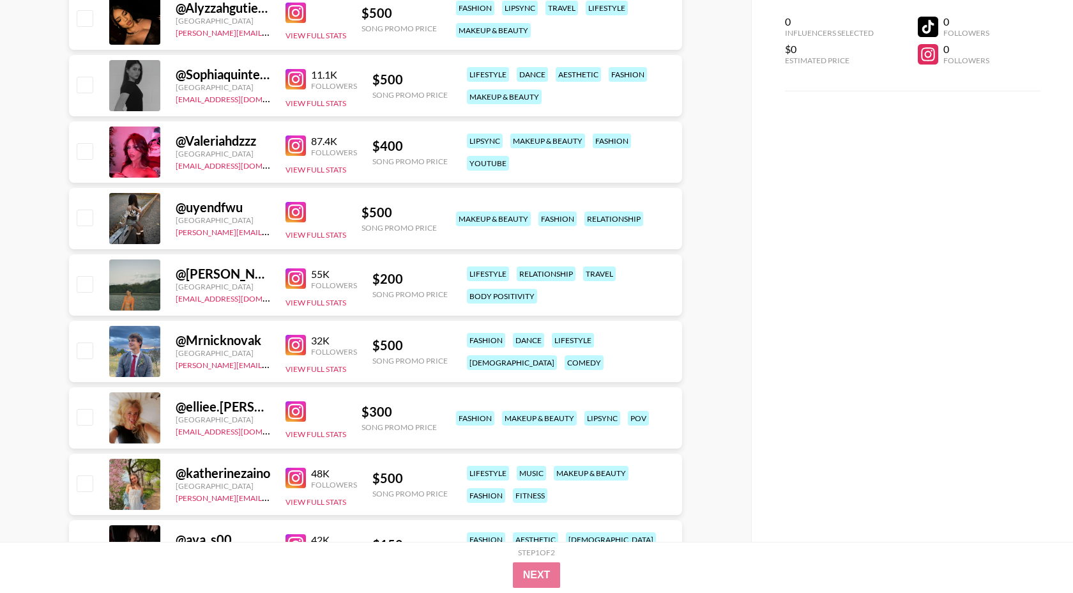
click at [295, 275] on img at bounding box center [296, 278] width 20 height 20
click at [291, 399] on div "View Full Stats" at bounding box center [316, 417] width 61 height 43
click at [300, 411] on img at bounding box center [296, 411] width 20 height 20
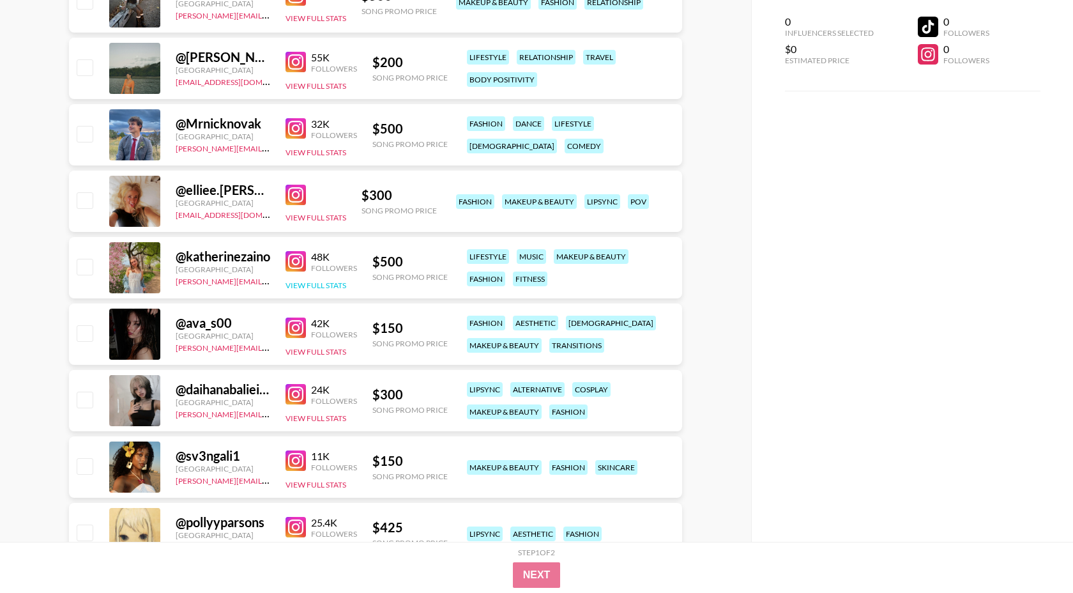
scroll to position [1254, 0]
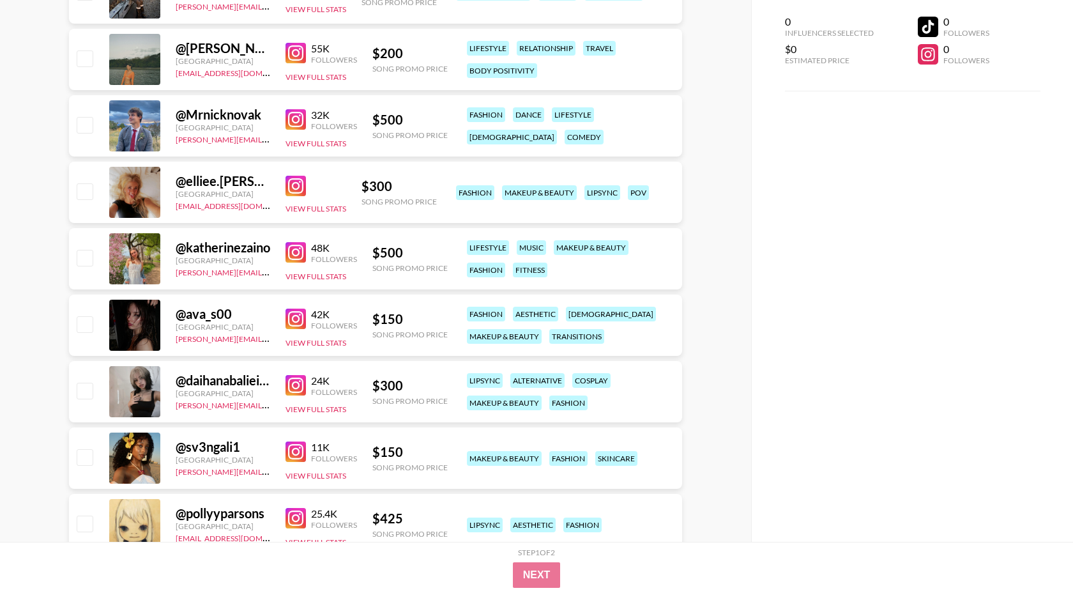
click at [296, 320] on img at bounding box center [296, 318] width 20 height 20
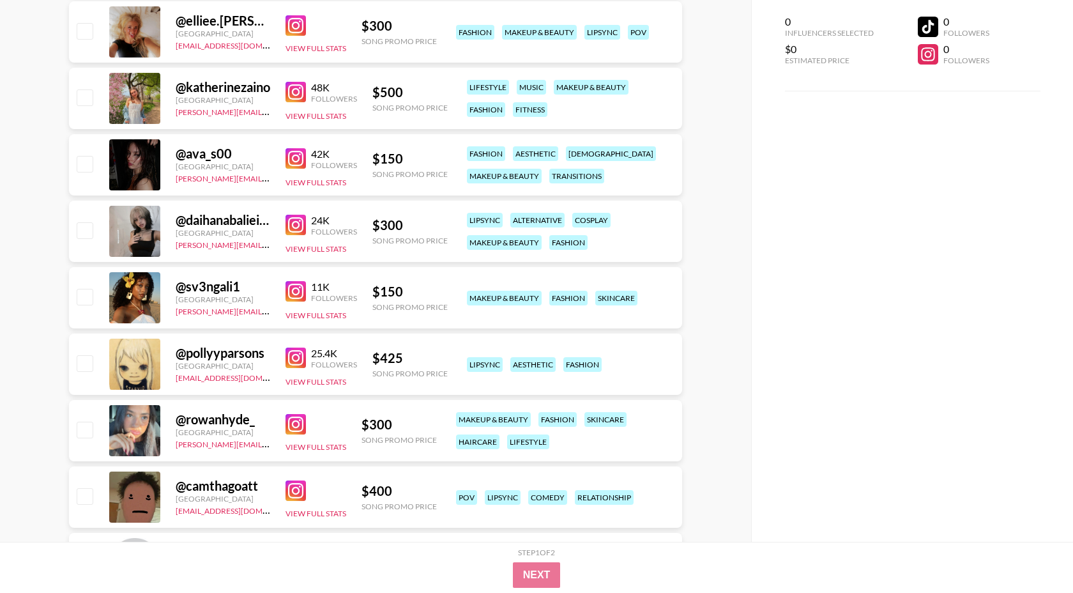
scroll to position [1415, 0]
click at [293, 285] on img at bounding box center [296, 290] width 20 height 20
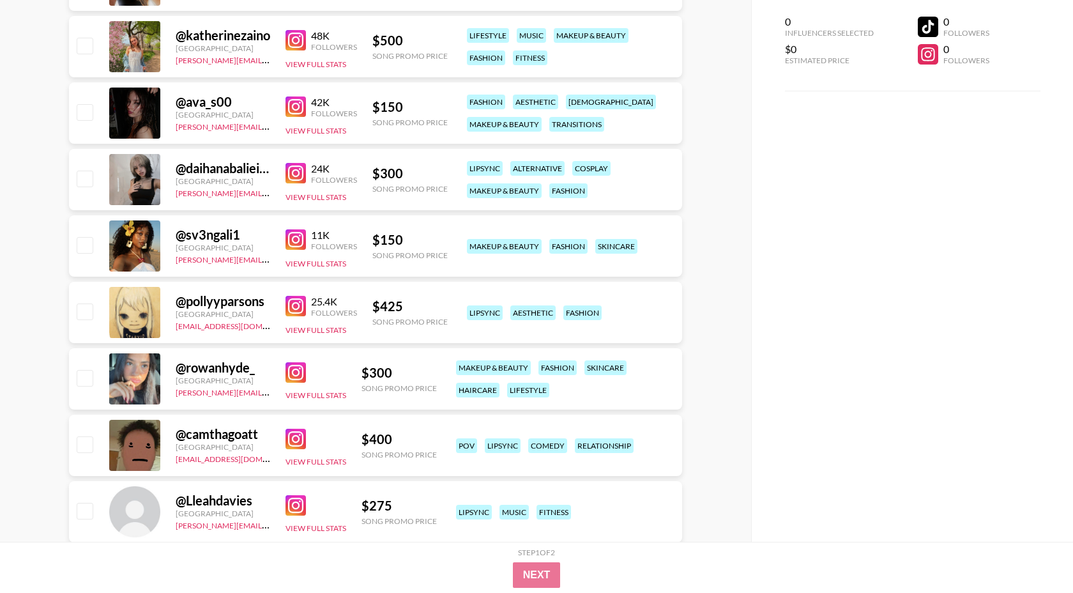
scroll to position [1503, 0]
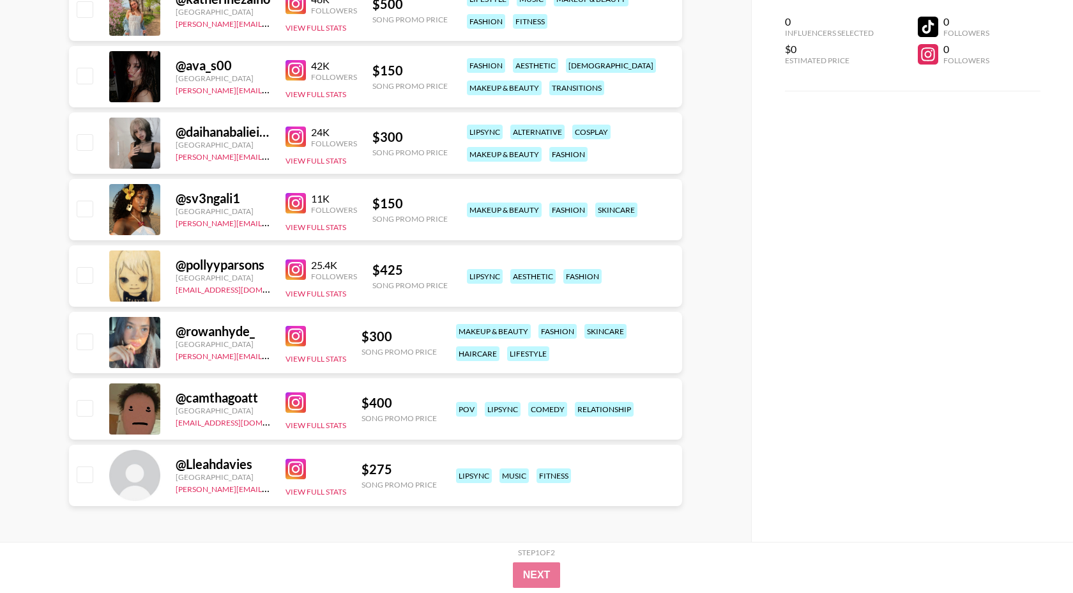
click at [296, 337] on img at bounding box center [296, 336] width 20 height 20
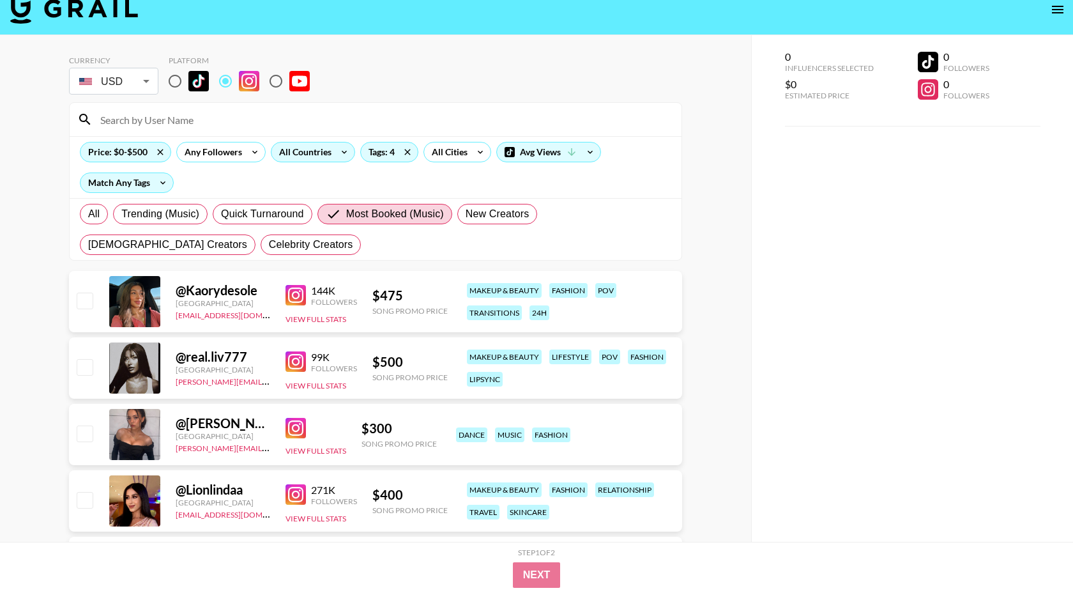
scroll to position [0, 0]
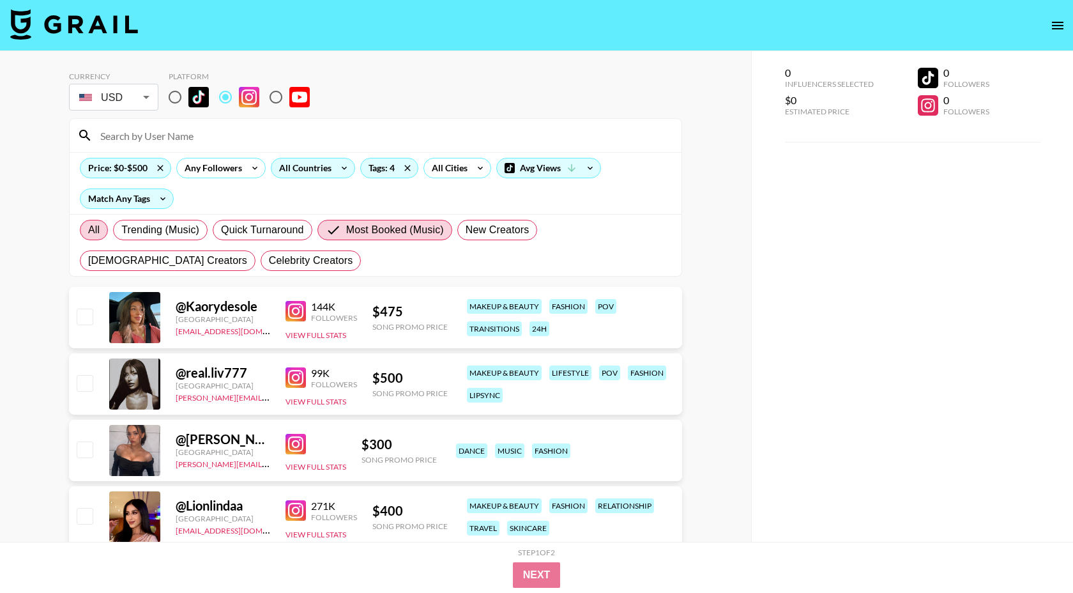
click at [93, 222] on span "All" at bounding box center [93, 229] width 11 height 15
click at [88, 230] on input "All" at bounding box center [88, 230] width 0 height 0
radio input "true"
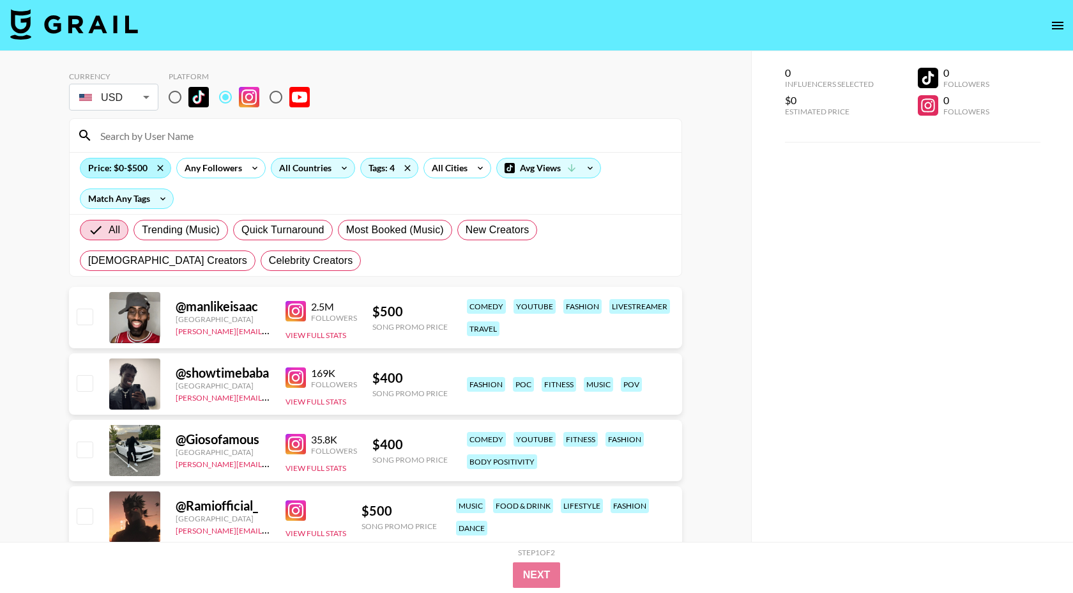
click at [133, 172] on div "Price: $0-$500" at bounding box center [125, 167] width 90 height 19
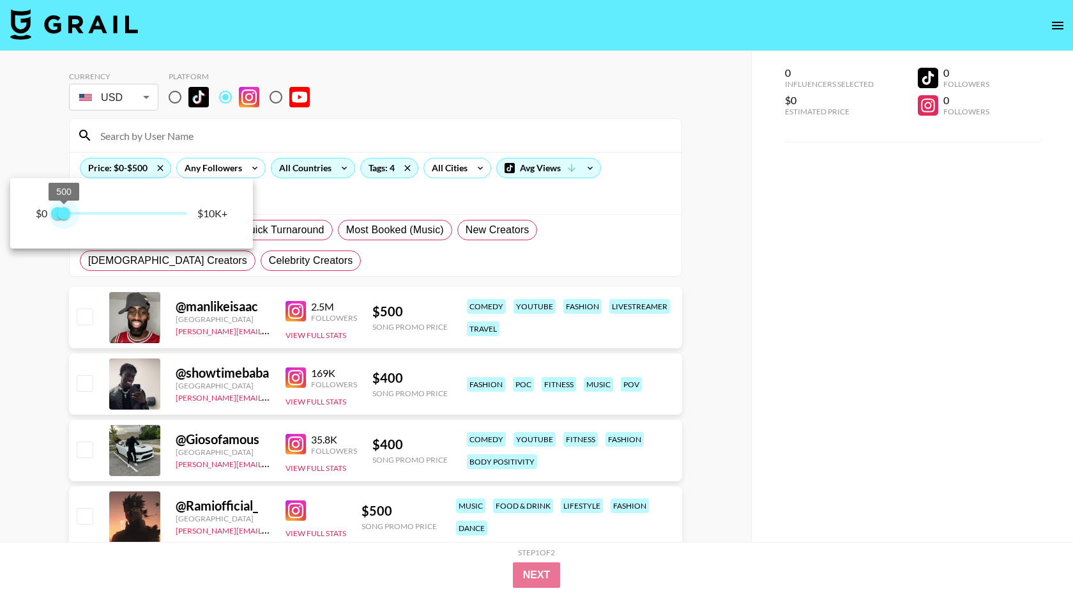
type input "250"
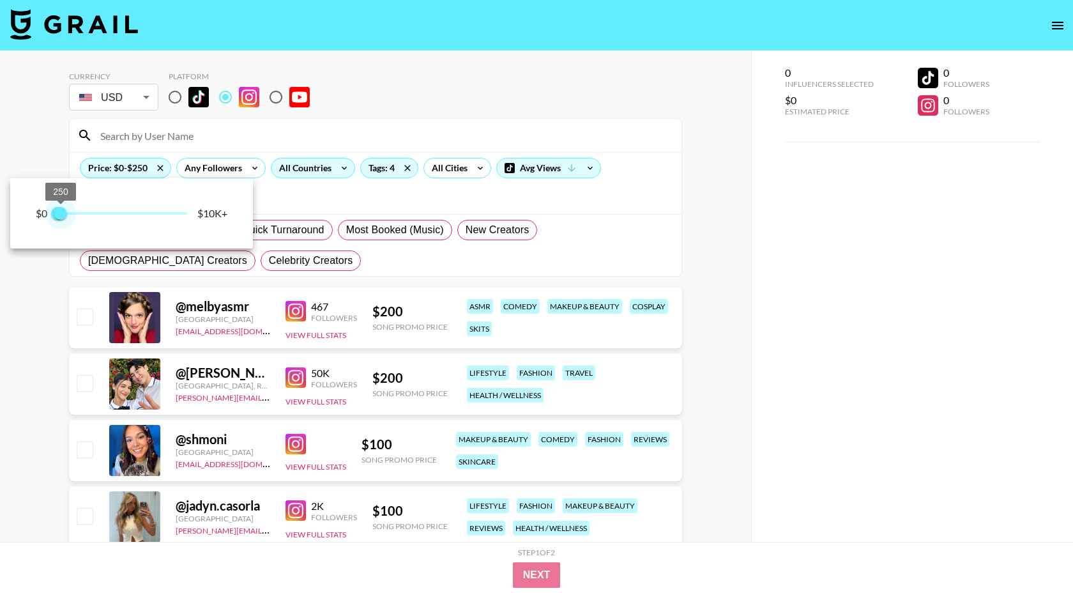
drag, startPoint x: 69, startPoint y: 213, endPoint x: 60, endPoint y: 211, distance: 9.0
click at [60, 211] on span "250" at bounding box center [60, 213] width 13 height 13
click at [300, 262] on div at bounding box center [536, 296] width 1073 height 593
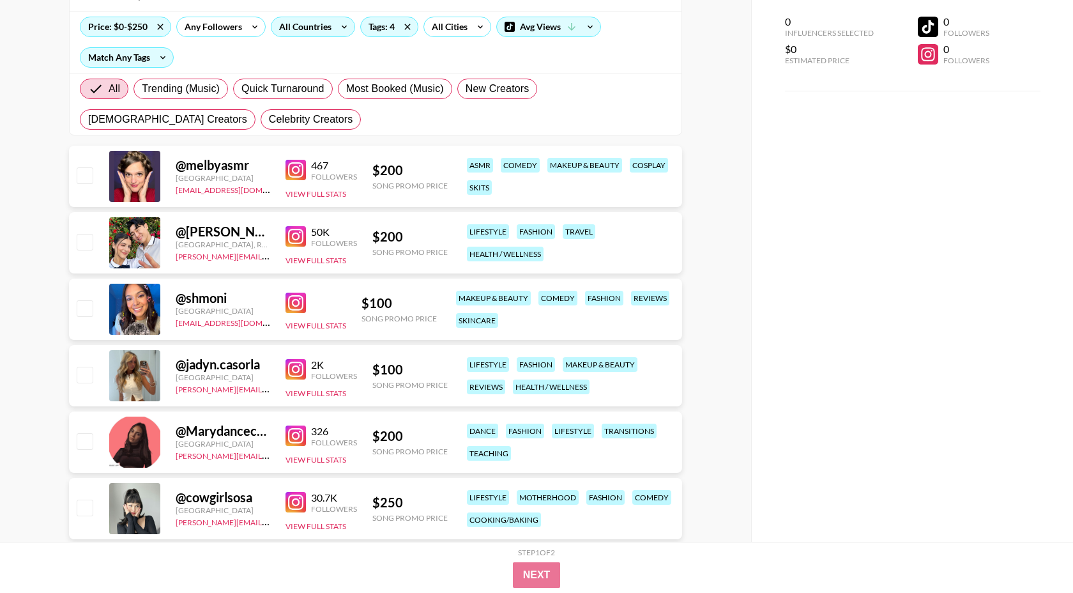
scroll to position [143, 0]
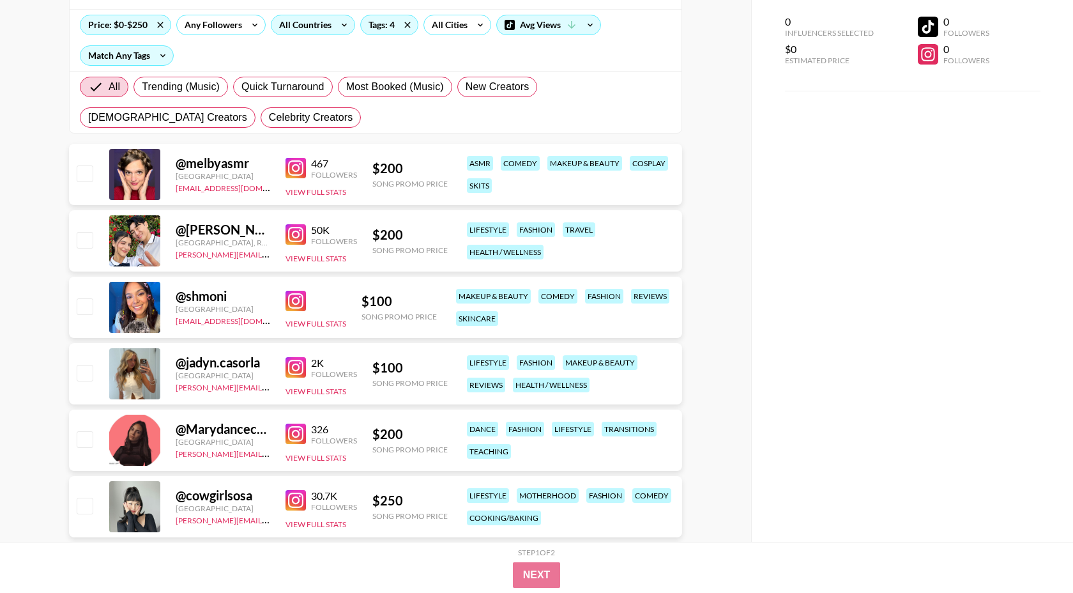
click at [302, 370] on img at bounding box center [296, 367] width 20 height 20
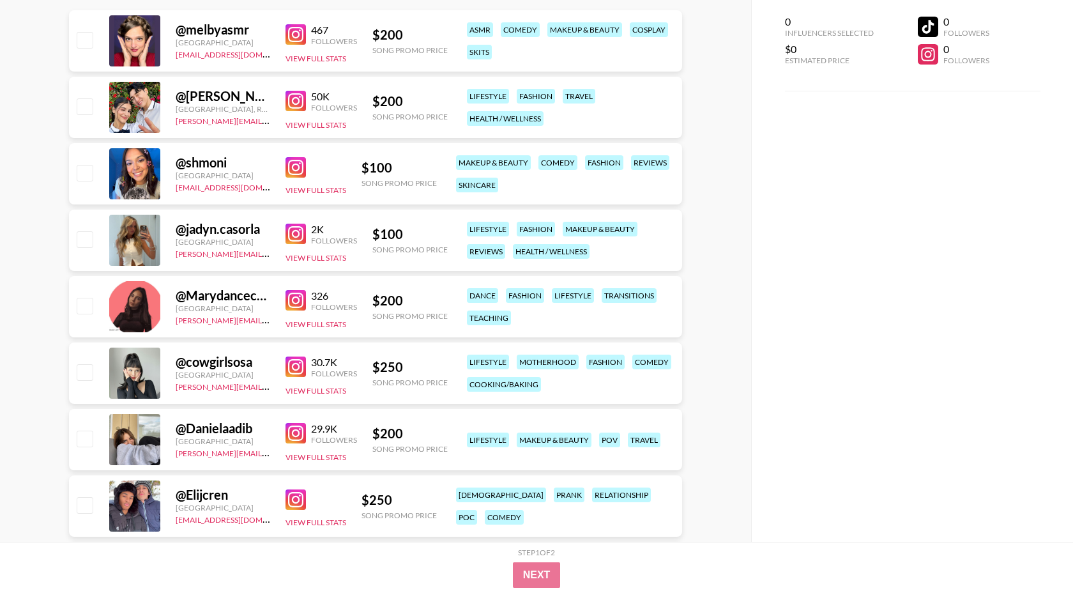
scroll to position [278, 0]
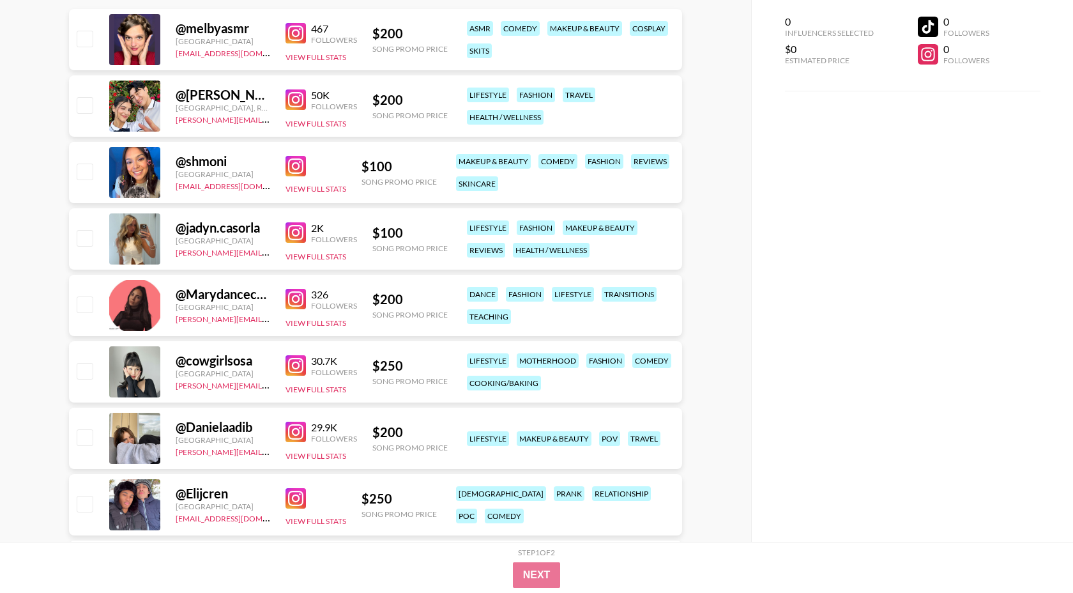
click at [295, 360] on img at bounding box center [296, 365] width 20 height 20
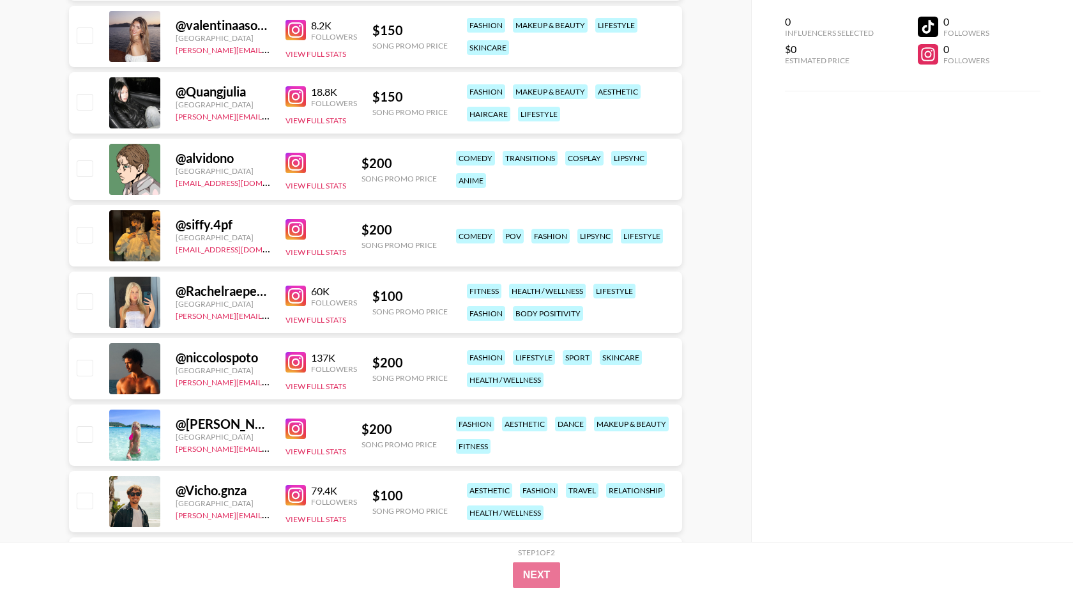
scroll to position [952, 0]
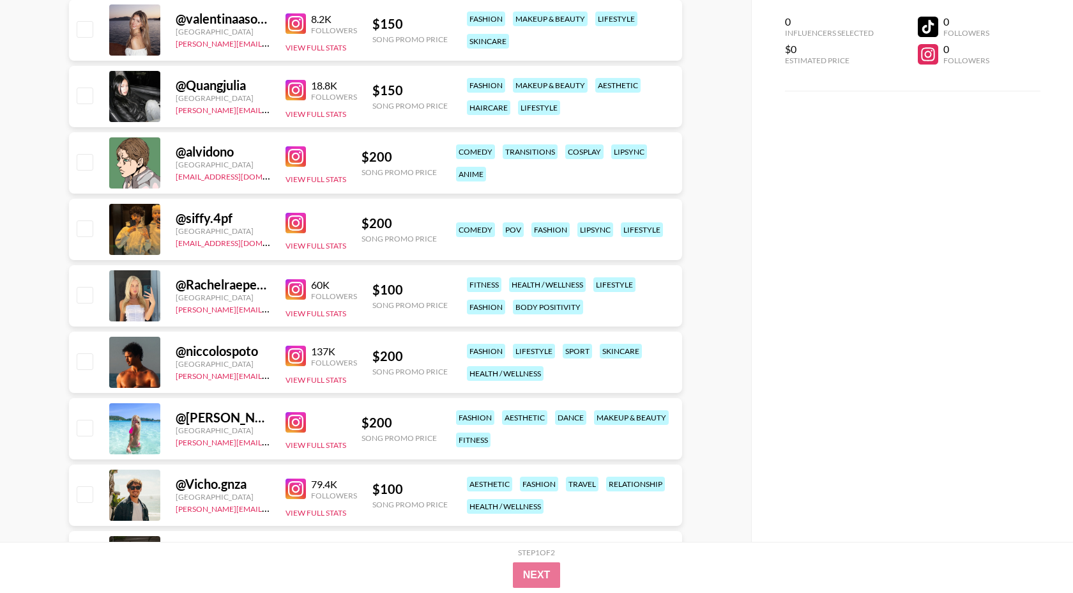
click at [295, 156] on img at bounding box center [296, 156] width 20 height 20
click at [297, 286] on img at bounding box center [296, 289] width 20 height 20
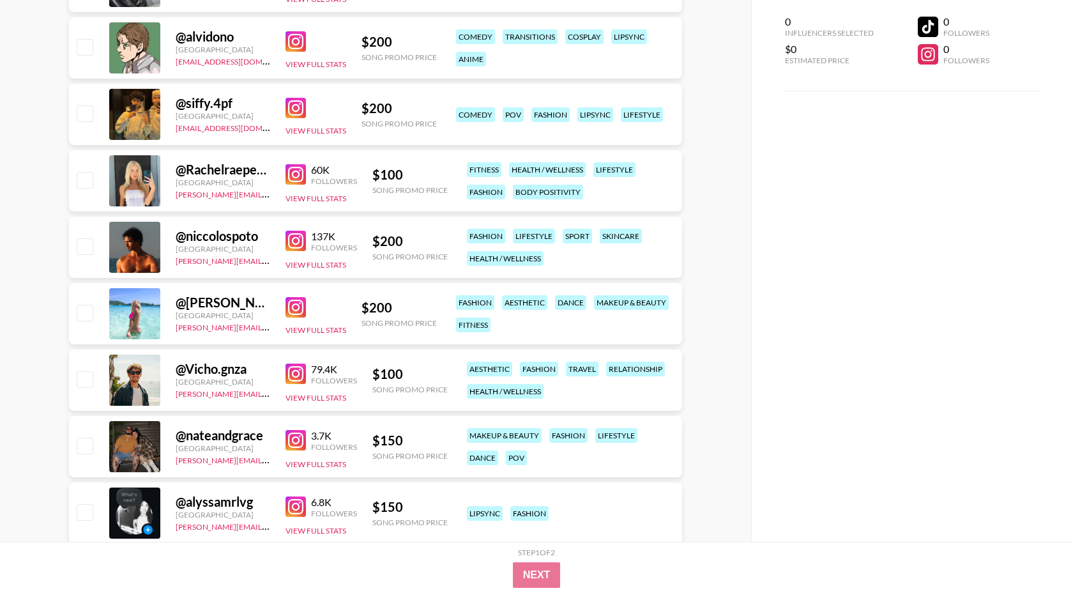
scroll to position [1067, 0]
click at [294, 234] on img at bounding box center [296, 240] width 20 height 20
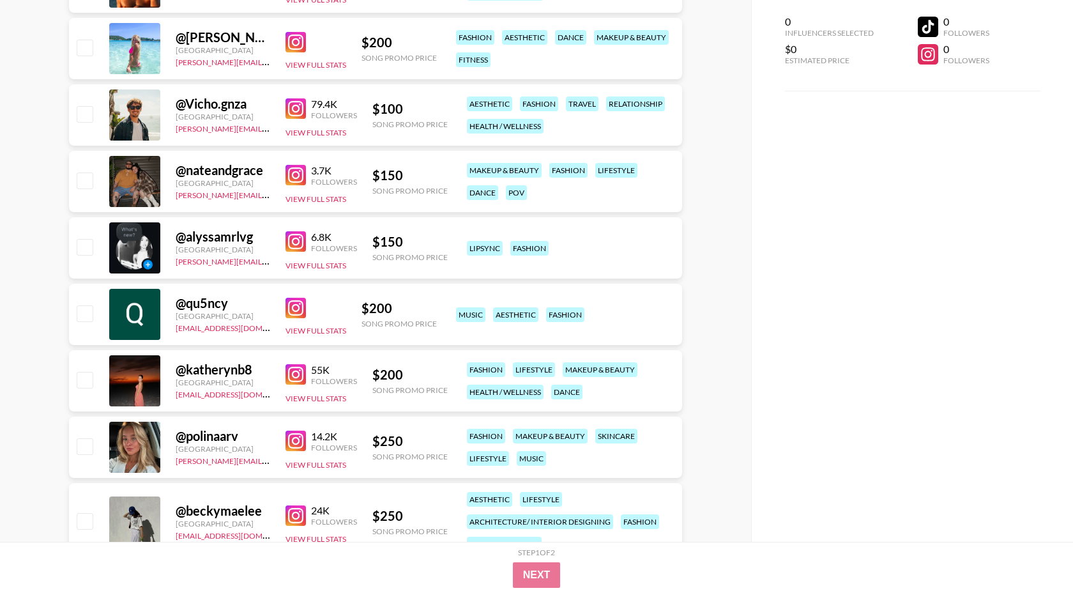
scroll to position [1333, 0]
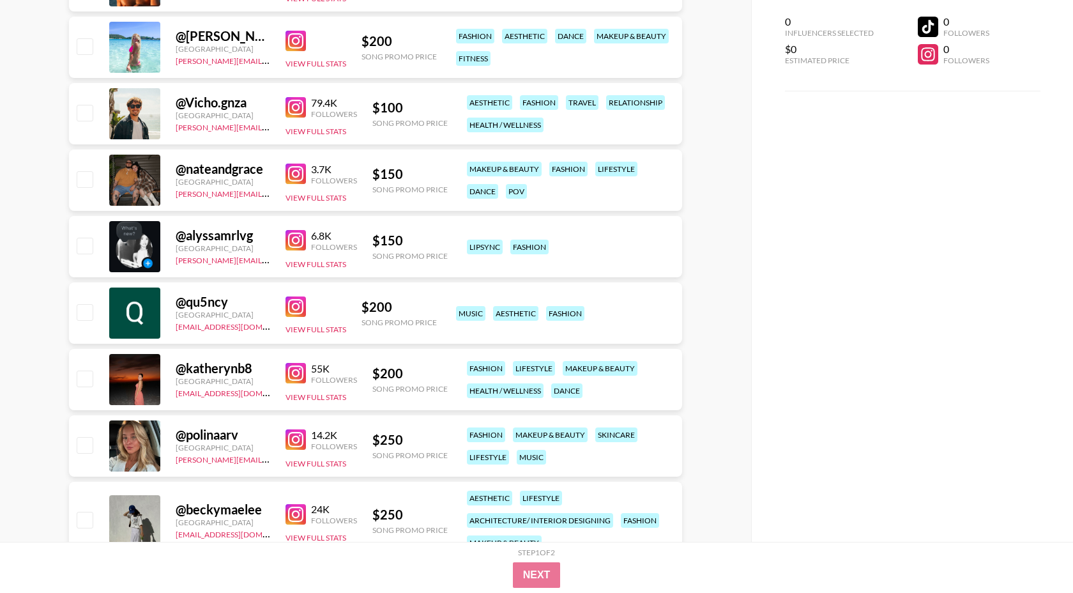
click at [297, 376] on img at bounding box center [296, 373] width 20 height 20
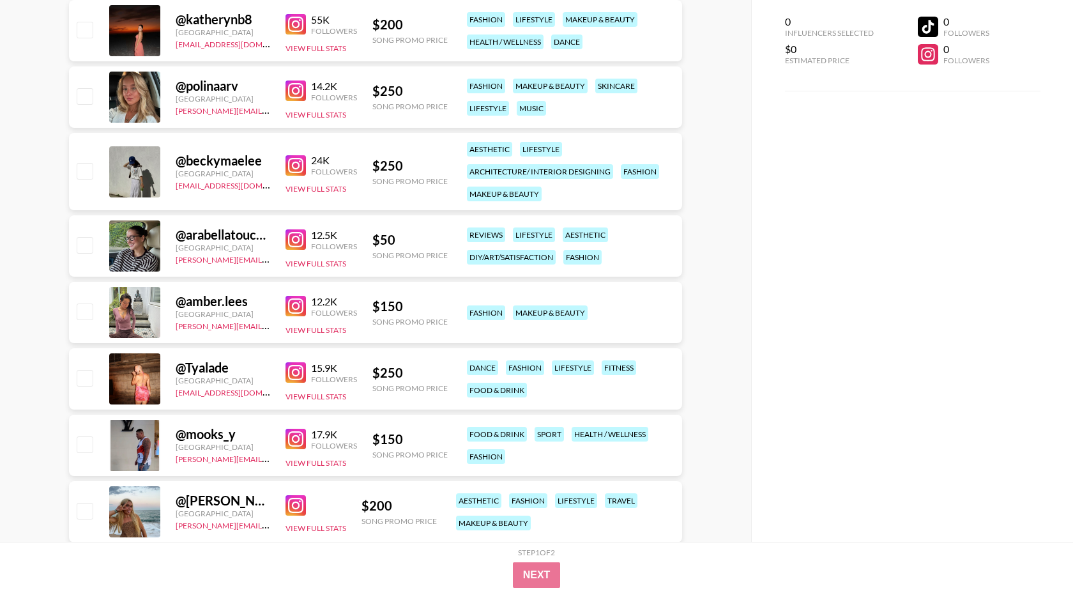
scroll to position [1709, 0]
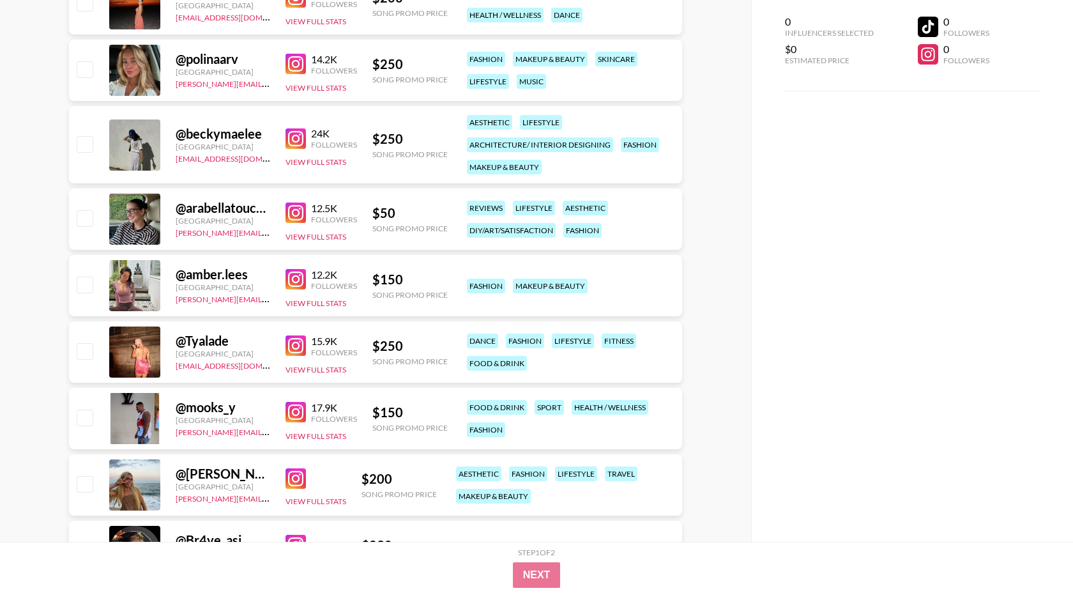
click at [299, 281] on img at bounding box center [296, 279] width 20 height 20
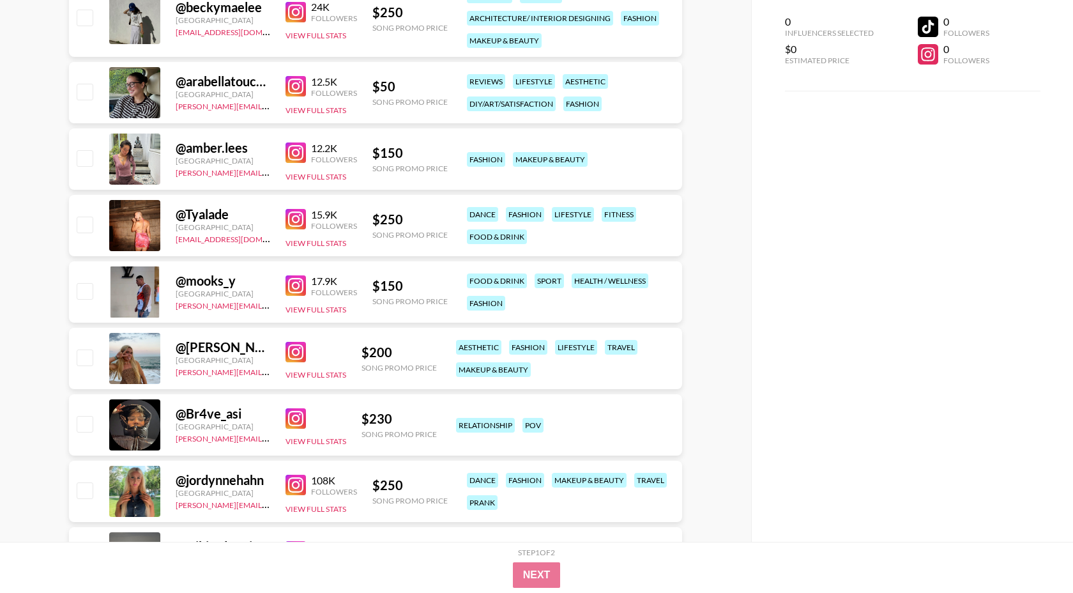
scroll to position [1836, 0]
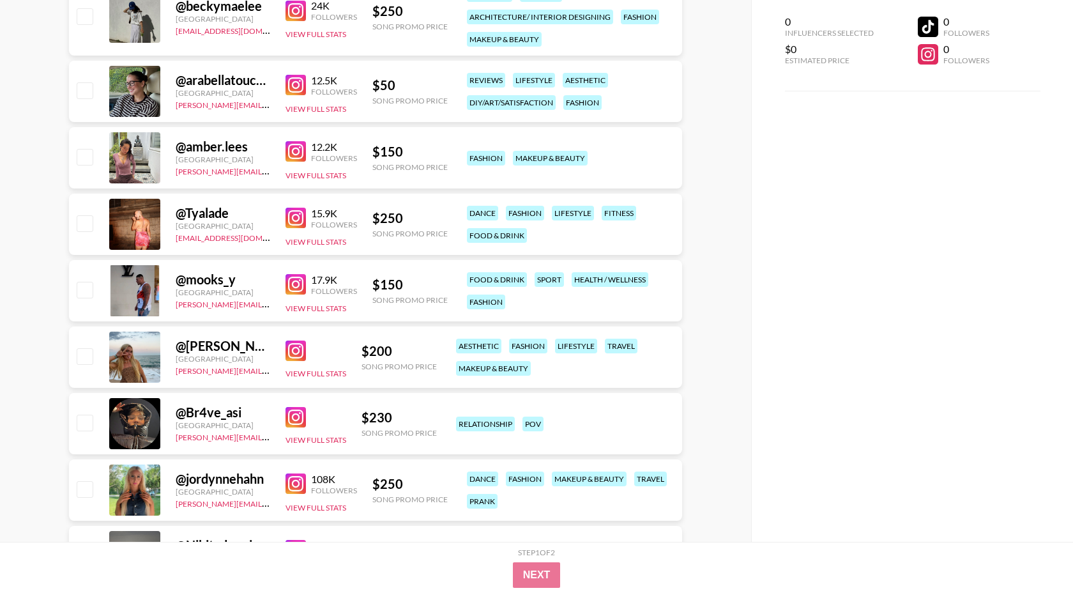
click at [291, 348] on img at bounding box center [296, 350] width 20 height 20
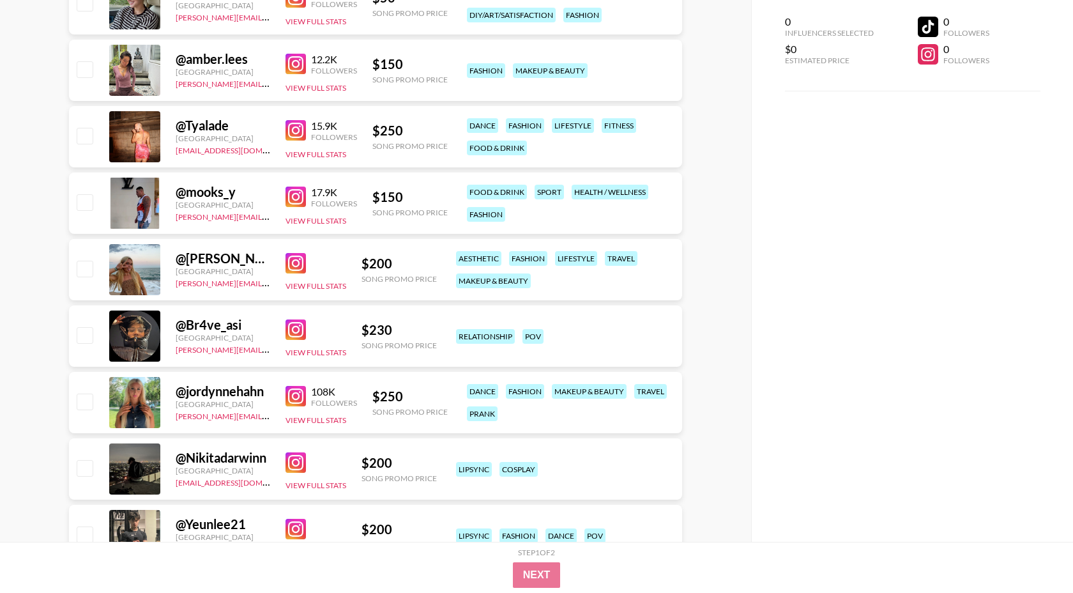
scroll to position [1929, 0]
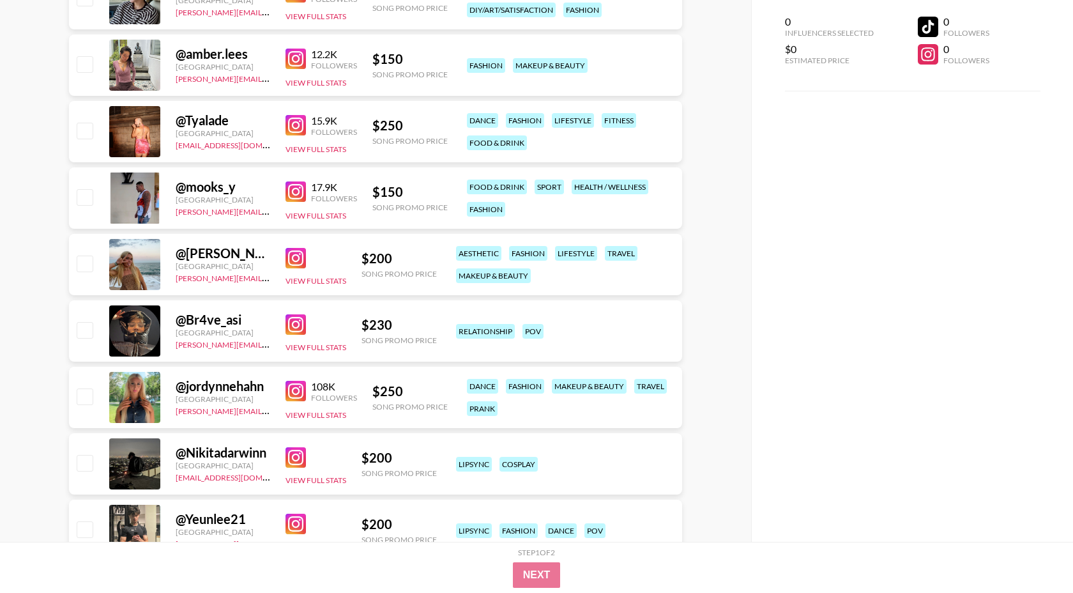
click at [298, 392] on img at bounding box center [296, 391] width 20 height 20
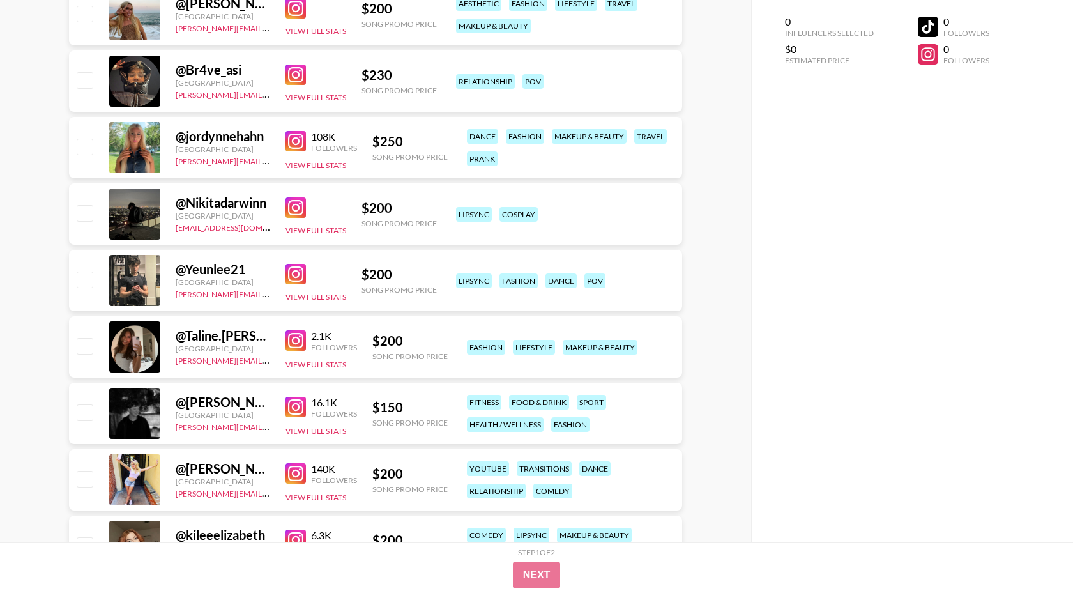
scroll to position [2186, 0]
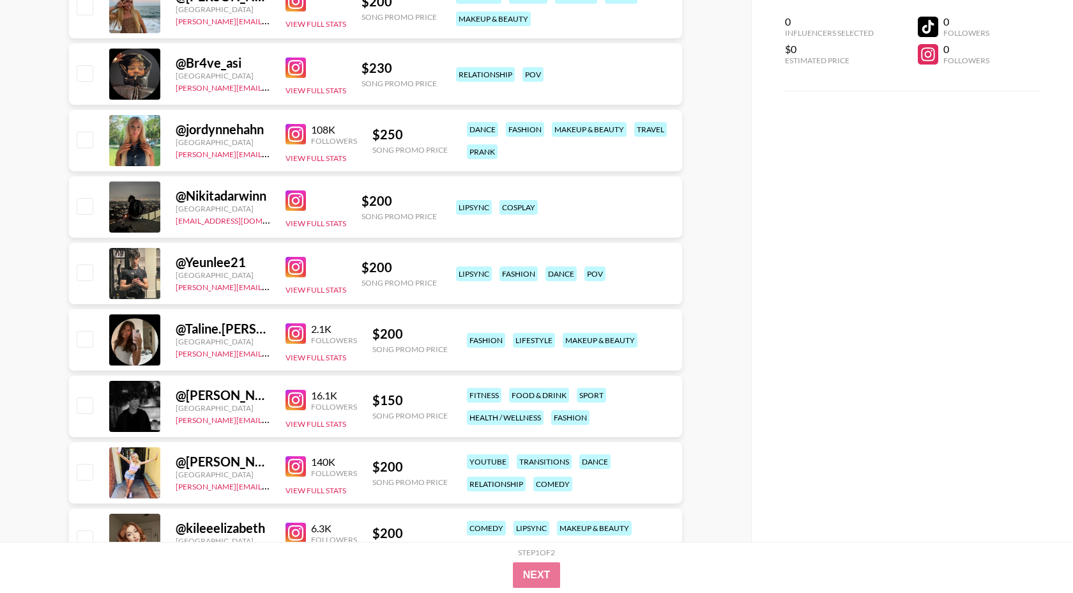
click at [292, 461] on img at bounding box center [296, 466] width 20 height 20
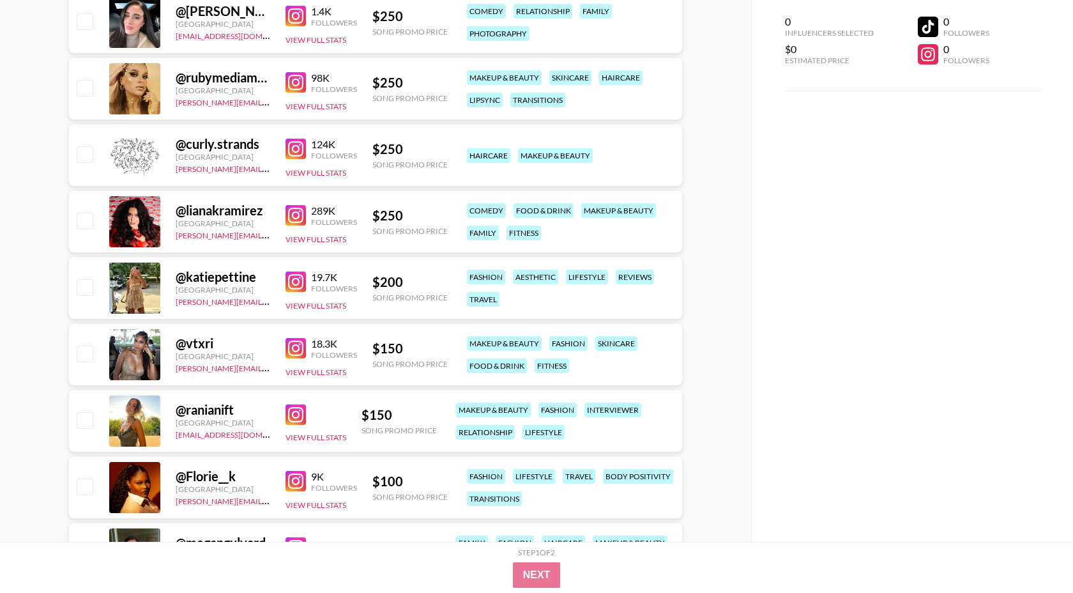
scroll to position [2969, 0]
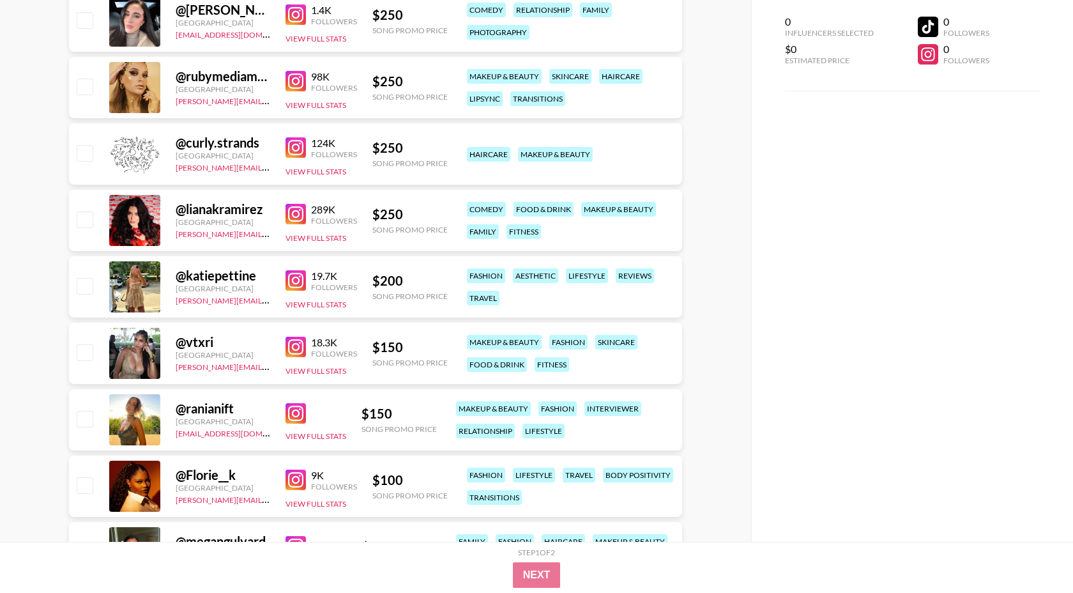
click at [298, 353] on img at bounding box center [296, 347] width 20 height 20
